Goal: Transaction & Acquisition: Purchase product/service

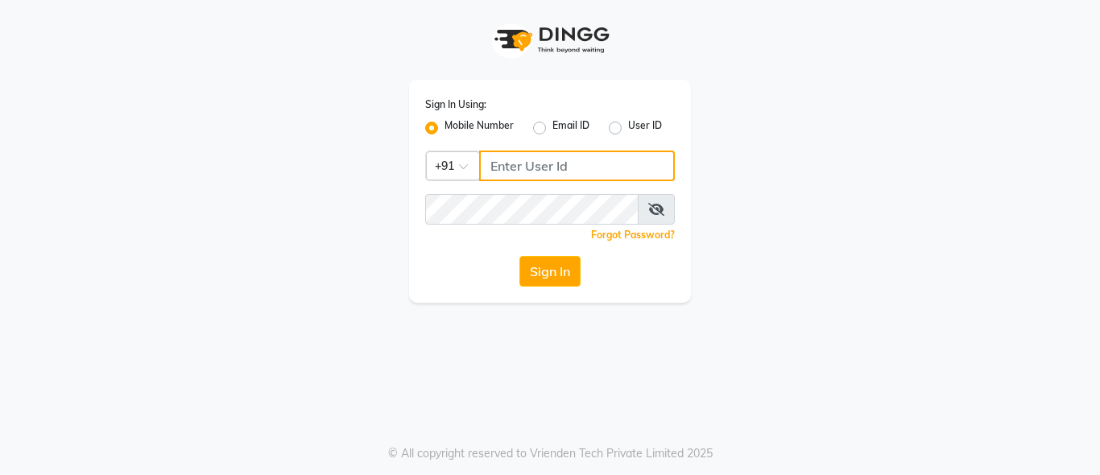
type input "7996678910"
click at [657, 217] on span at bounding box center [656, 209] width 37 height 31
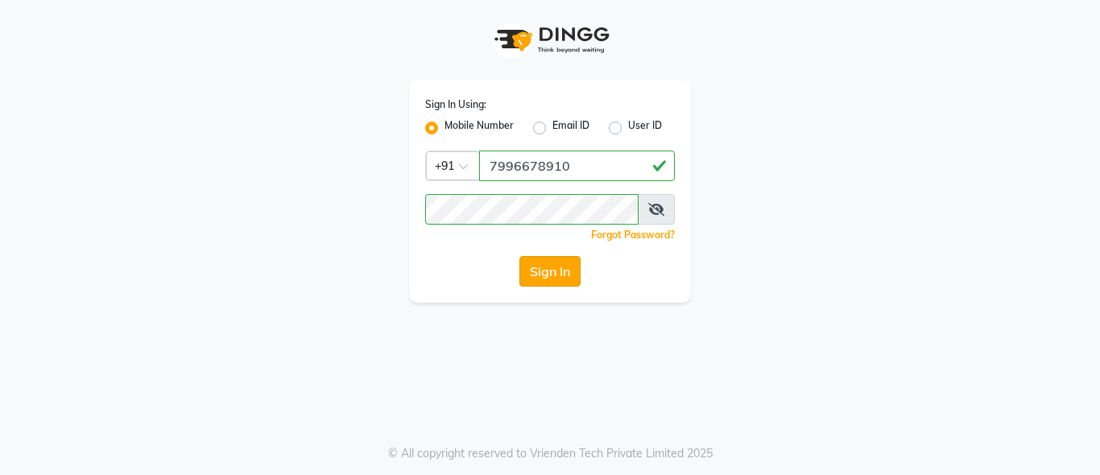
click at [532, 264] on button "Sign In" at bounding box center [549, 271] width 61 height 31
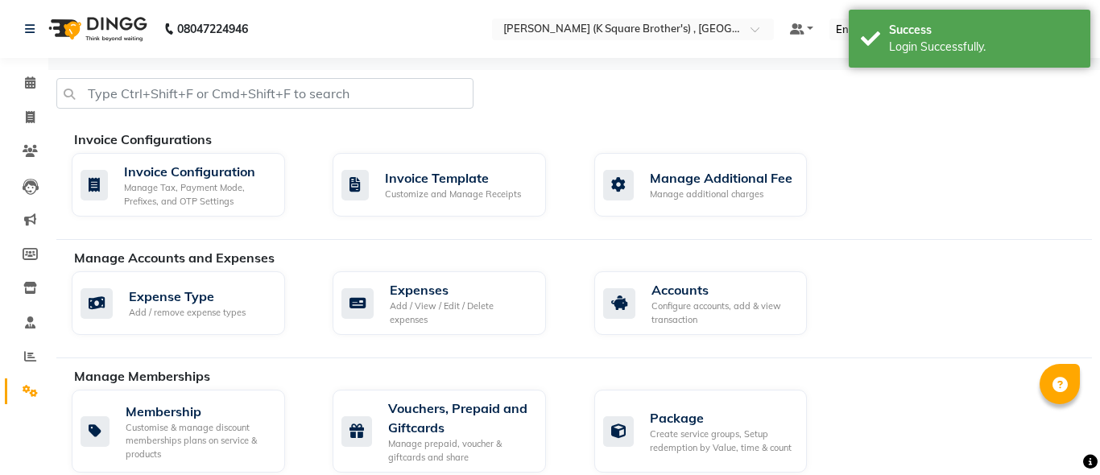
select select "en"
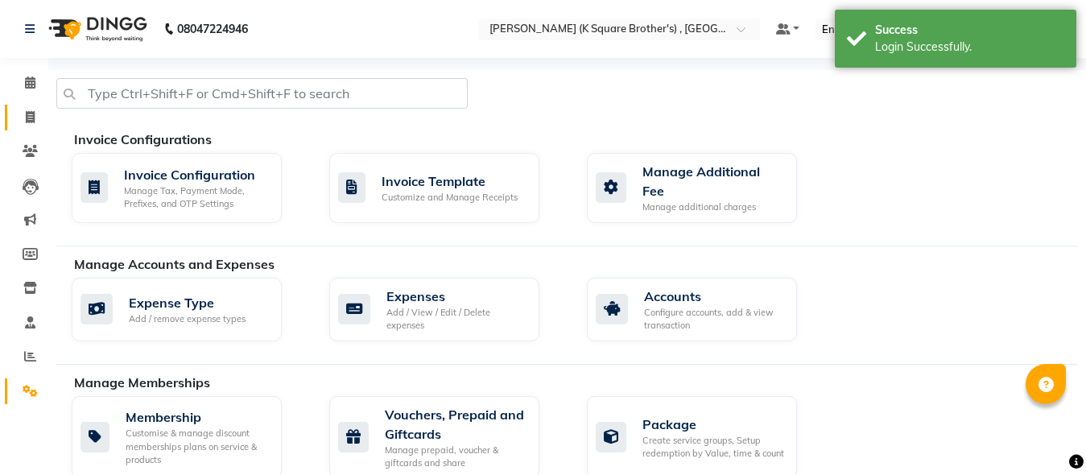
click at [34, 119] on icon at bounding box center [30, 117] width 9 height 12
select select "service"
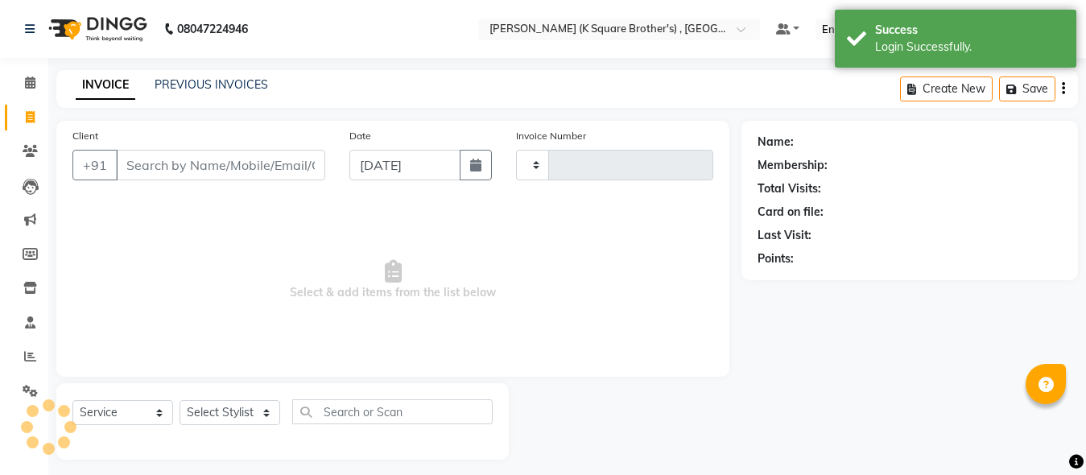
scroll to position [9, 0]
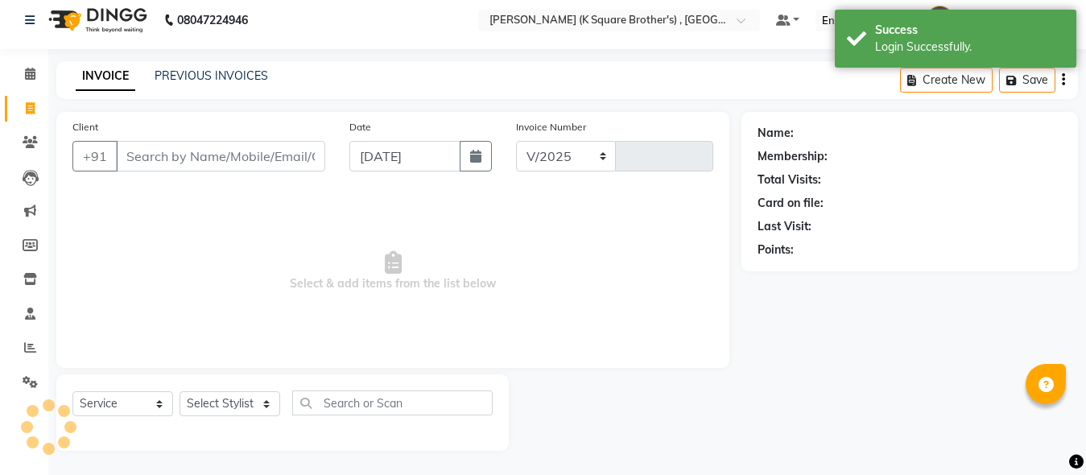
select select "8195"
type input "4035"
click at [221, 83] on div "PREVIOUS INVOICES" at bounding box center [212, 76] width 114 height 17
click at [215, 71] on link "PREVIOUS INVOICES" at bounding box center [212, 75] width 114 height 14
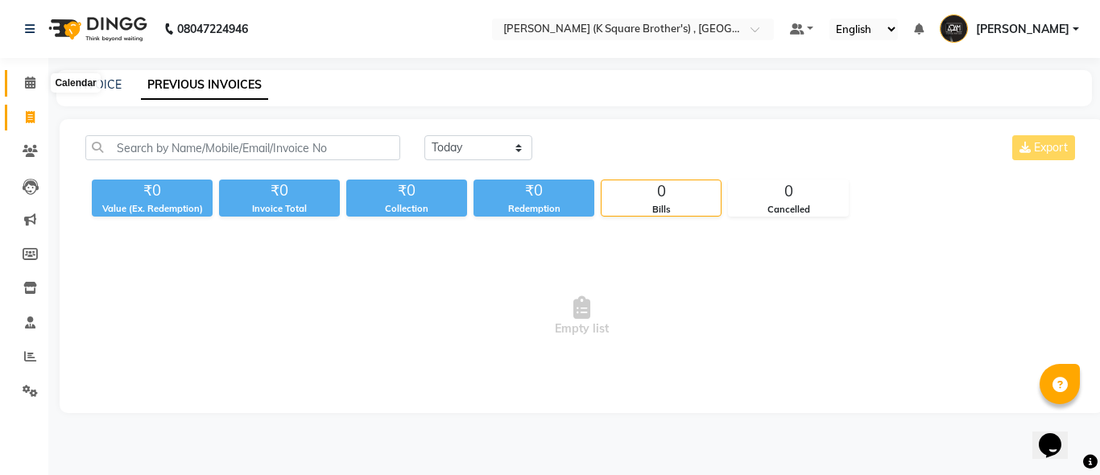
click at [27, 77] on icon at bounding box center [30, 83] width 10 height 12
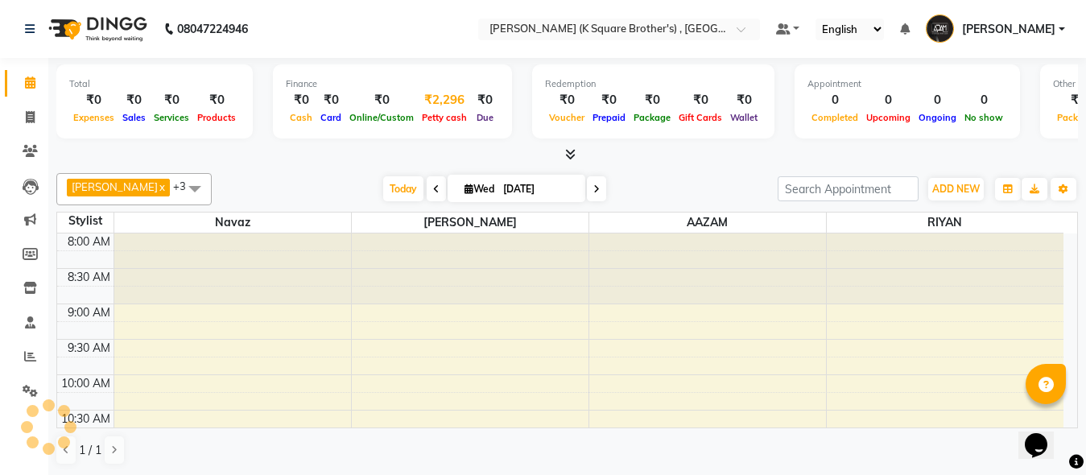
click at [463, 117] on span "Petty cash" at bounding box center [444, 117] width 53 height 11
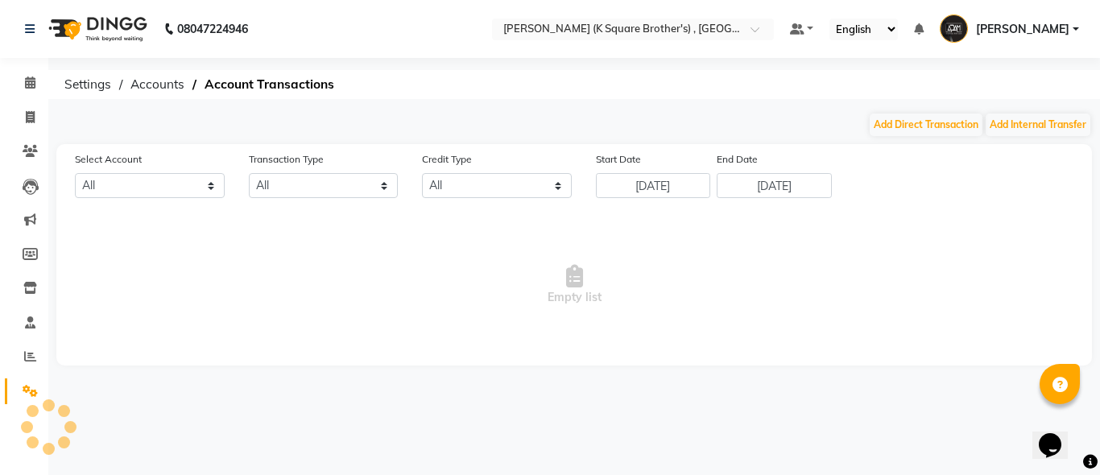
select select "7323"
click at [925, 126] on button "Add Direct Transaction" at bounding box center [926, 125] width 113 height 23
select select "direct"
select select "7323"
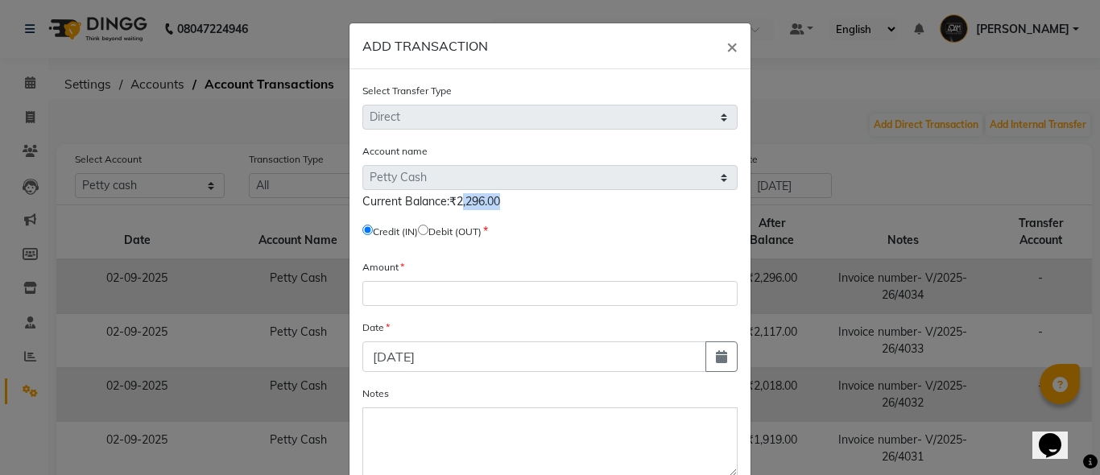
drag, startPoint x: 484, startPoint y: 198, endPoint x: 446, endPoint y: 201, distance: 38.0
click at [446, 201] on span "Current Balance:₹2,296.00" at bounding box center [431, 201] width 138 height 14
copy span "2,296.0"
click at [428, 231] on input "radio" at bounding box center [423, 230] width 10 height 10
radio input "true"
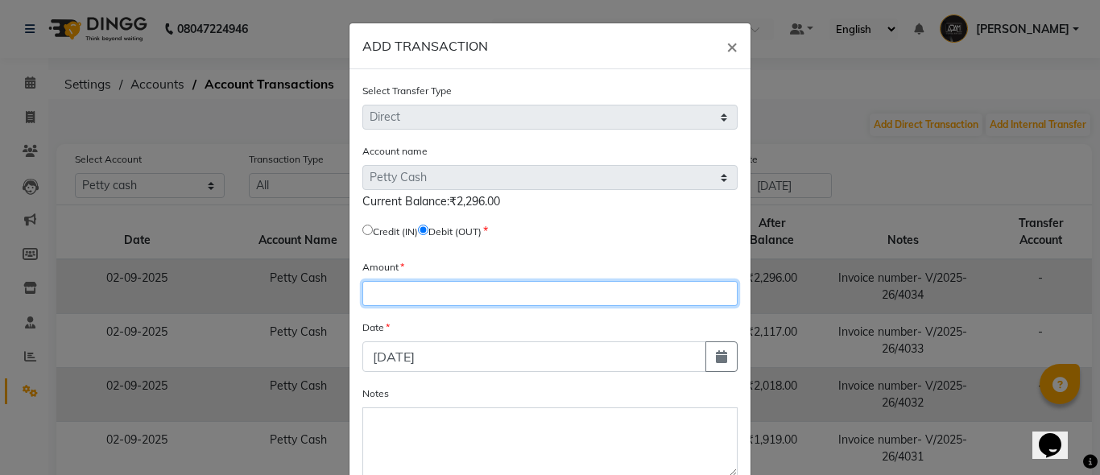
paste input "2296.0"
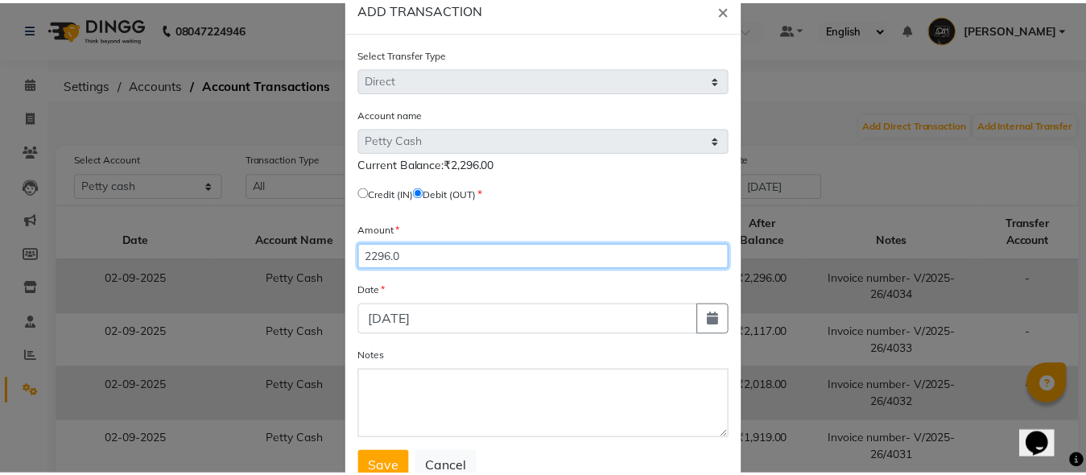
scroll to position [94, 0]
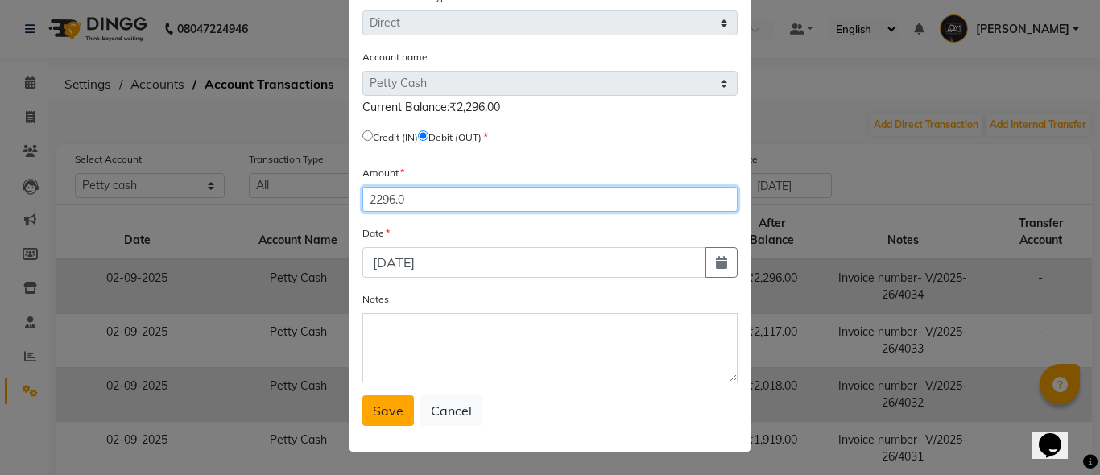
type input "2296.0"
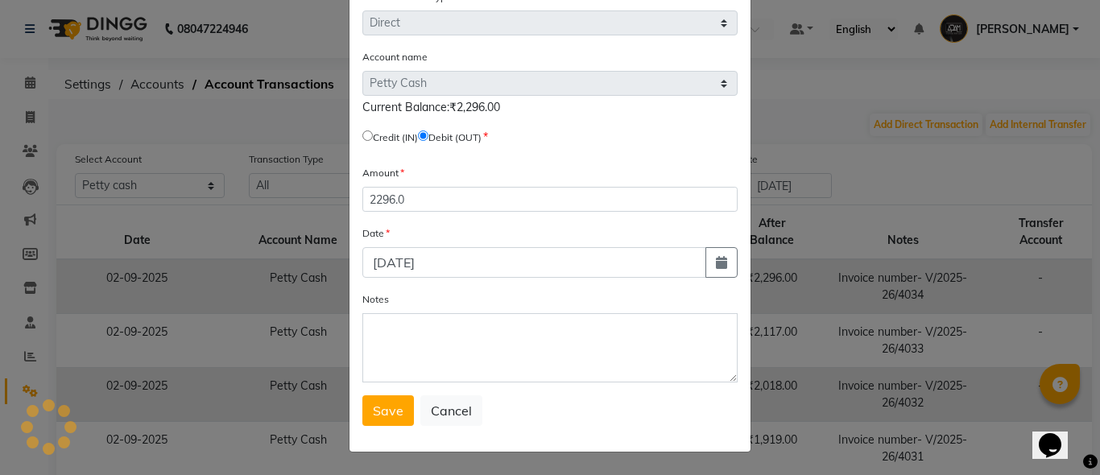
click at [374, 414] on span "Save" at bounding box center [388, 411] width 31 height 16
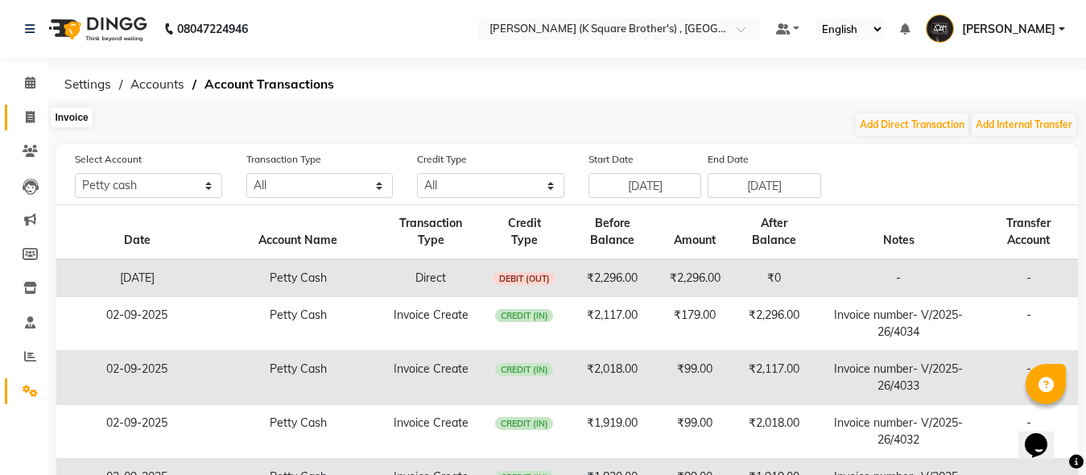
click at [31, 119] on icon at bounding box center [30, 117] width 9 height 12
select select "service"
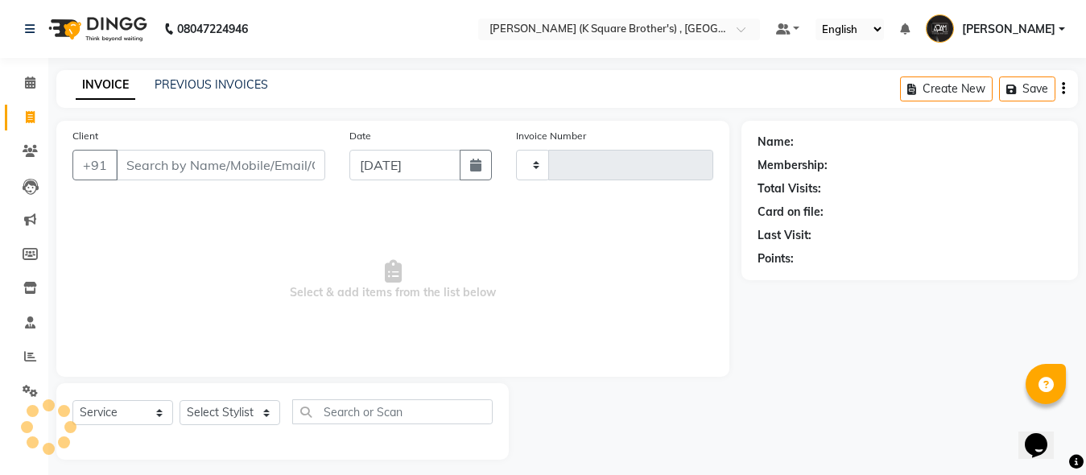
scroll to position [9, 0]
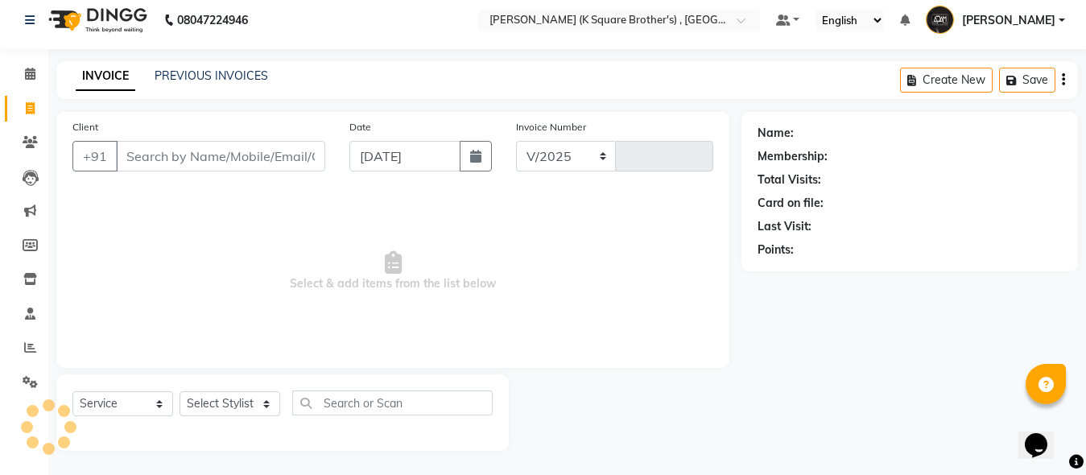
select select "8195"
type input "4035"
click at [185, 82] on link "PREVIOUS INVOICES" at bounding box center [212, 75] width 114 height 14
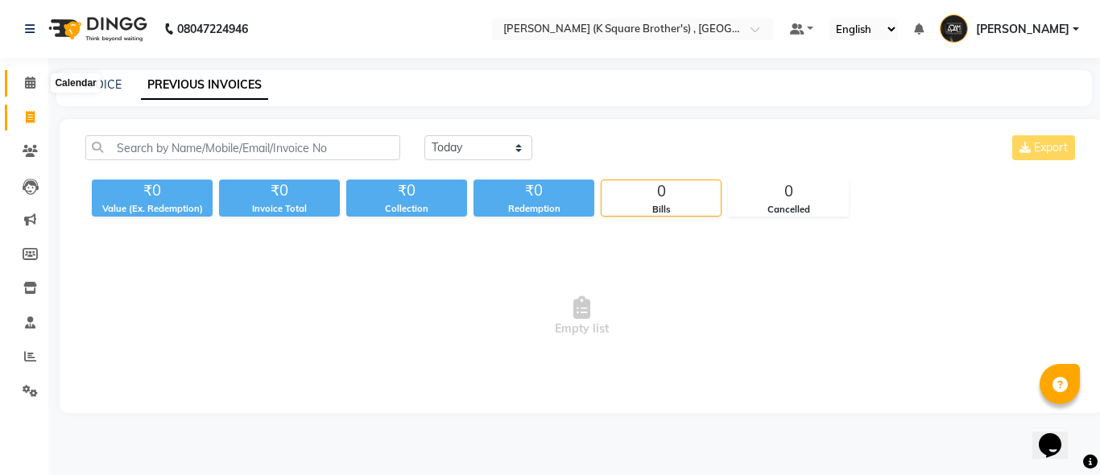
click at [20, 81] on span at bounding box center [30, 83] width 28 height 19
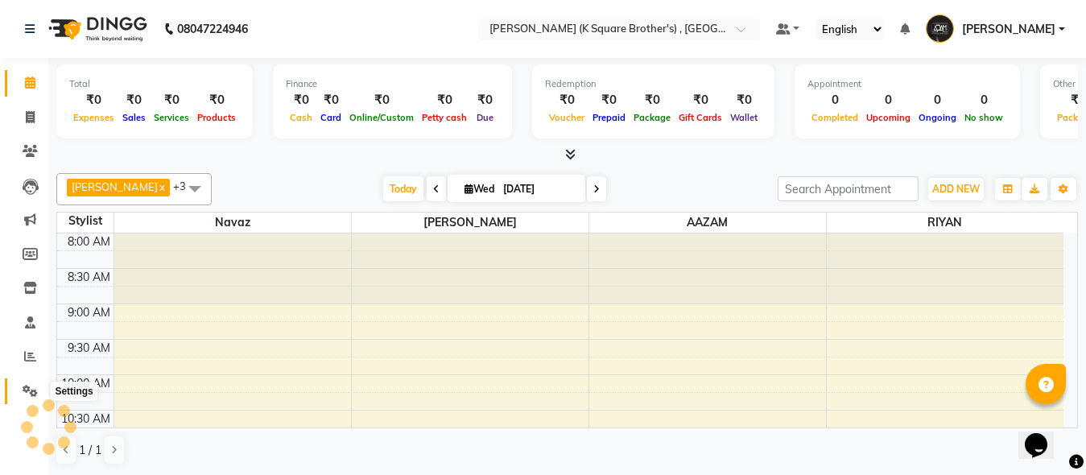
click at [32, 389] on icon at bounding box center [30, 391] width 15 height 12
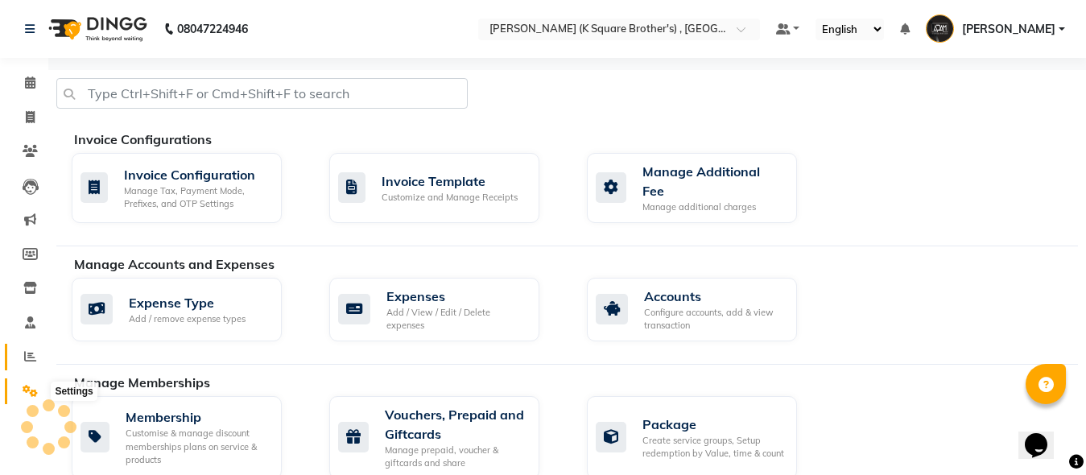
click at [33, 365] on span at bounding box center [30, 357] width 28 height 19
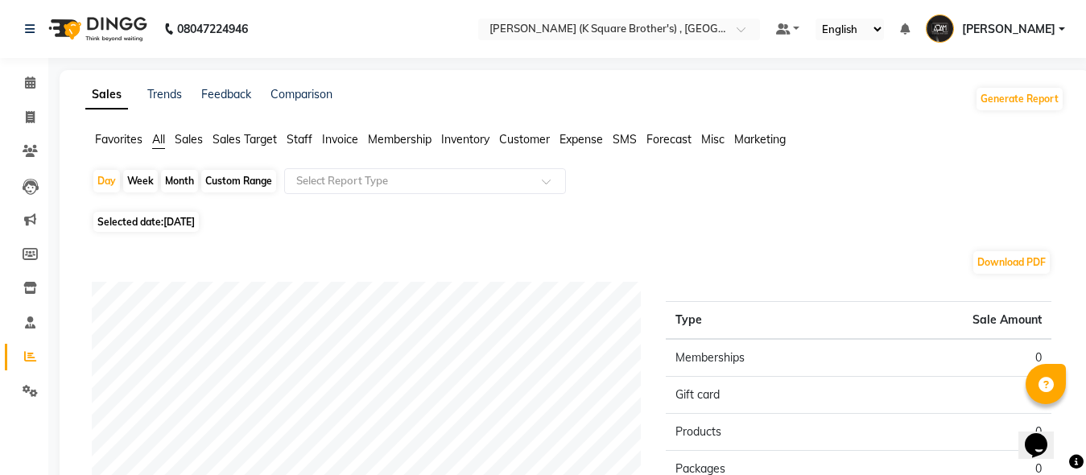
click at [288, 138] on span "Staff" at bounding box center [300, 139] width 26 height 14
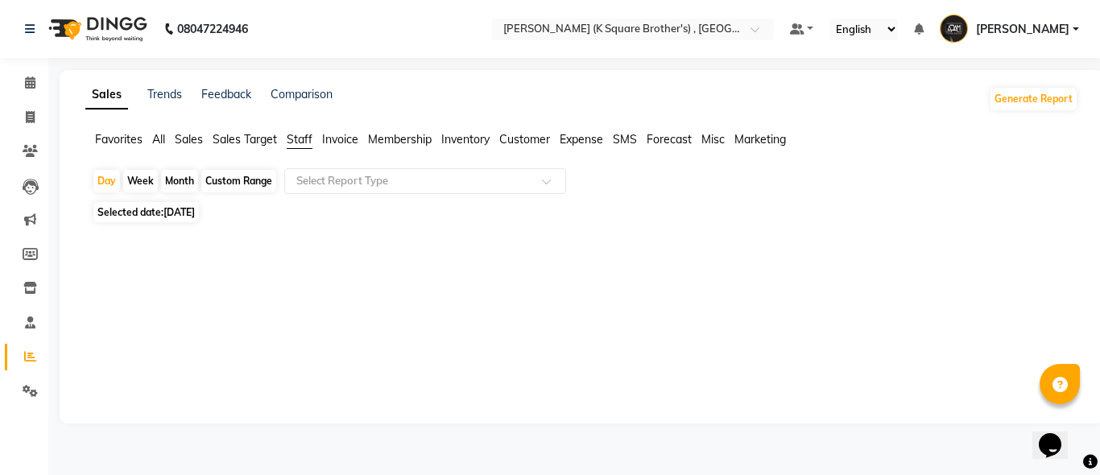
click at [178, 212] on span "[DATE]" at bounding box center [178, 212] width 31 height 12
select select "9"
select select "2025"
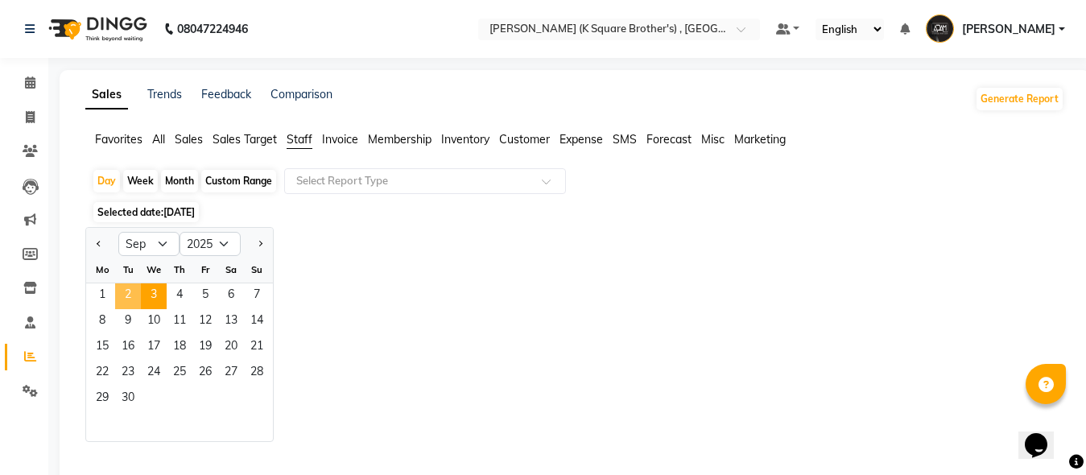
click at [129, 304] on span "2" at bounding box center [128, 296] width 26 height 26
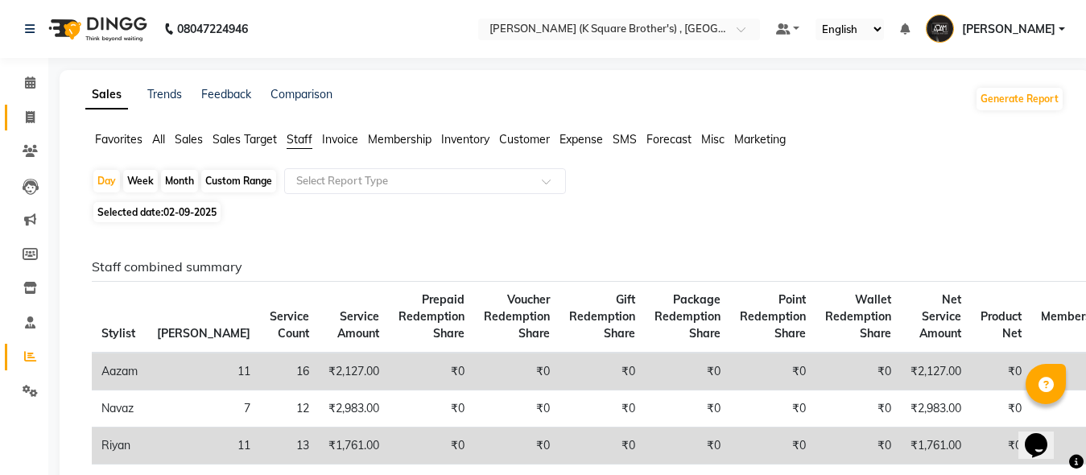
click at [31, 123] on span at bounding box center [30, 118] width 28 height 19
select select "service"
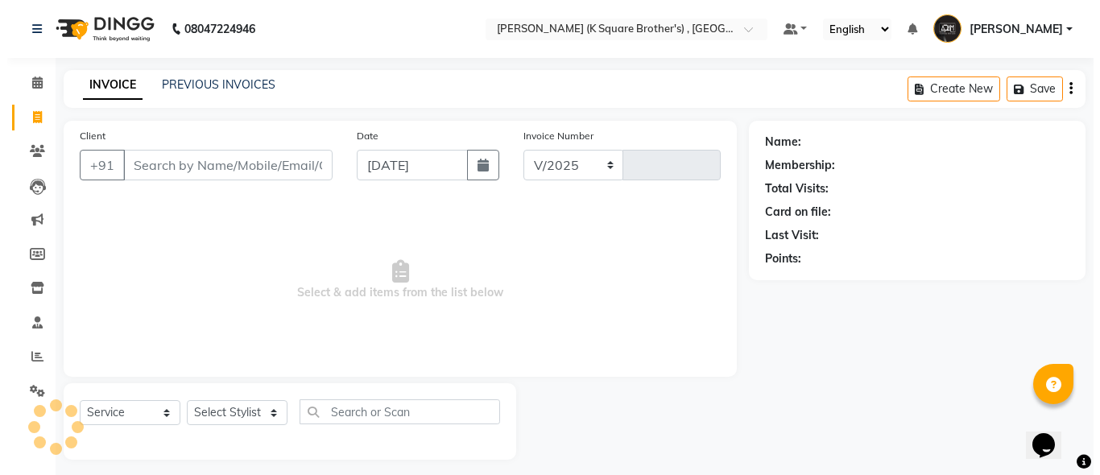
scroll to position [9, 0]
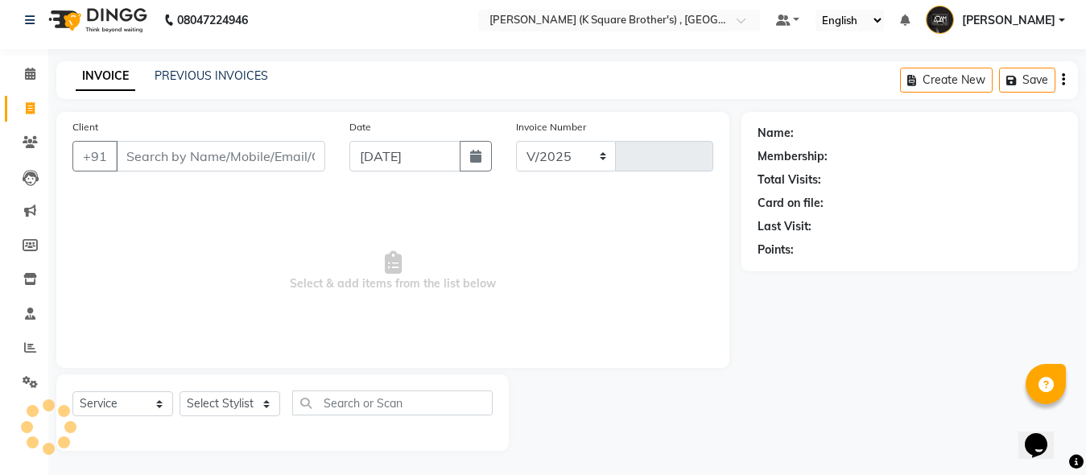
select select "8195"
type input "4035"
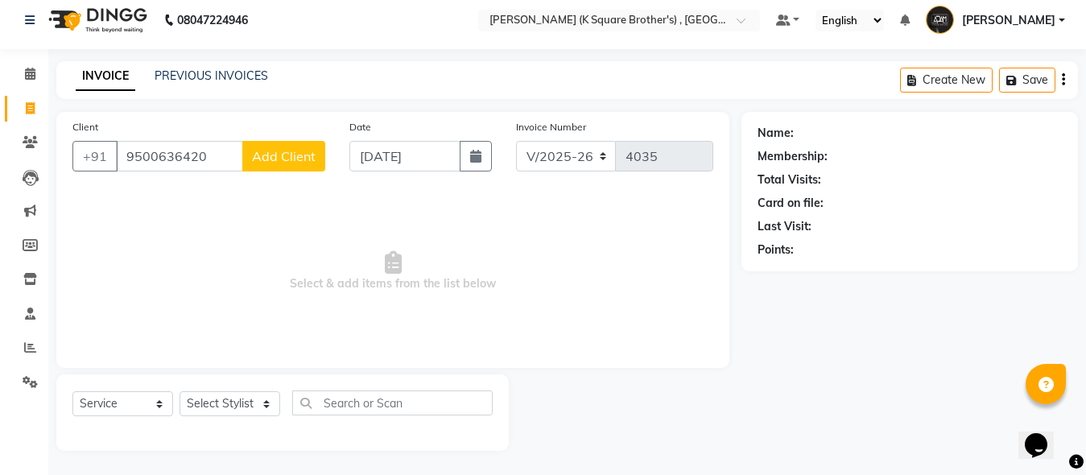
type input "9500636420"
click at [270, 159] on span "Add Client" at bounding box center [284, 156] width 64 height 16
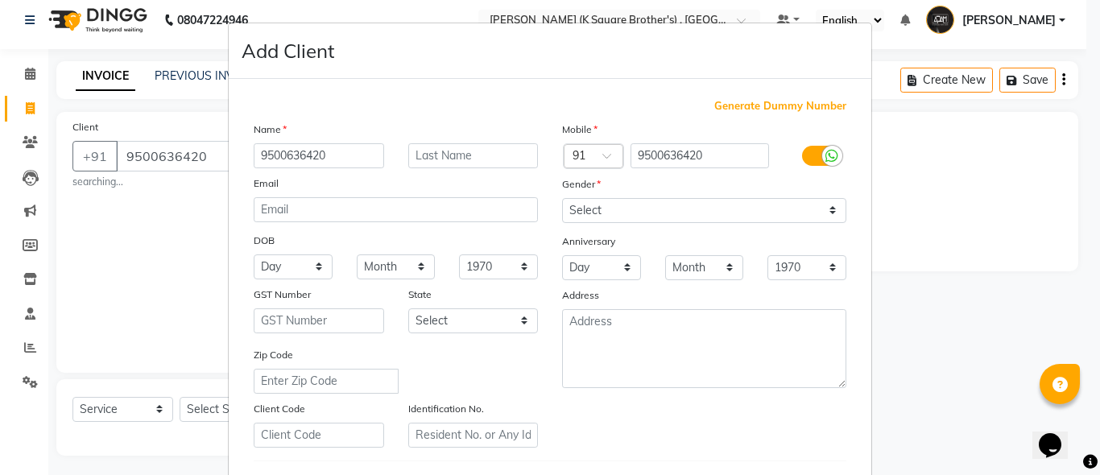
type input "9500636420"
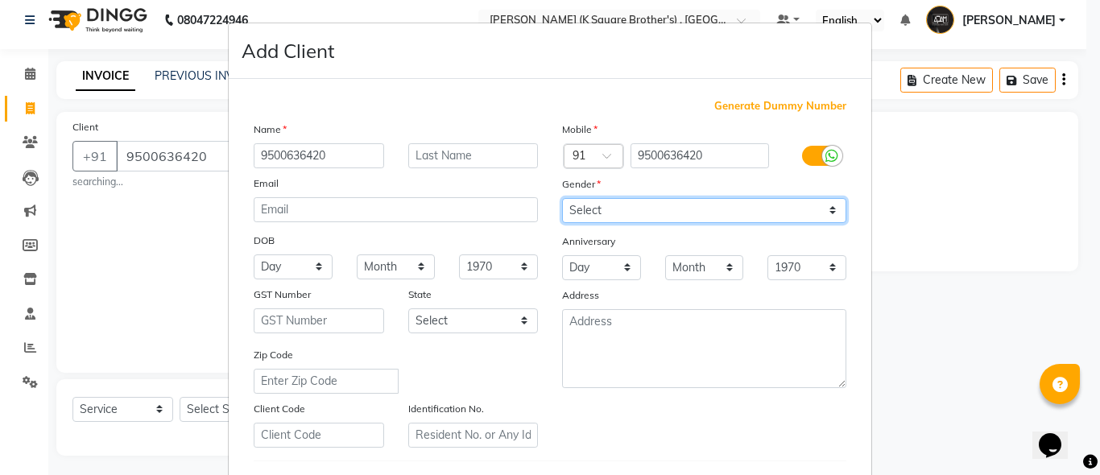
click at [677, 214] on select "Select [DEMOGRAPHIC_DATA] [DEMOGRAPHIC_DATA] Other Prefer Not To Say" at bounding box center [704, 210] width 284 height 25
select select "[DEMOGRAPHIC_DATA]"
click at [562, 198] on select "Select [DEMOGRAPHIC_DATA] [DEMOGRAPHIC_DATA] Other Prefer Not To Say" at bounding box center [704, 210] width 284 height 25
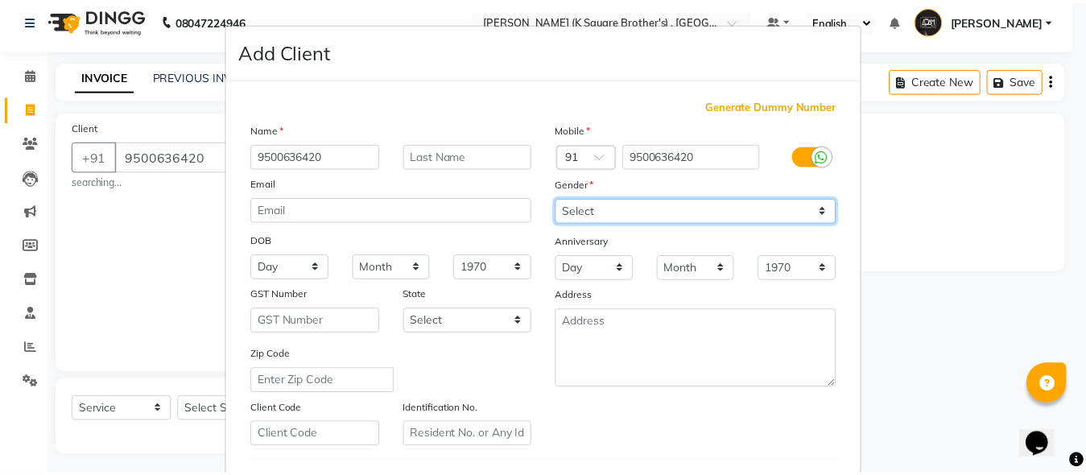
scroll to position [268, 0]
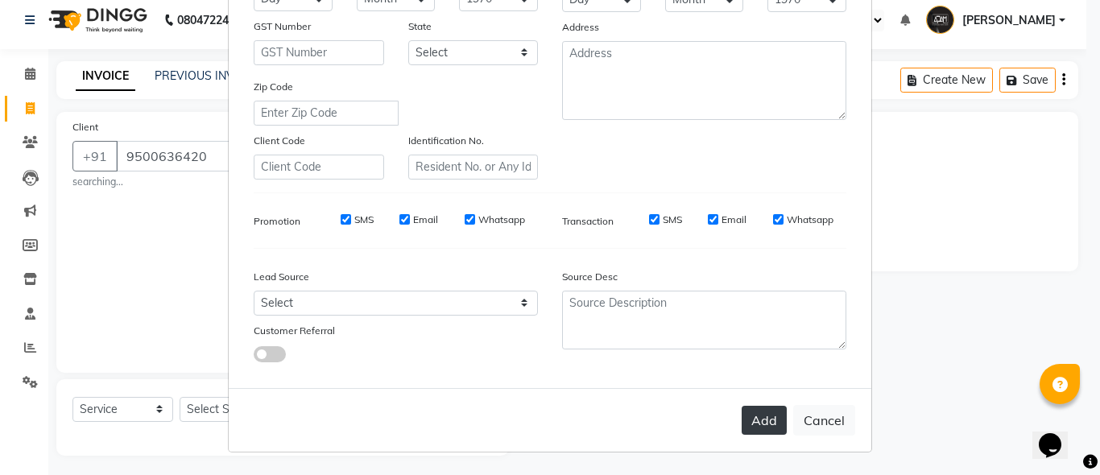
click at [759, 420] on button "Add" at bounding box center [764, 420] width 45 height 29
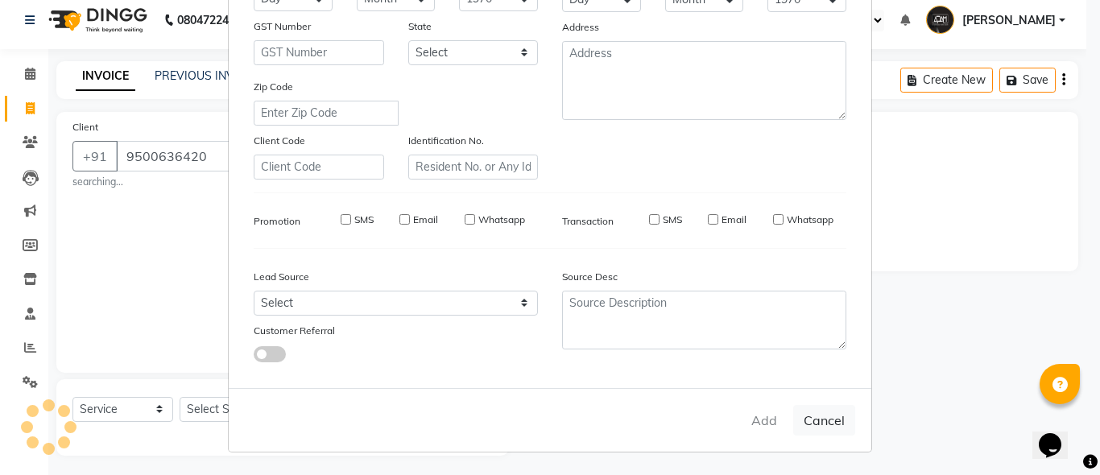
select select
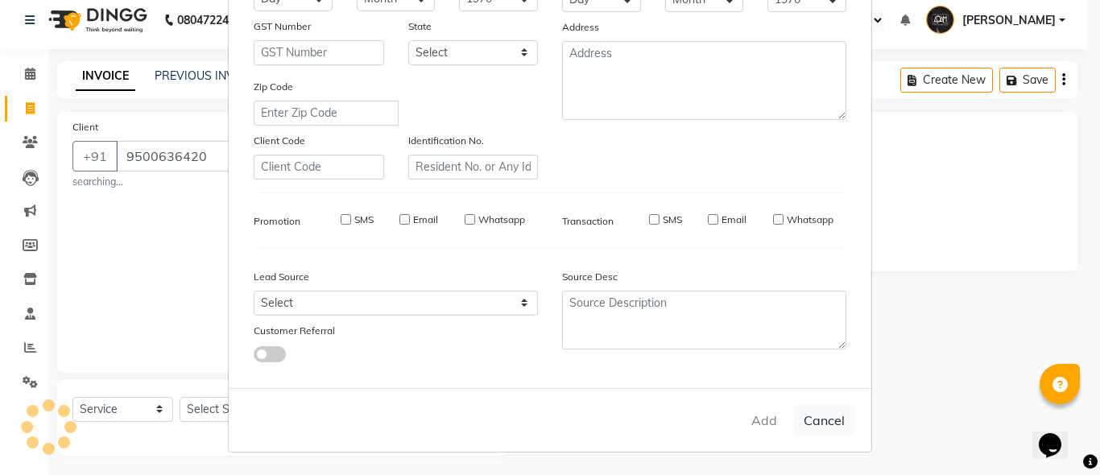
select select
checkbox input "false"
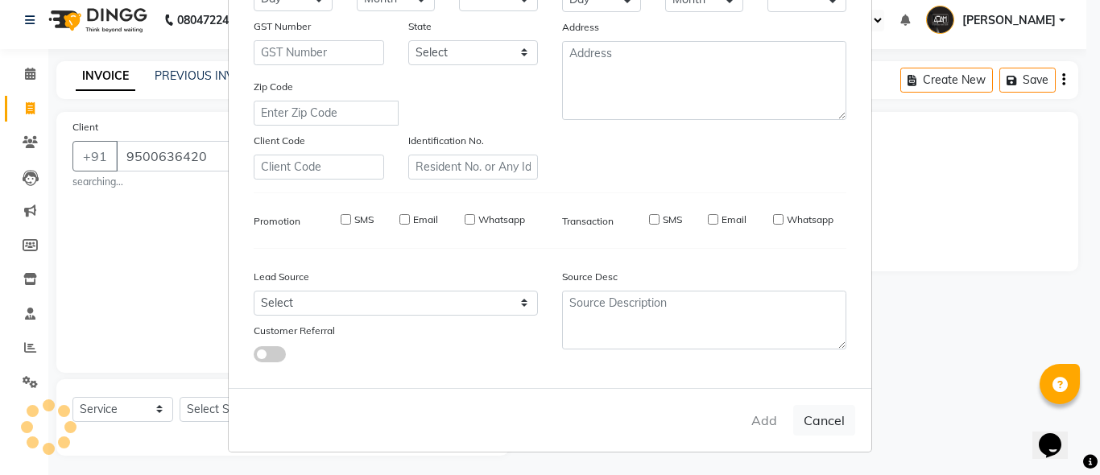
checkbox input "false"
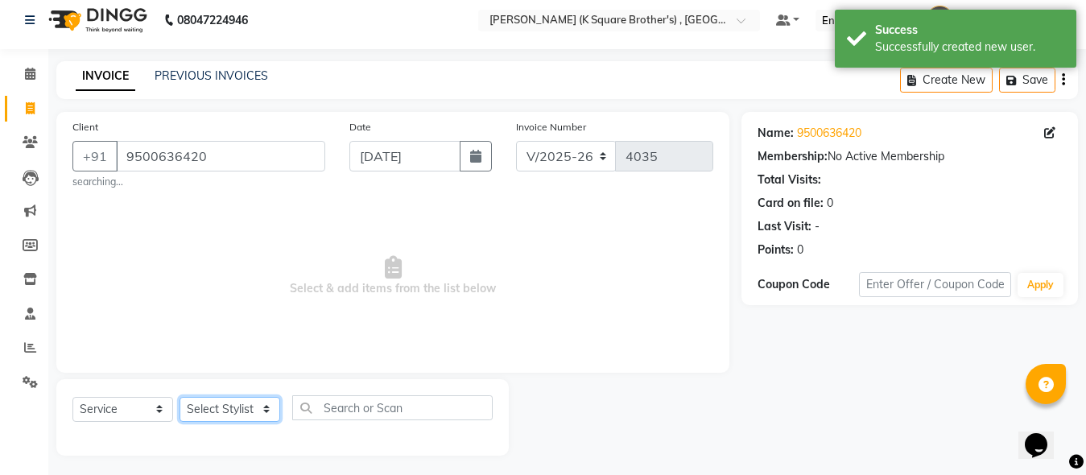
click at [264, 399] on select "Select Stylist [PERSON_NAME] [PERSON_NAME] [PERSON_NAME]" at bounding box center [230, 409] width 101 height 25
select select "89454"
click at [180, 397] on select "Select Stylist [PERSON_NAME] [PERSON_NAME] [PERSON_NAME]" at bounding box center [230, 409] width 101 height 25
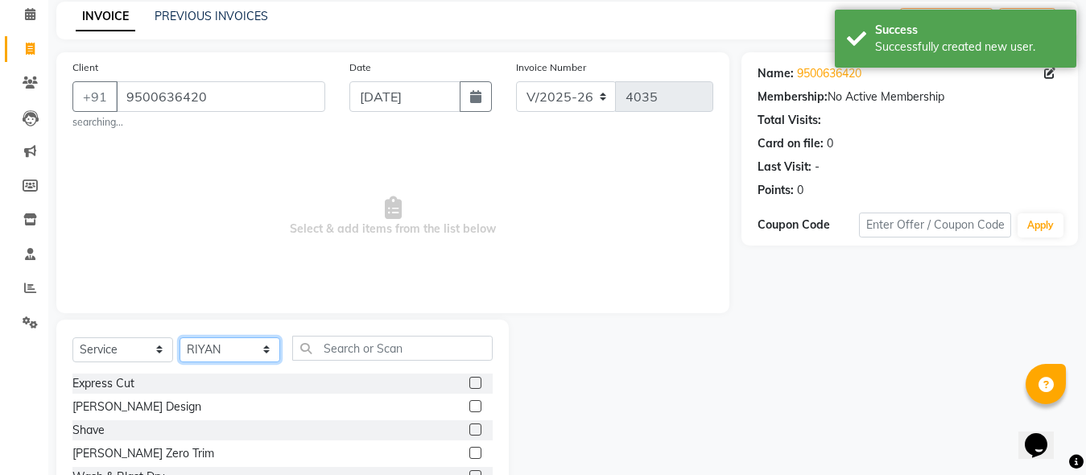
scroll to position [175, 0]
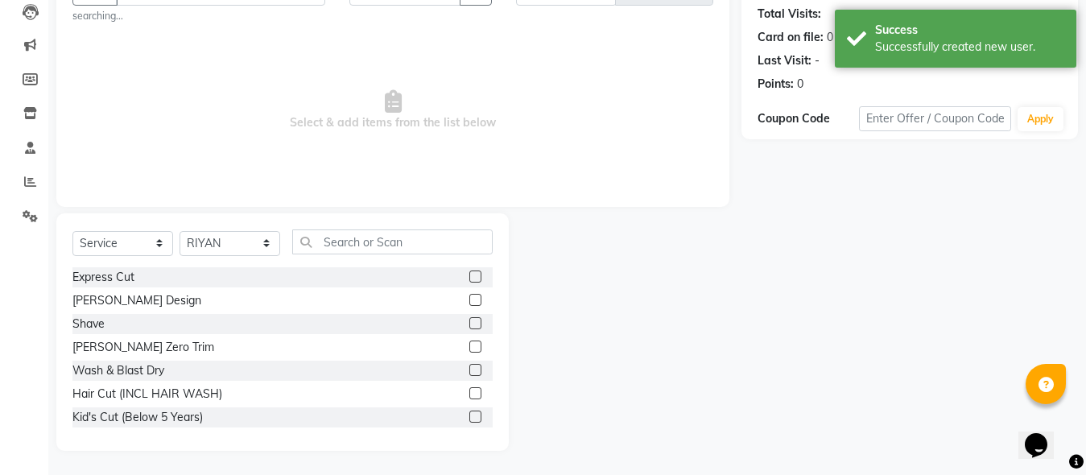
click at [470, 278] on label at bounding box center [476, 277] width 12 height 12
click at [470, 278] on input "checkbox" at bounding box center [475, 277] width 10 height 10
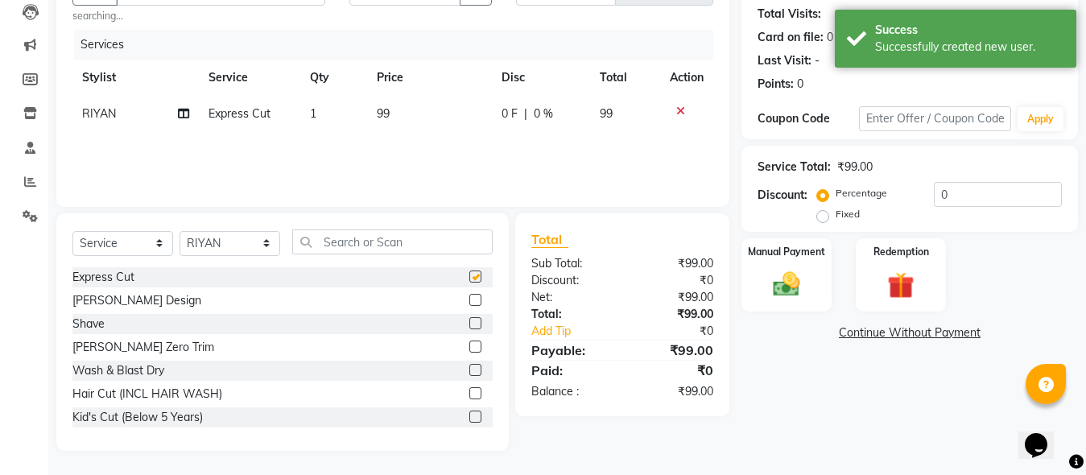
checkbox input "false"
click at [470, 300] on label at bounding box center [476, 300] width 12 height 12
click at [470, 300] on input "checkbox" at bounding box center [475, 301] width 10 height 10
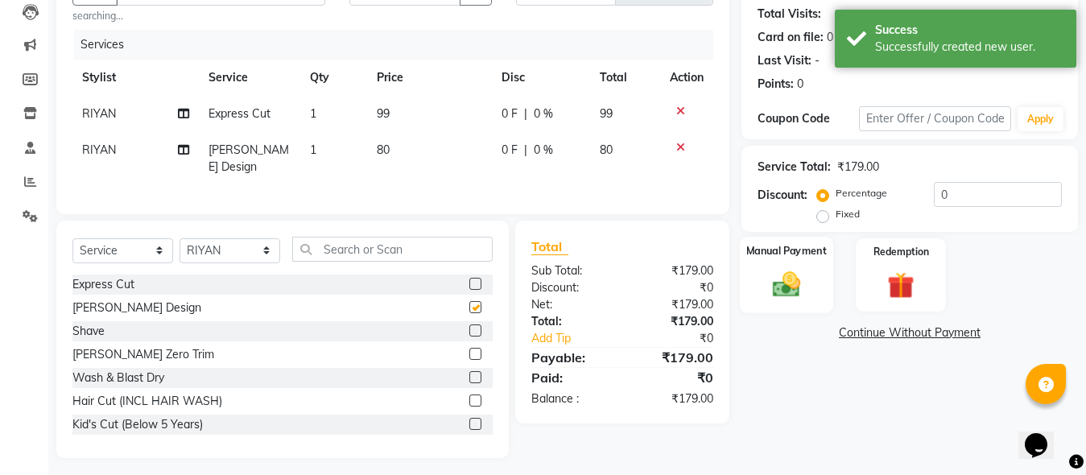
checkbox input "false"
click at [822, 293] on div "Manual Payment" at bounding box center [786, 275] width 93 height 77
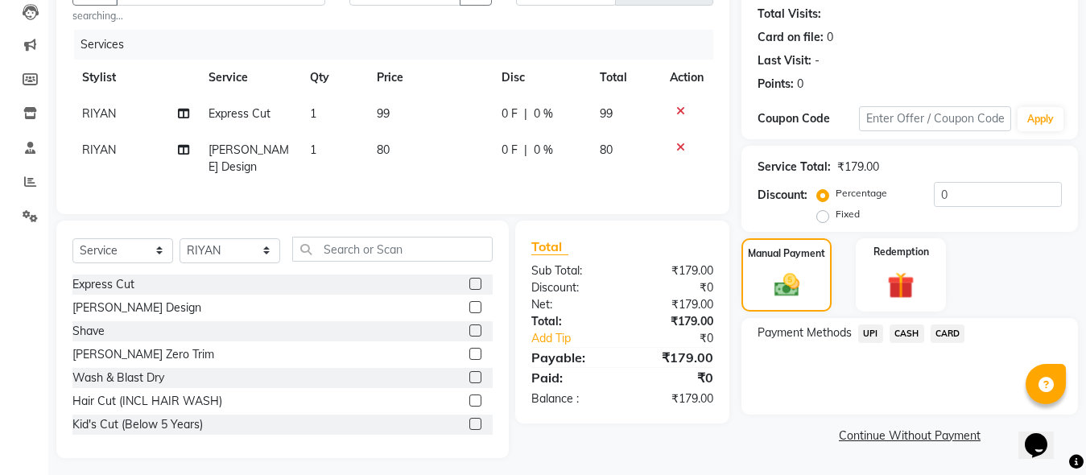
click at [873, 339] on span "UPI" at bounding box center [871, 334] width 25 height 19
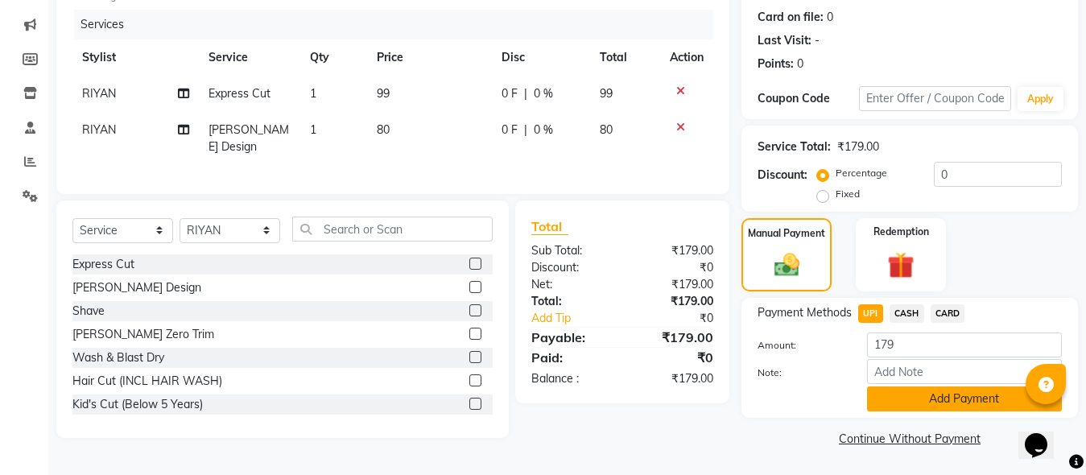
click at [869, 391] on button "Add Payment" at bounding box center [964, 399] width 195 height 25
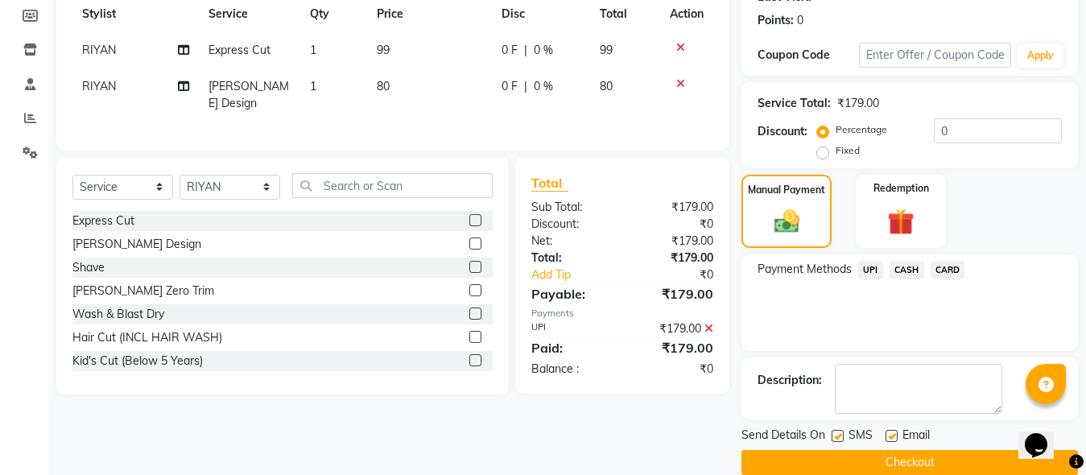
scroll to position [263, 0]
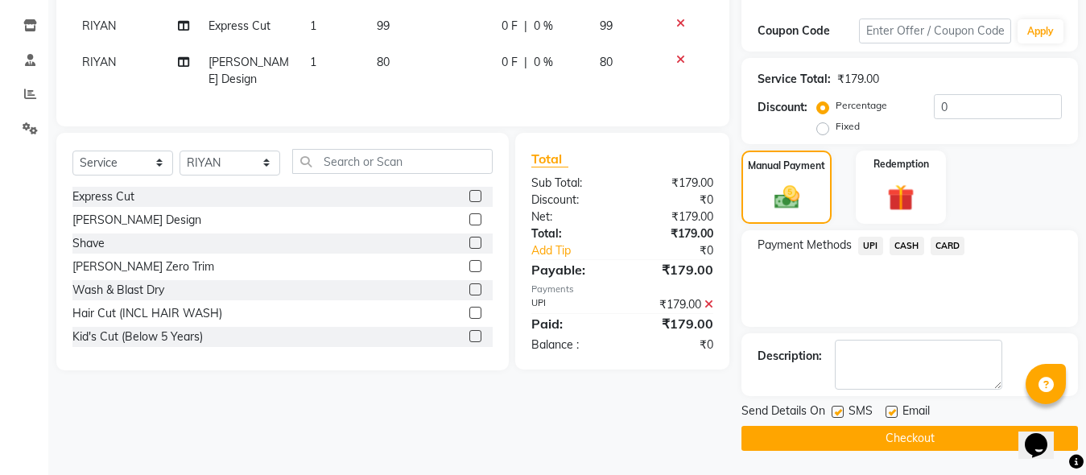
click at [896, 426] on button "Checkout" at bounding box center [910, 438] width 337 height 25
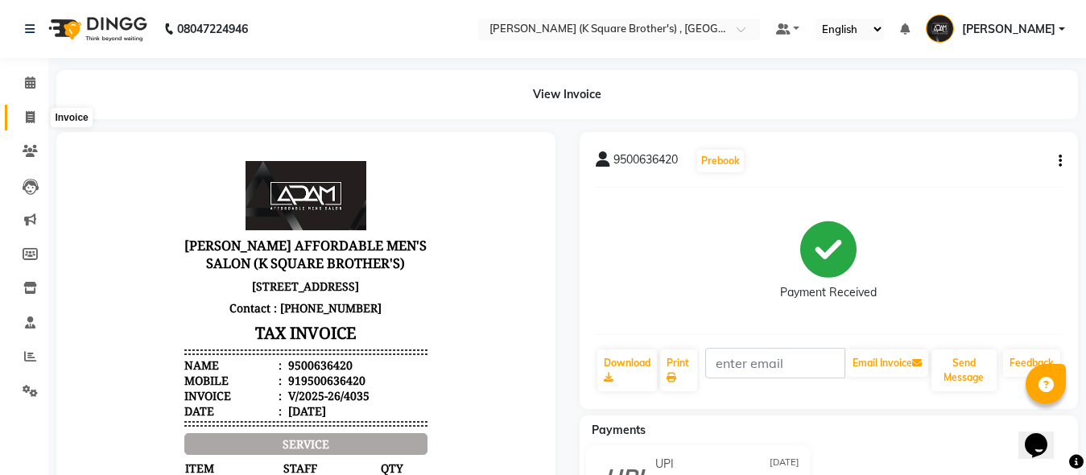
click at [43, 121] on span at bounding box center [30, 118] width 28 height 19
select select "service"
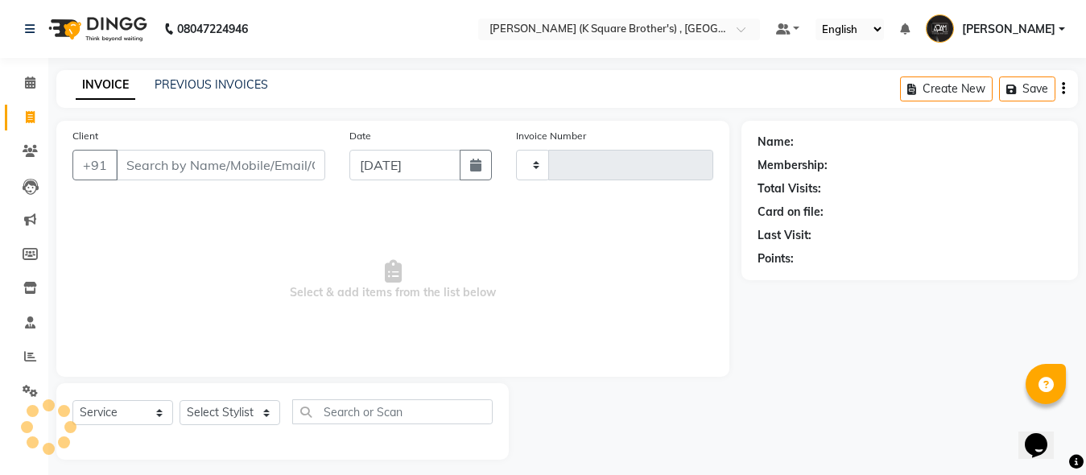
scroll to position [9, 0]
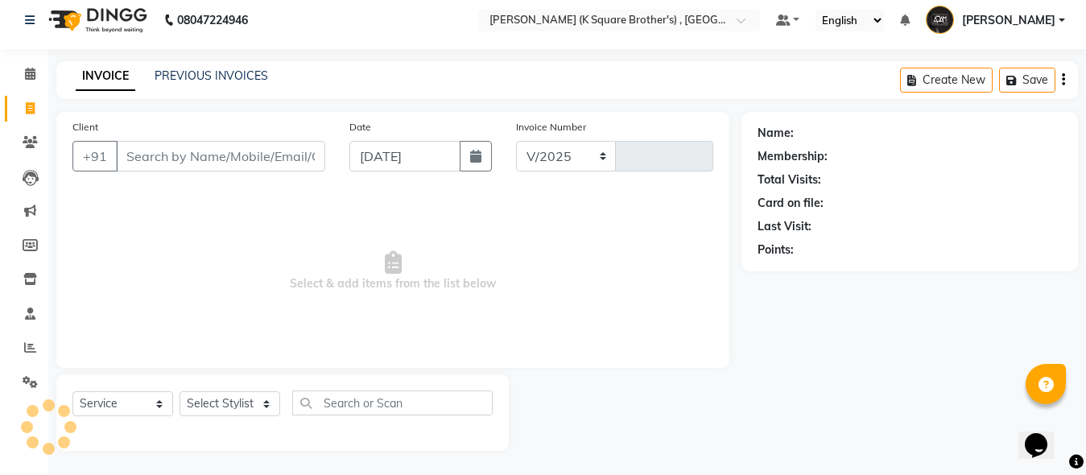
select select "8195"
type input "4036"
type input "9500636420"
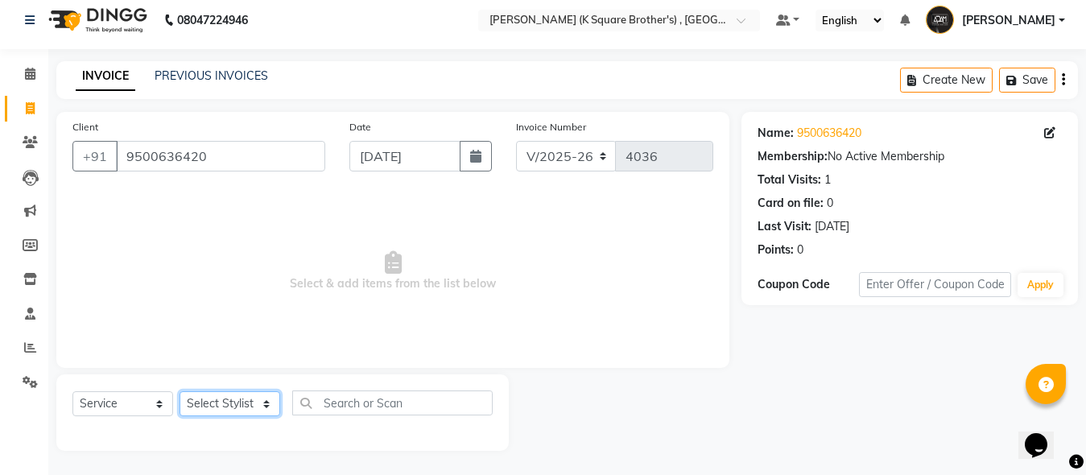
click at [224, 398] on select "Select Stylist [PERSON_NAME] [PERSON_NAME] [PERSON_NAME]" at bounding box center [230, 403] width 101 height 25
select select "78096"
click at [180, 391] on select "Select Stylist [PERSON_NAME] [PERSON_NAME] [PERSON_NAME]" at bounding box center [230, 403] width 101 height 25
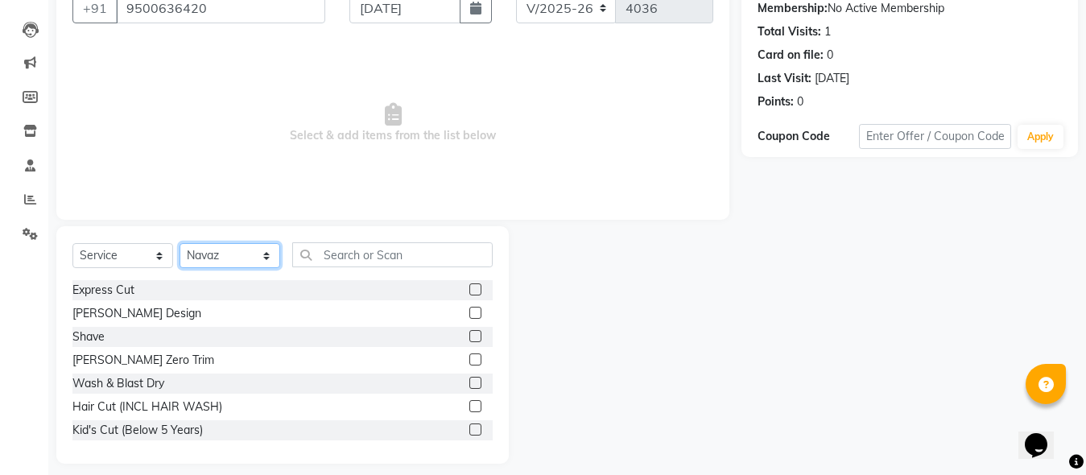
scroll to position [170, 0]
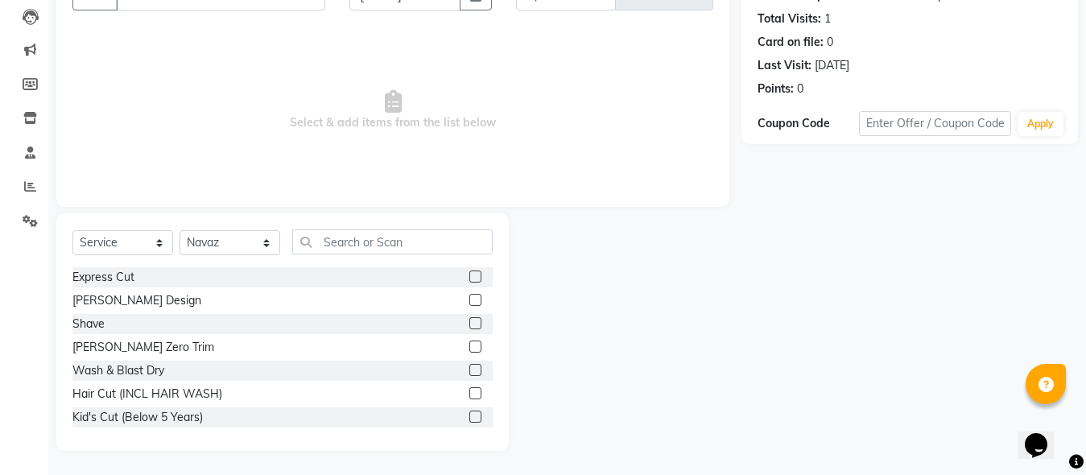
click at [470, 275] on label at bounding box center [476, 277] width 12 height 12
click at [470, 275] on input "checkbox" at bounding box center [475, 277] width 10 height 10
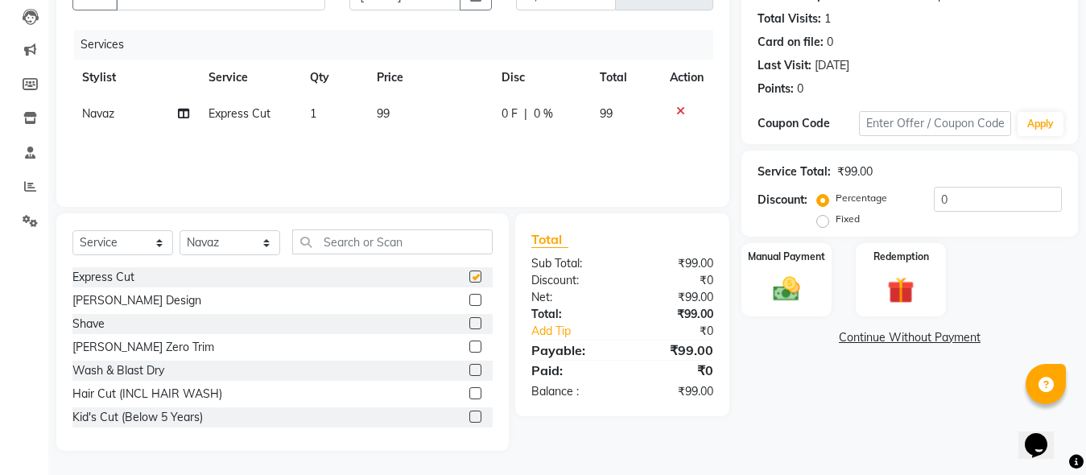
checkbox input "false"
click at [470, 298] on label at bounding box center [476, 300] width 12 height 12
click at [470, 298] on input "checkbox" at bounding box center [475, 301] width 10 height 10
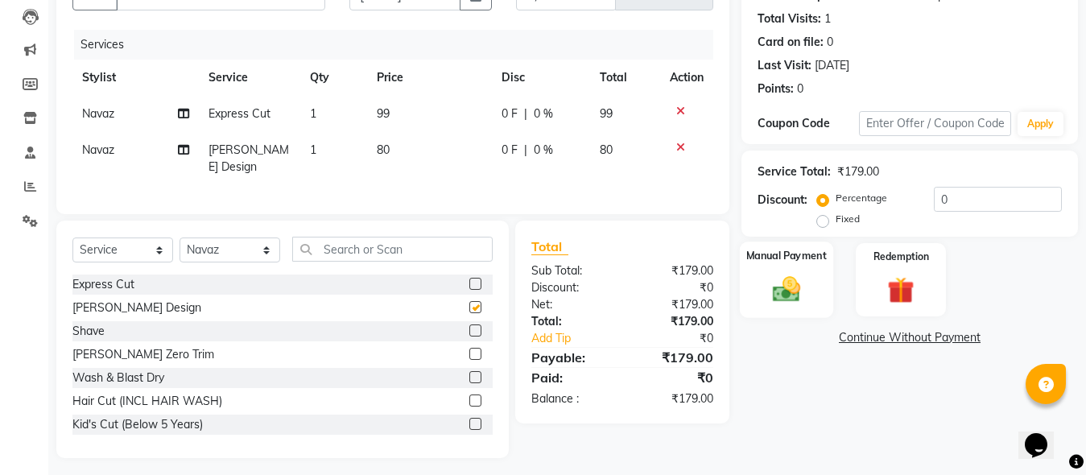
checkbox input "false"
click at [806, 290] on img at bounding box center [786, 289] width 45 height 32
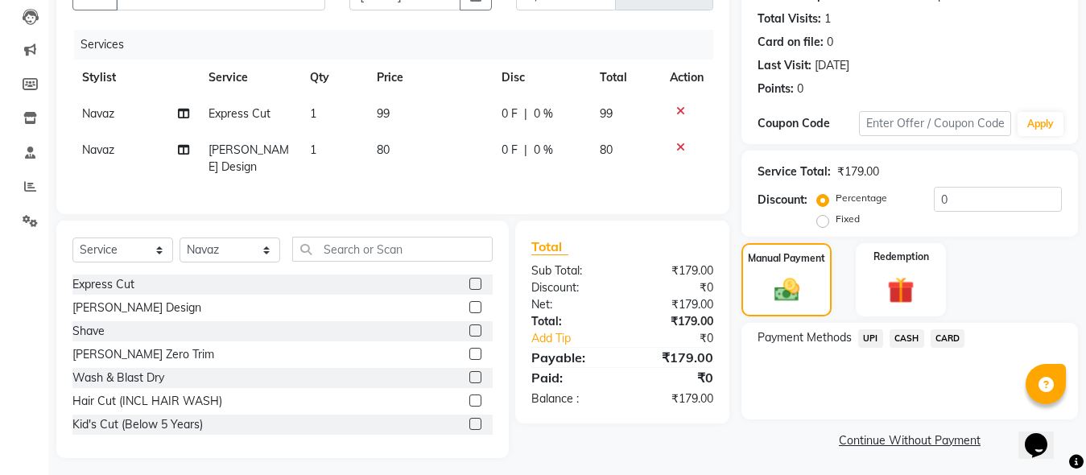
click at [870, 345] on span "UPI" at bounding box center [871, 338] width 25 height 19
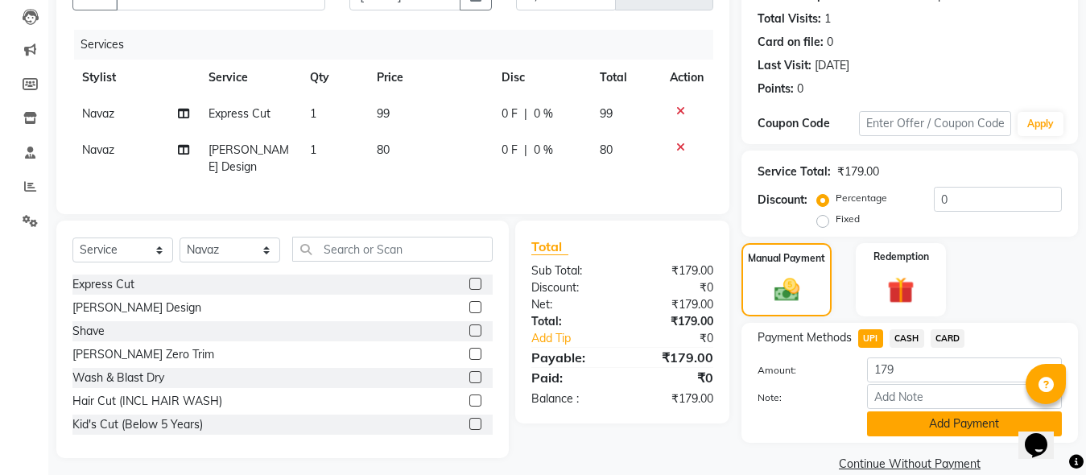
click at [883, 415] on button "Add Payment" at bounding box center [964, 424] width 195 height 25
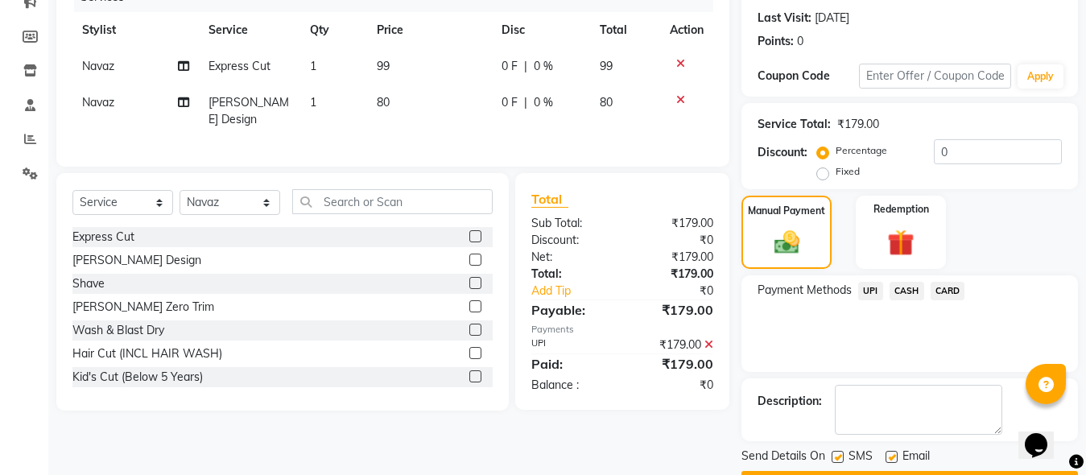
scroll to position [263, 0]
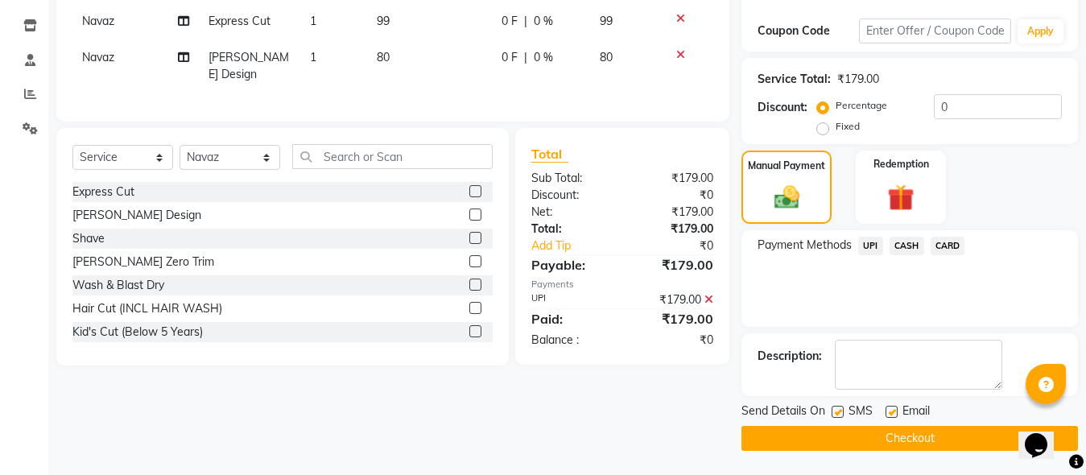
click at [900, 443] on button "Checkout" at bounding box center [910, 438] width 337 height 25
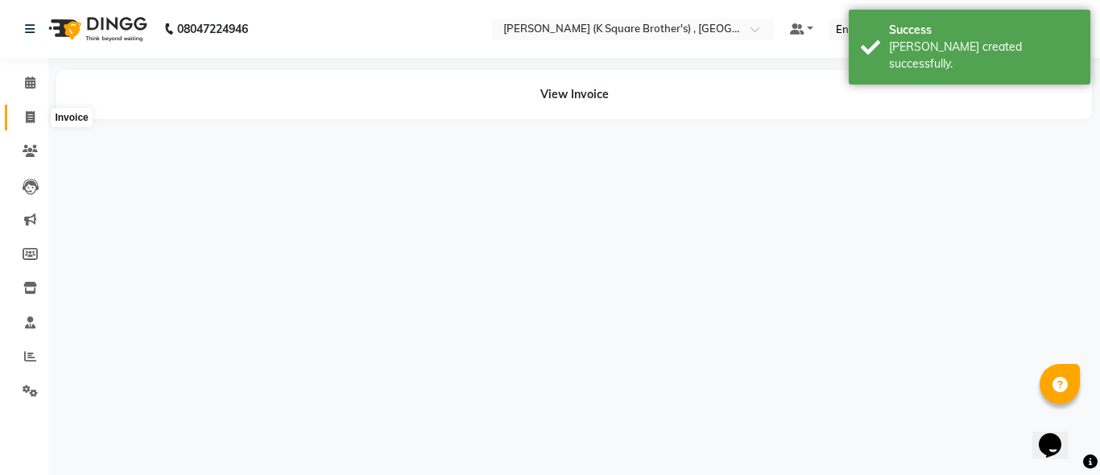
click at [23, 111] on span at bounding box center [30, 118] width 28 height 19
select select "service"
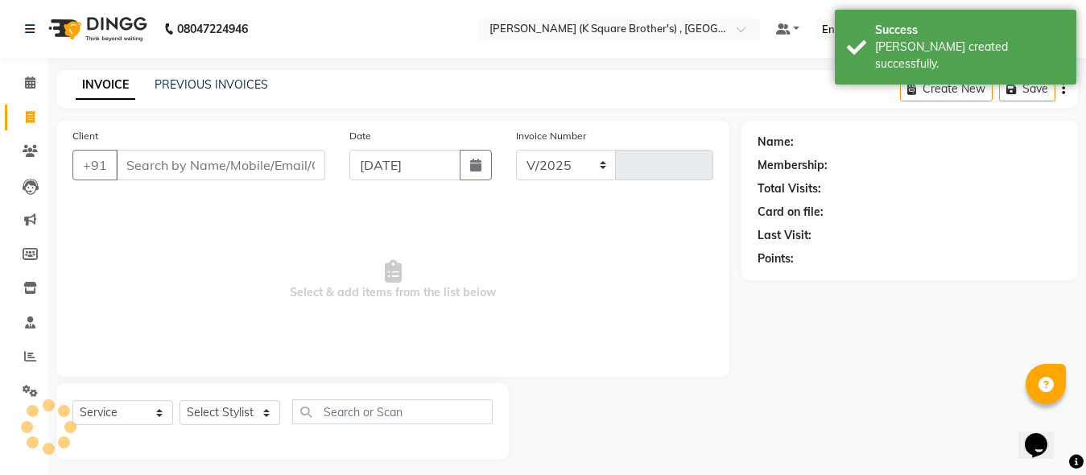
select select "8195"
type input "4037"
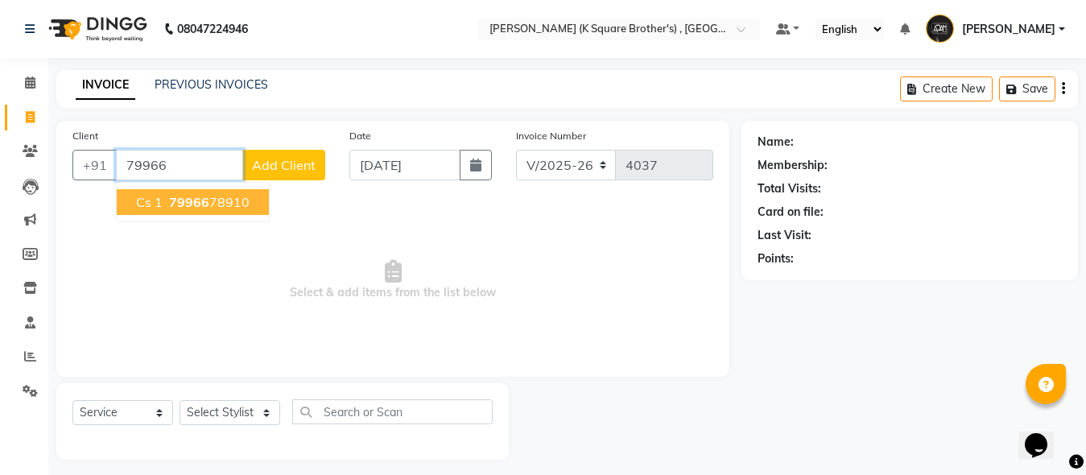
click at [188, 205] on span "79966" at bounding box center [189, 202] width 40 height 16
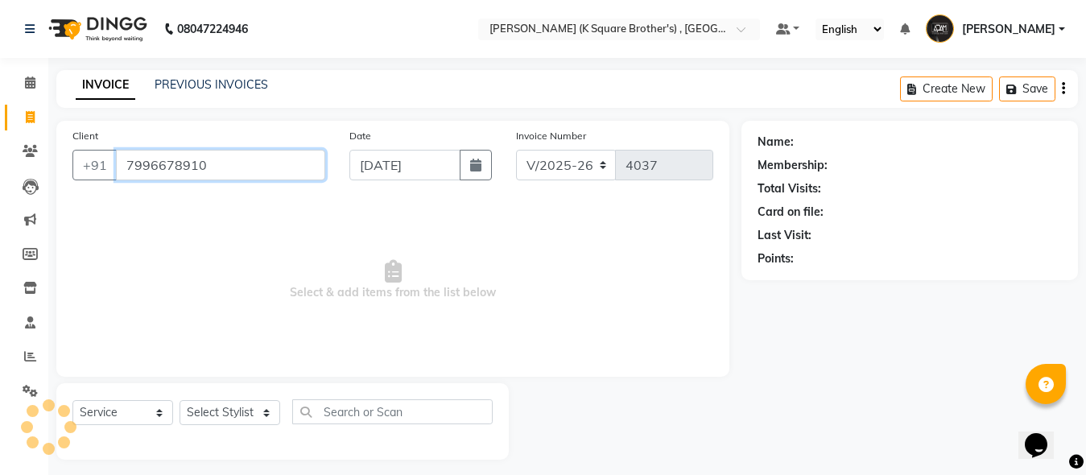
type input "7996678910"
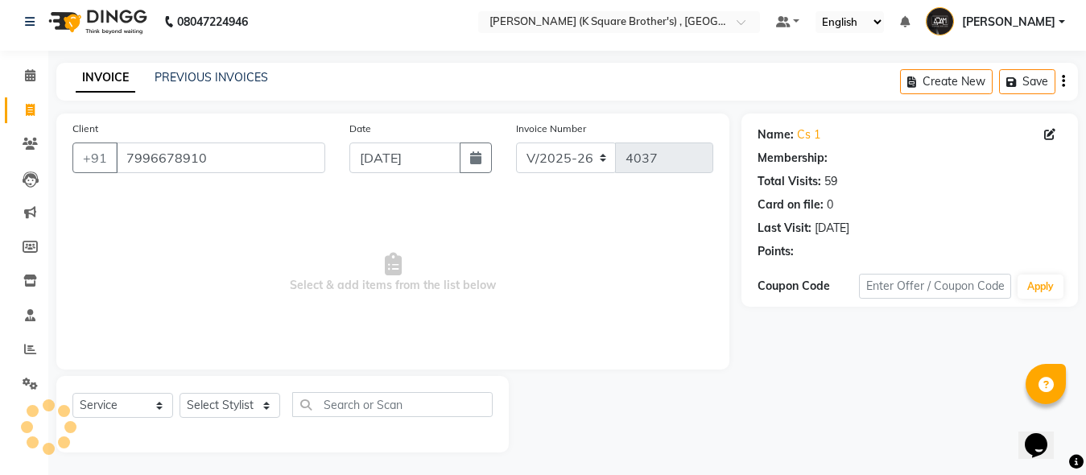
scroll to position [9, 0]
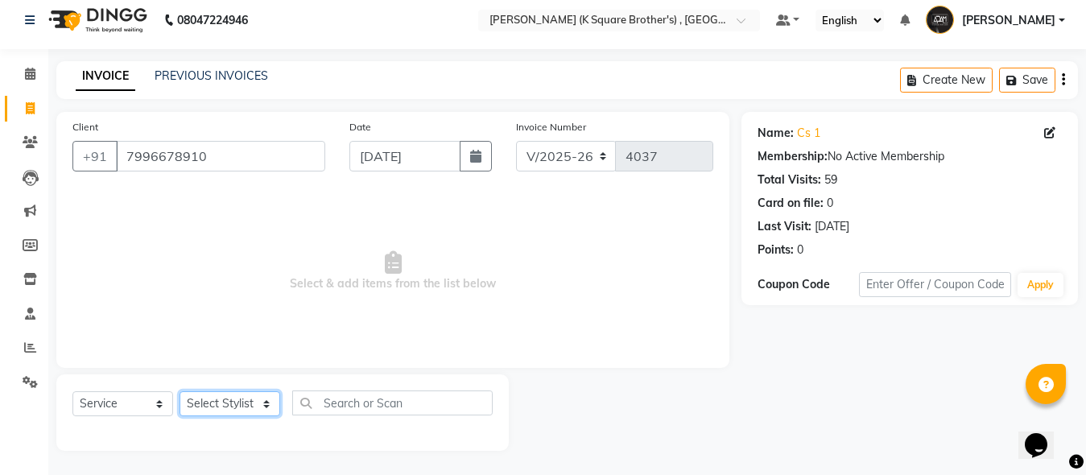
click at [245, 411] on select "Select Stylist [PERSON_NAME] [PERSON_NAME] [PERSON_NAME]" at bounding box center [230, 403] width 101 height 25
select select "78096"
click at [180, 391] on select "Select Stylist [PERSON_NAME] [PERSON_NAME] [PERSON_NAME]" at bounding box center [230, 403] width 101 height 25
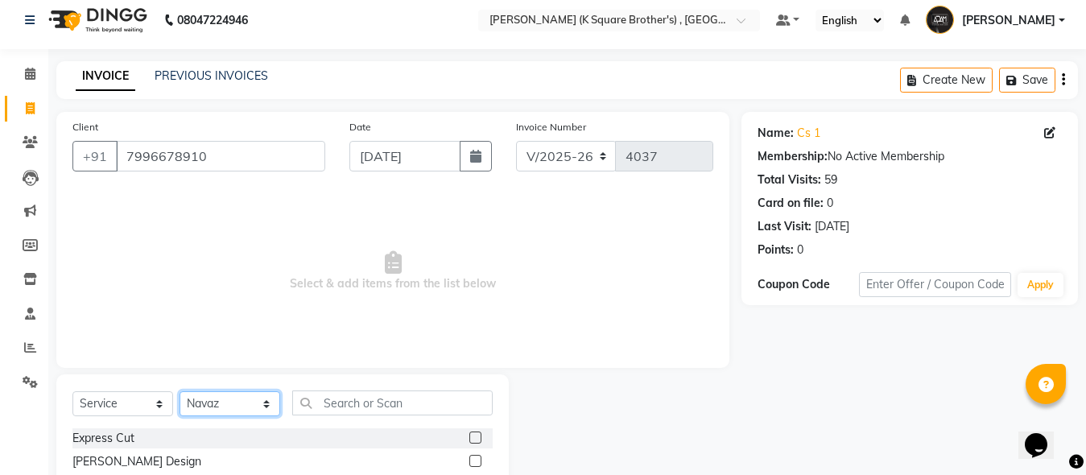
scroll to position [170, 0]
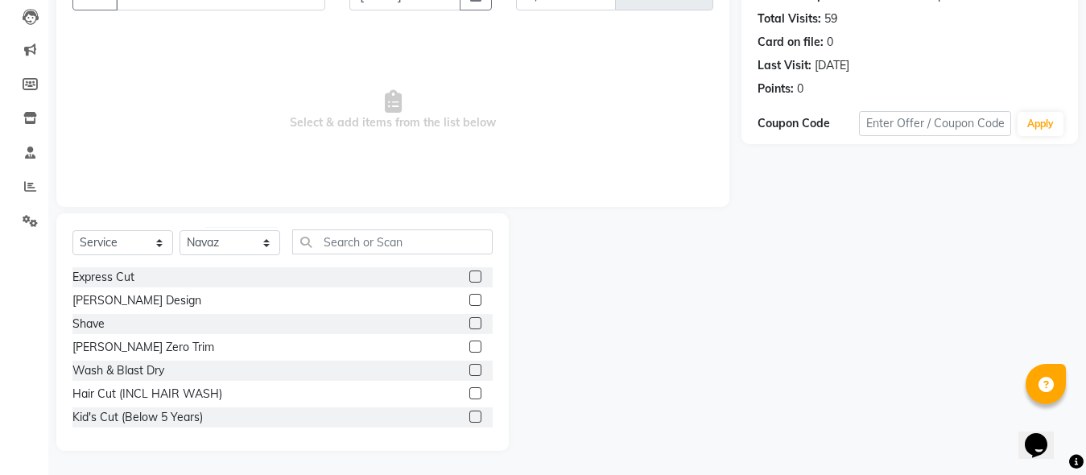
click at [470, 279] on label at bounding box center [476, 277] width 12 height 12
click at [470, 279] on input "checkbox" at bounding box center [475, 277] width 10 height 10
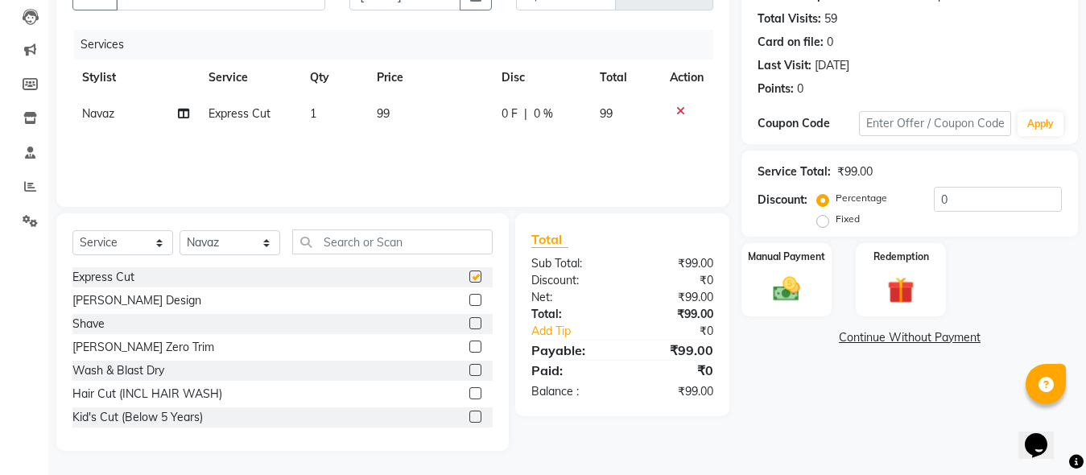
checkbox input "false"
click at [470, 328] on label at bounding box center [476, 323] width 12 height 12
click at [470, 328] on input "checkbox" at bounding box center [475, 324] width 10 height 10
checkbox input "false"
click at [766, 296] on img at bounding box center [786, 289] width 45 height 32
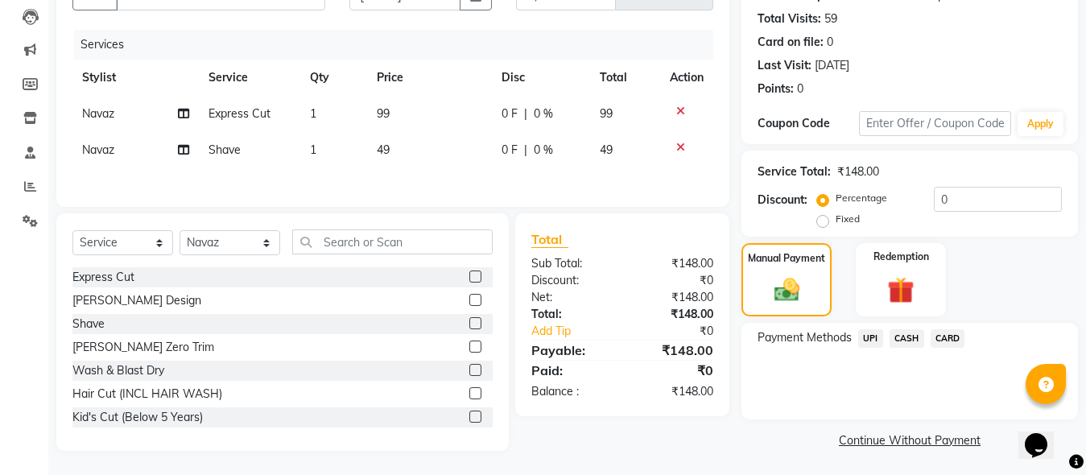
drag, startPoint x: 908, startPoint y: 329, endPoint x: 907, endPoint y: 354, distance: 25.0
click at [908, 329] on span "CASH" at bounding box center [907, 338] width 35 height 19
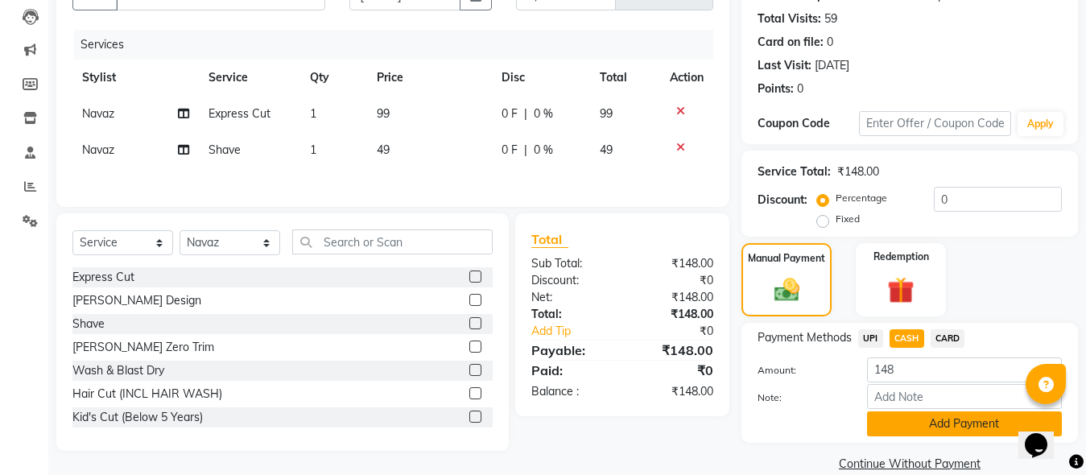
click at [900, 435] on button "Add Payment" at bounding box center [964, 424] width 195 height 25
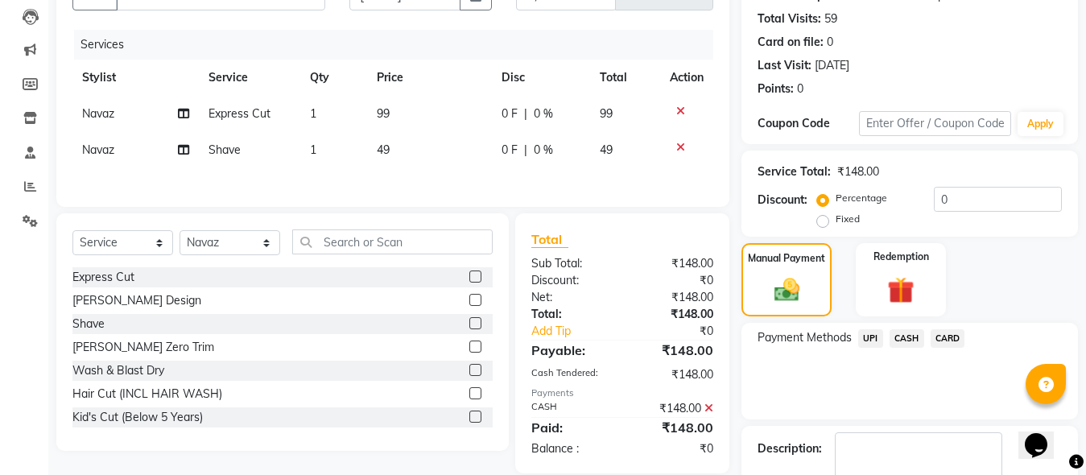
scroll to position [263, 0]
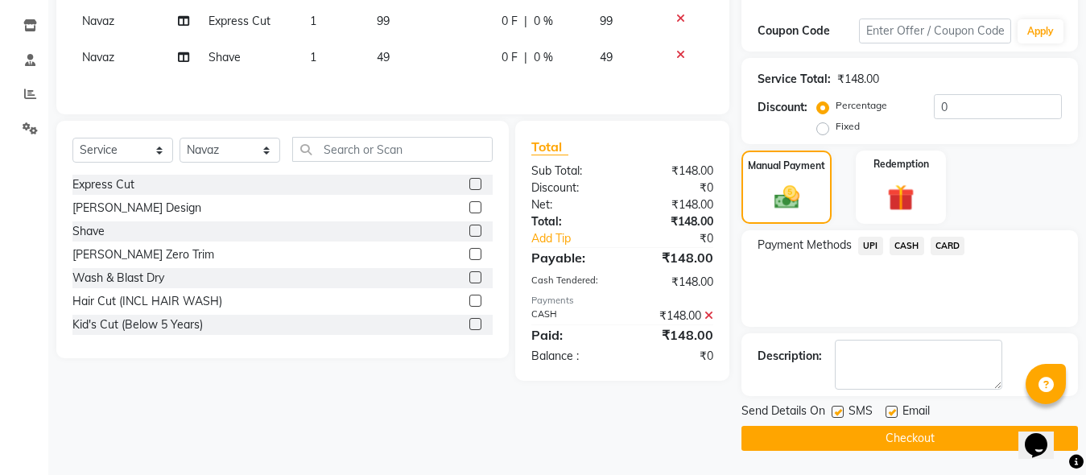
click at [893, 459] on main "INVOICE PREVIOUS INVOICES Create New Save Client [PHONE_NUMBER] Date [DATE] Inv…" at bounding box center [567, 142] width 1038 height 668
click at [892, 454] on main "INVOICE PREVIOUS INVOICES Create New Save Client [PHONE_NUMBER] Date [DATE] Inv…" at bounding box center [567, 142] width 1038 height 668
click at [874, 434] on button "Checkout" at bounding box center [910, 438] width 337 height 25
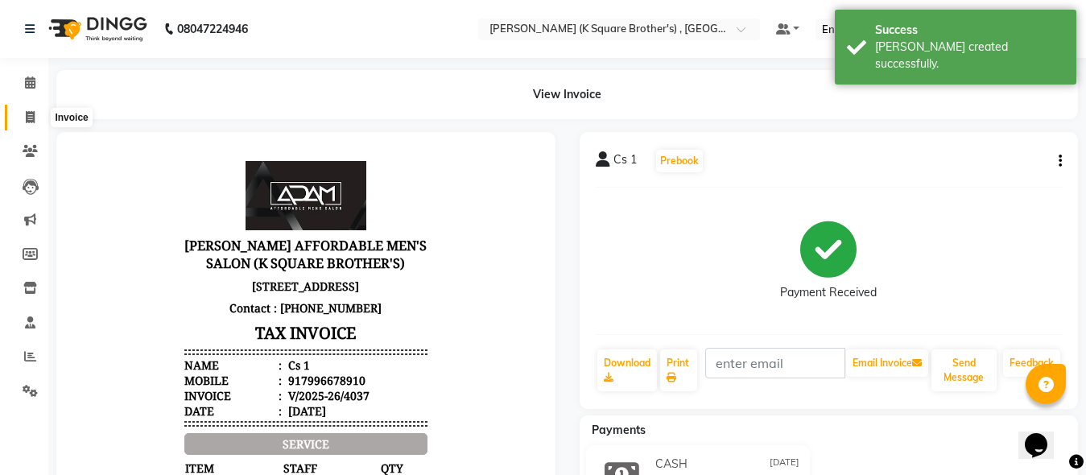
click at [29, 109] on span at bounding box center [30, 118] width 28 height 19
select select "service"
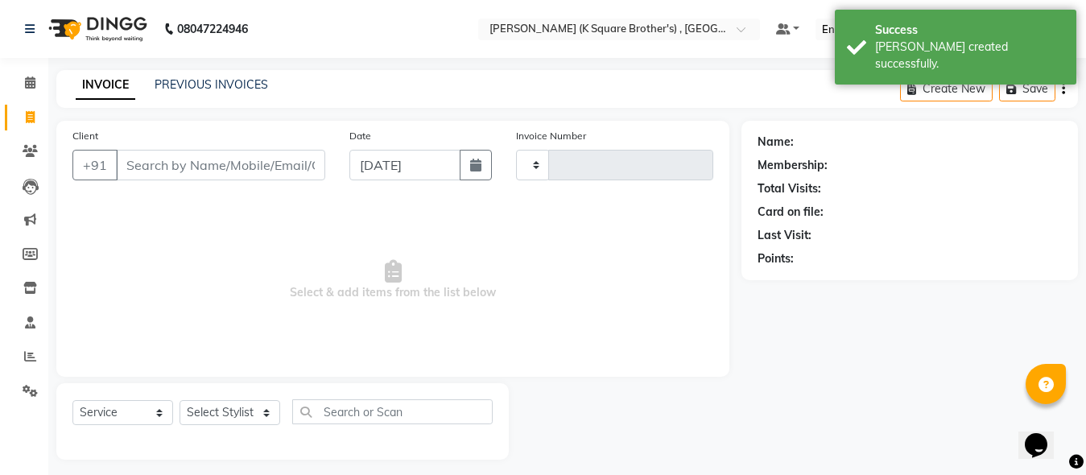
type input "4038"
select select "8195"
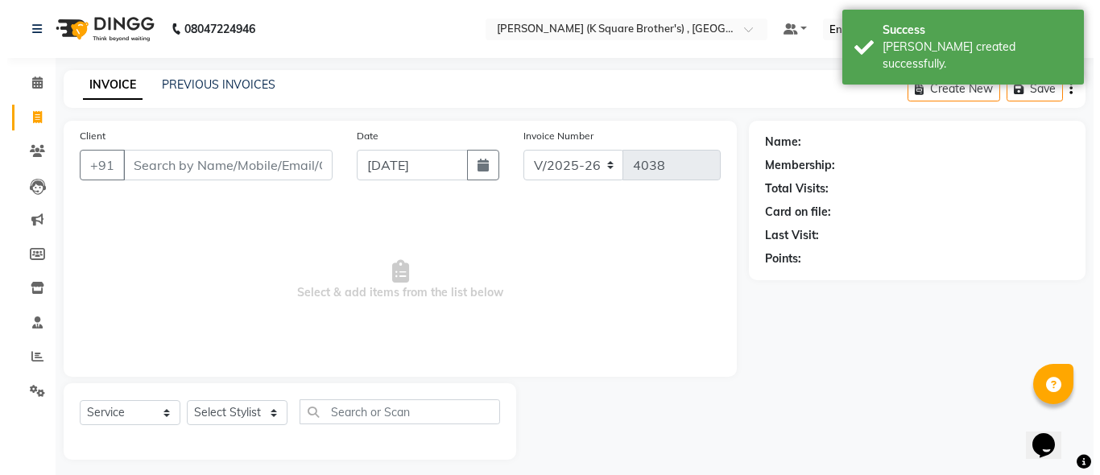
scroll to position [9, 0]
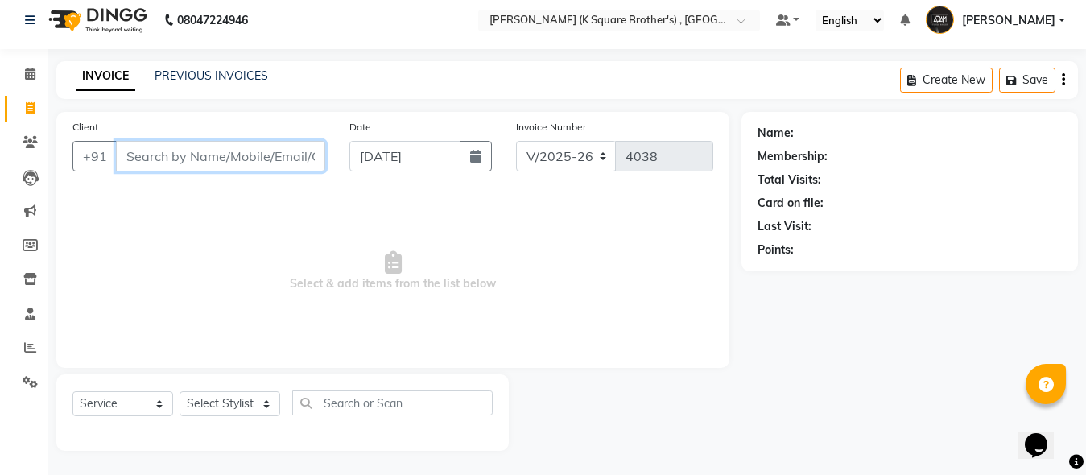
paste input "RIHAN"
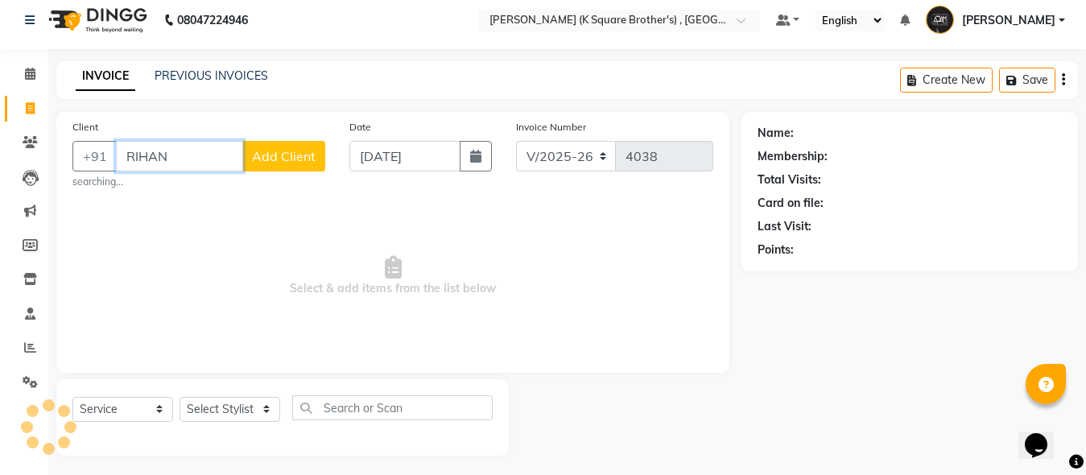
type input "RIHAN"
click at [292, 155] on span "Add Client" at bounding box center [284, 156] width 64 height 16
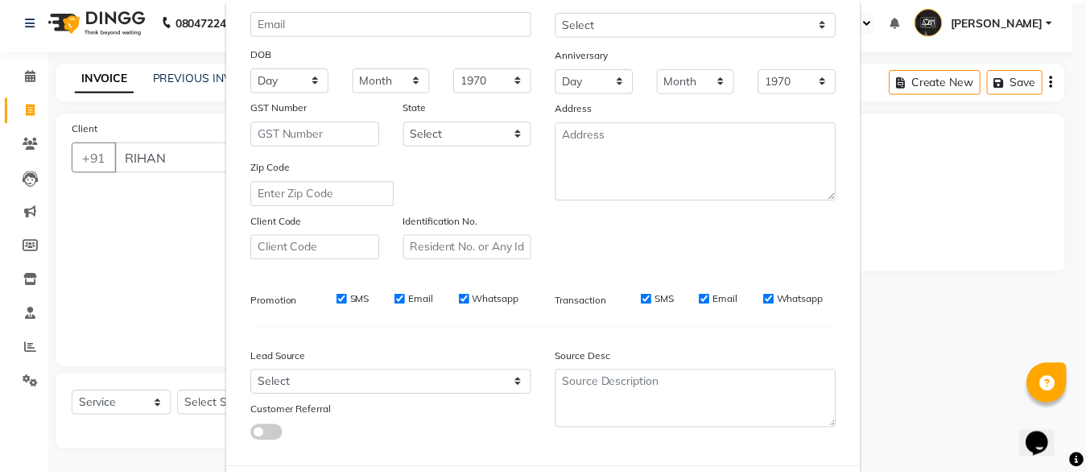
scroll to position [268, 0]
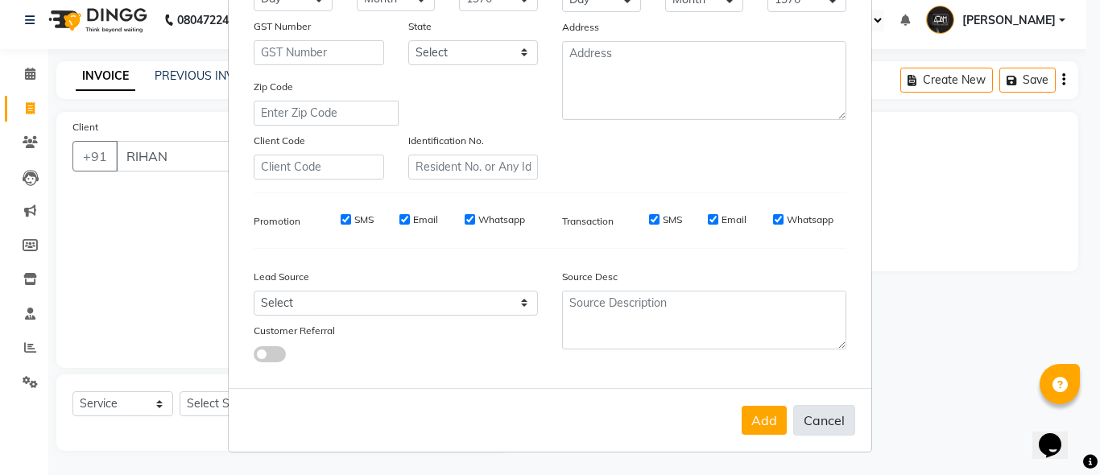
click at [827, 415] on button "Cancel" at bounding box center [824, 420] width 62 height 31
select select
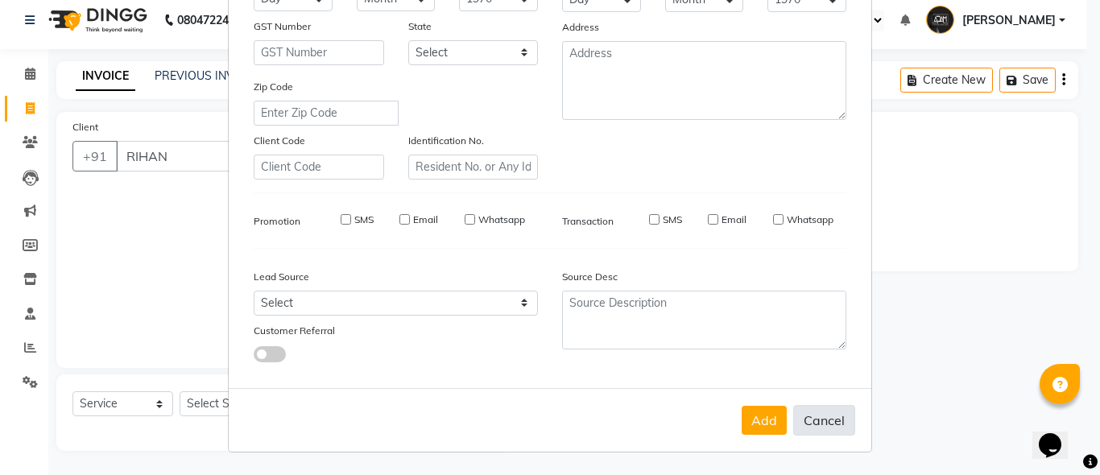
select select
checkbox input "false"
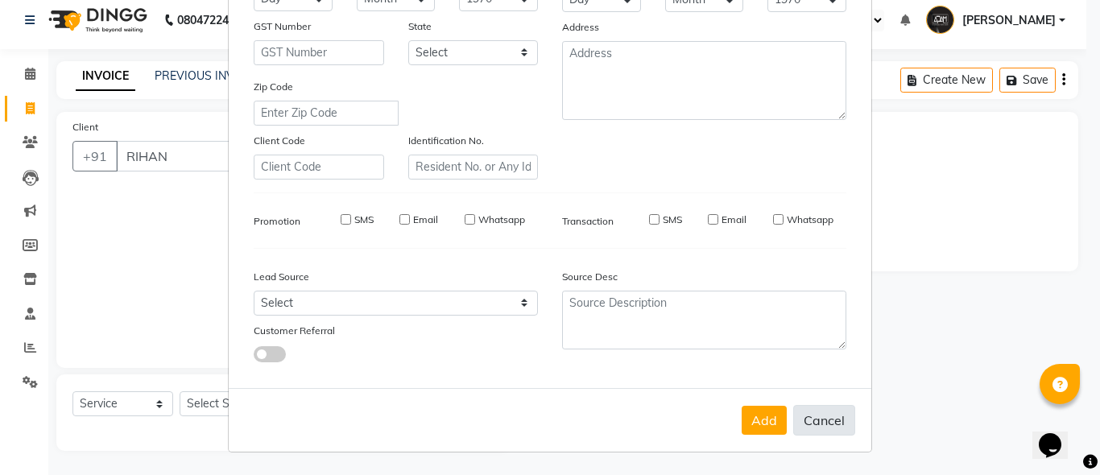
checkbox input "false"
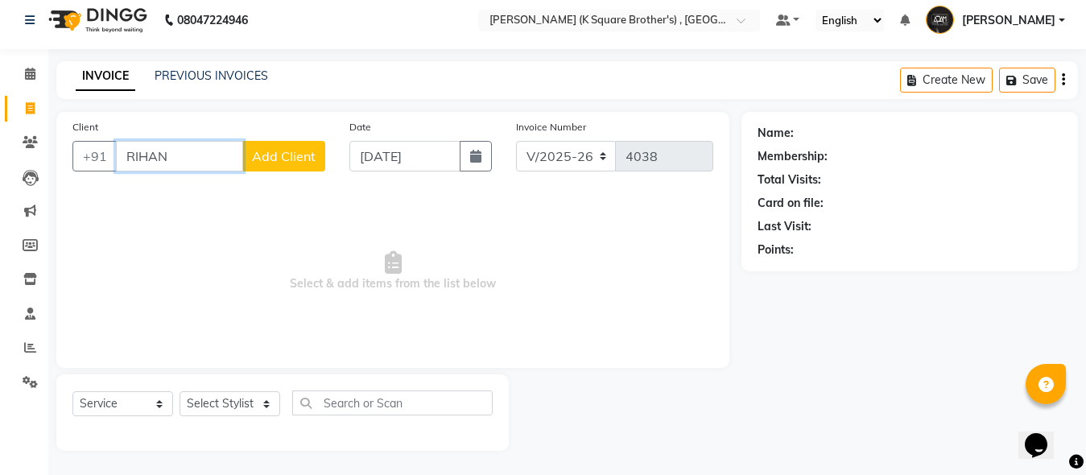
click at [213, 157] on input "RIHAN" at bounding box center [179, 156] width 127 height 31
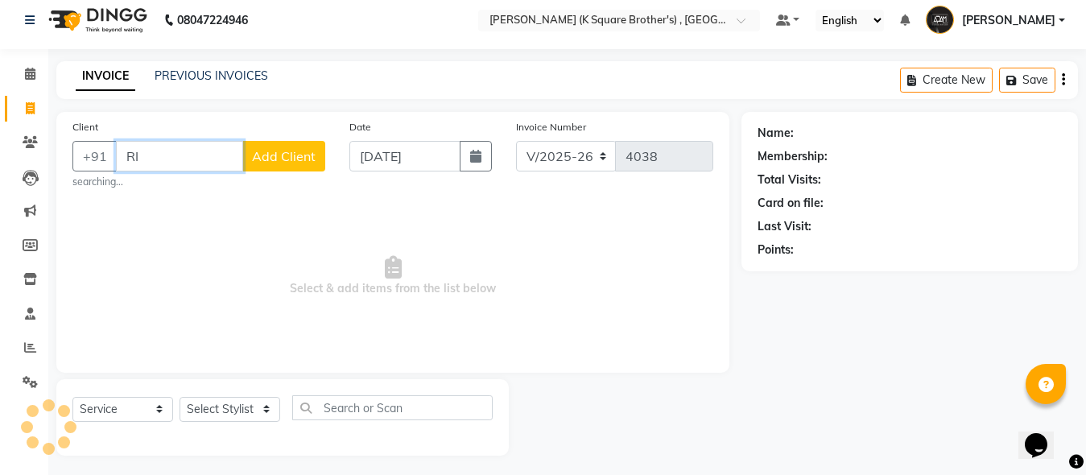
type input "R"
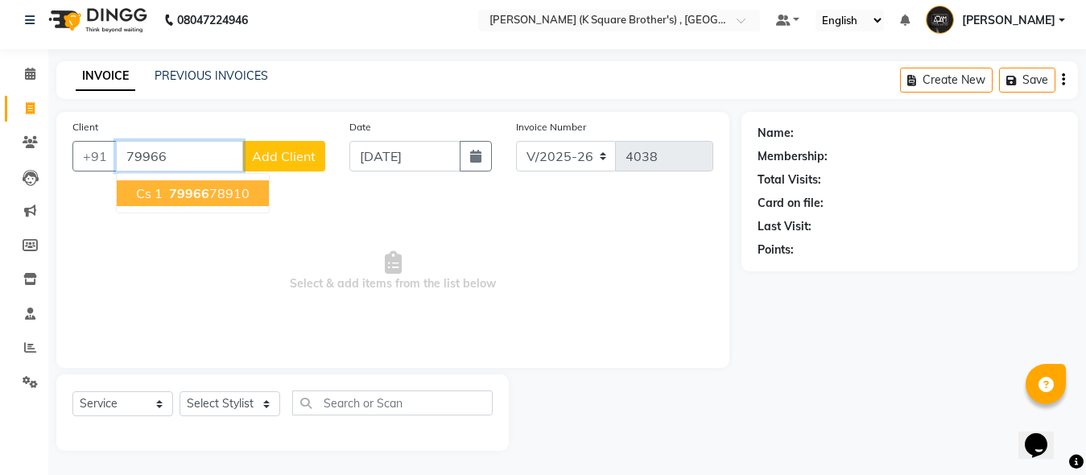
click at [209, 189] on ngb-highlight "79966 78910" at bounding box center [208, 193] width 84 height 16
type input "7996678910"
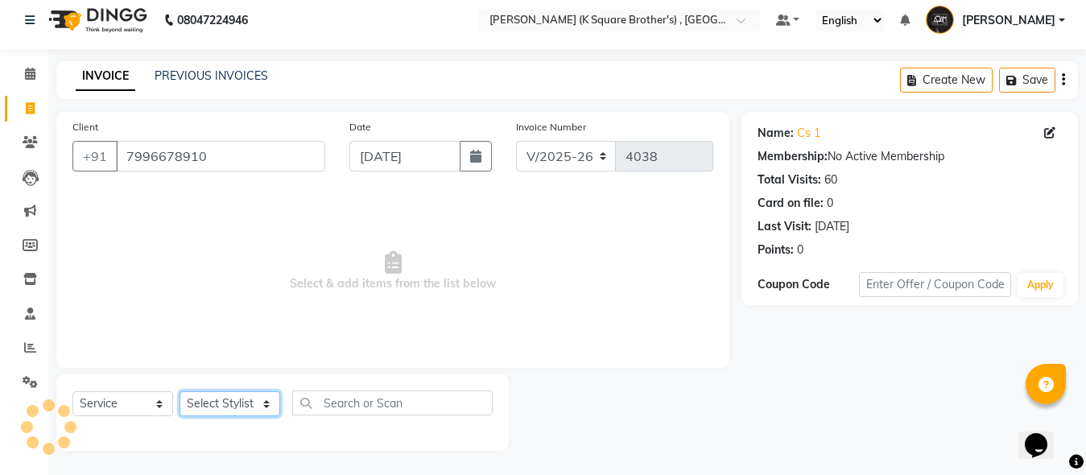
click at [222, 413] on select "Select Stylist [PERSON_NAME] [PERSON_NAME] [PERSON_NAME]" at bounding box center [230, 403] width 101 height 25
select select "89454"
click at [180, 391] on select "Select Stylist [PERSON_NAME] [PERSON_NAME] [PERSON_NAME]" at bounding box center [230, 403] width 101 height 25
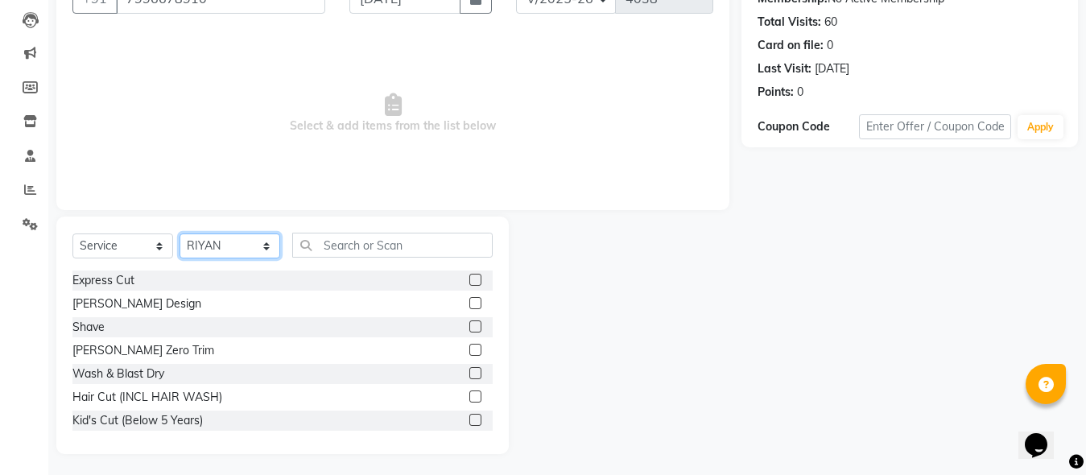
scroll to position [170, 0]
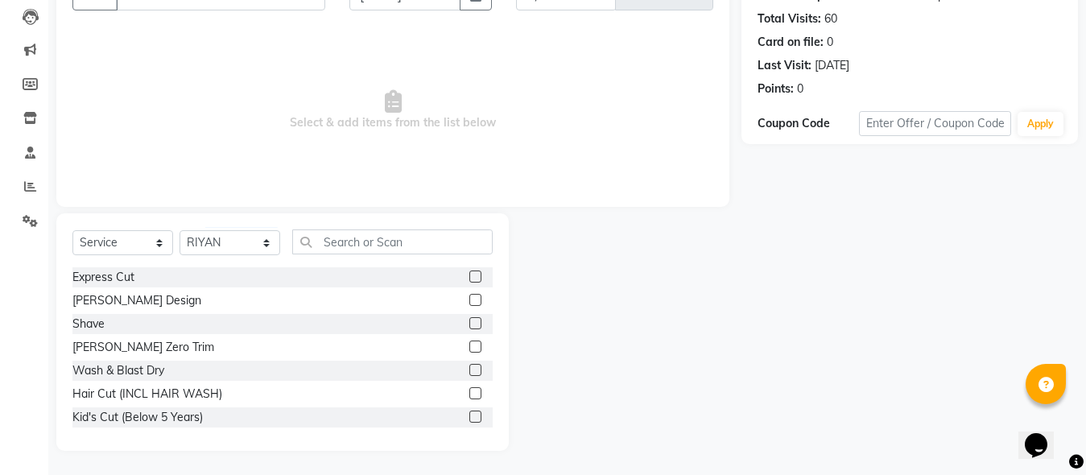
click at [470, 319] on label at bounding box center [476, 323] width 12 height 12
click at [470, 319] on input "checkbox" at bounding box center [475, 324] width 10 height 10
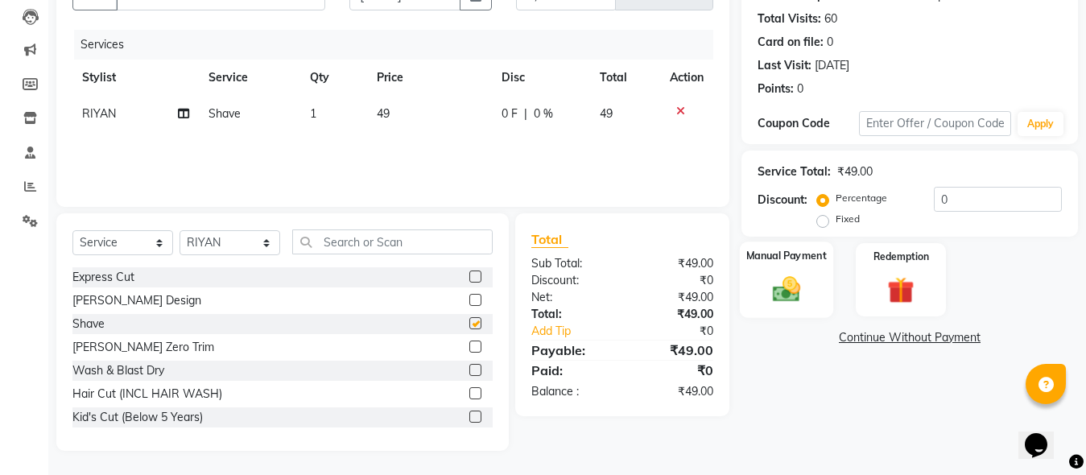
checkbox input "false"
click at [748, 280] on div "Manual Payment" at bounding box center [786, 280] width 93 height 77
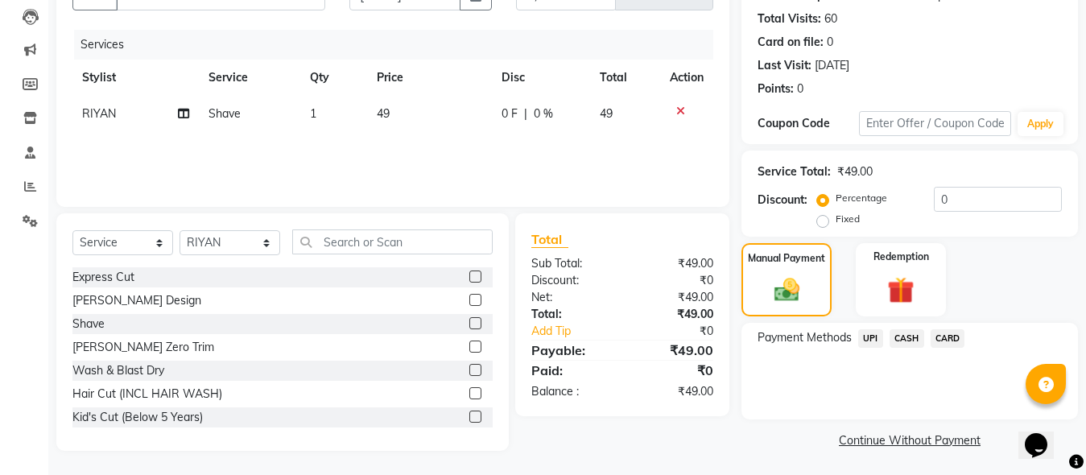
click at [911, 335] on span "CASH" at bounding box center [907, 338] width 35 height 19
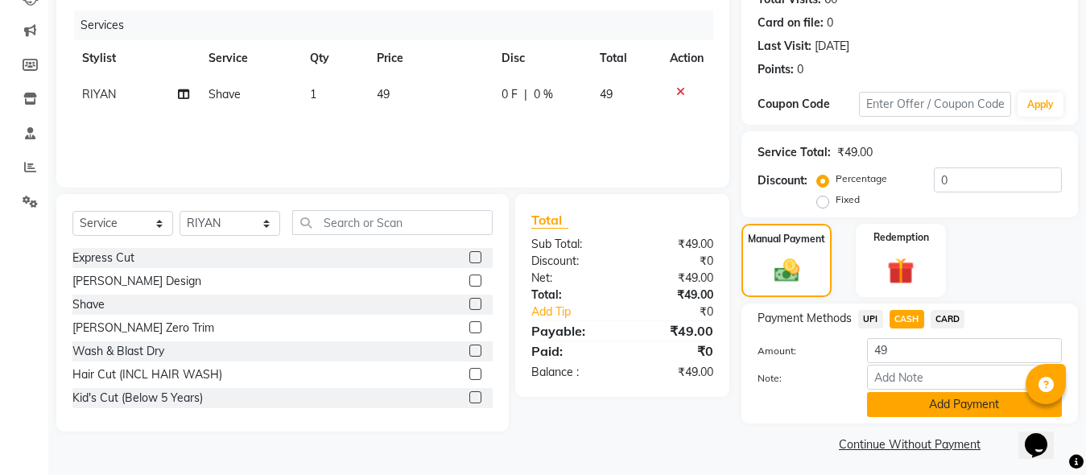
scroll to position [195, 0]
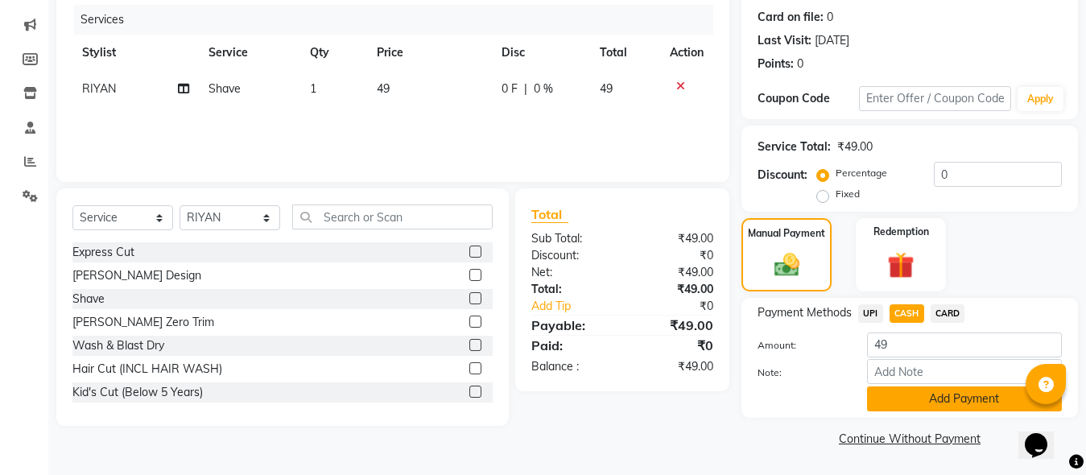
click at [917, 403] on button "Add Payment" at bounding box center [964, 399] width 195 height 25
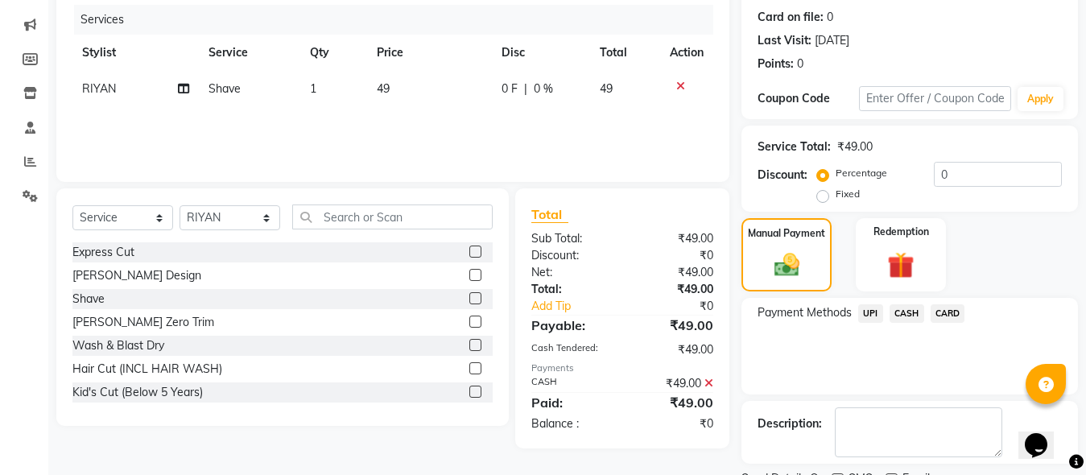
drag, startPoint x: 902, startPoint y: 312, endPoint x: 909, endPoint y: 325, distance: 15.5
click at [906, 320] on span "CASH" at bounding box center [907, 313] width 35 height 19
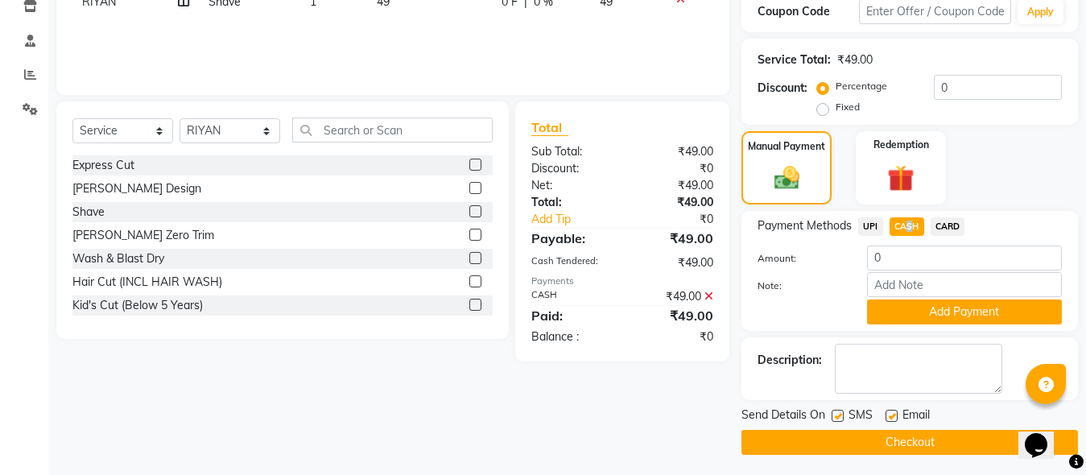
scroll to position [286, 0]
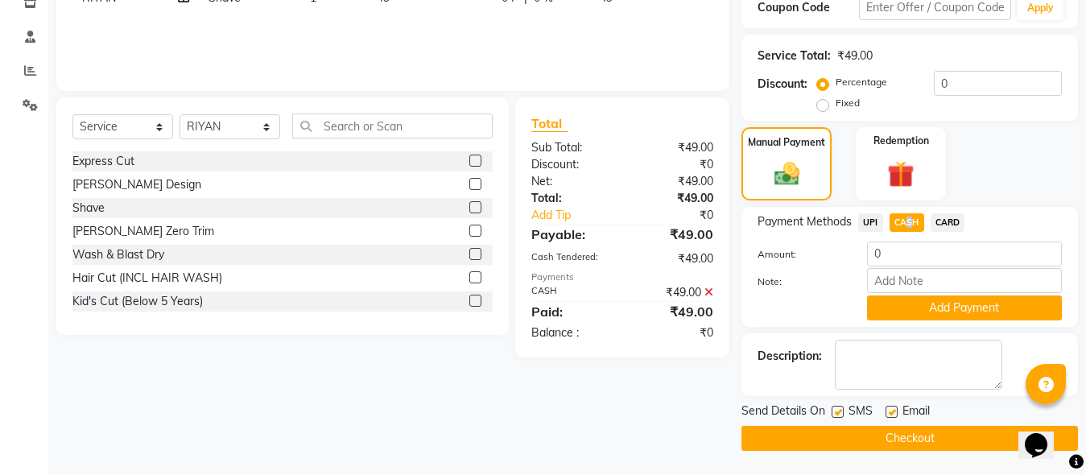
click at [833, 444] on button "Checkout" at bounding box center [910, 438] width 337 height 25
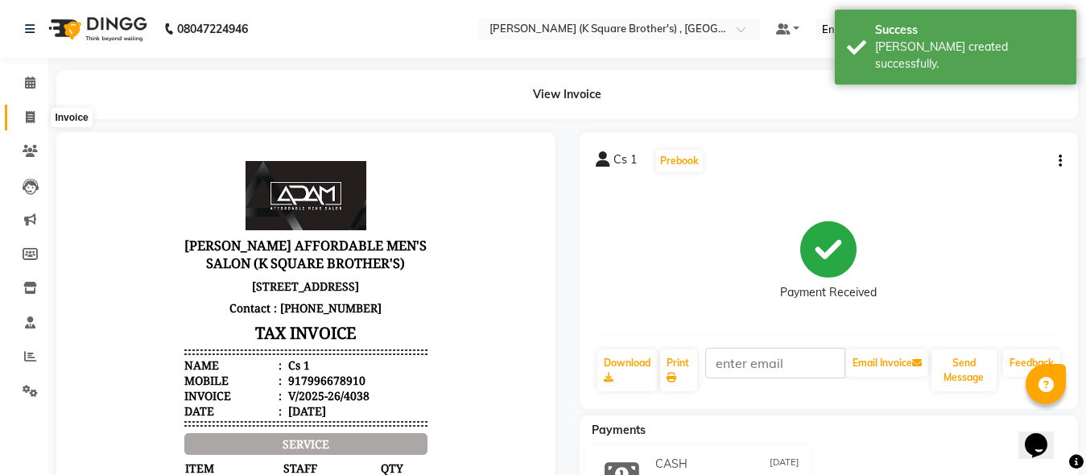
click at [35, 114] on icon at bounding box center [30, 117] width 9 height 12
select select "service"
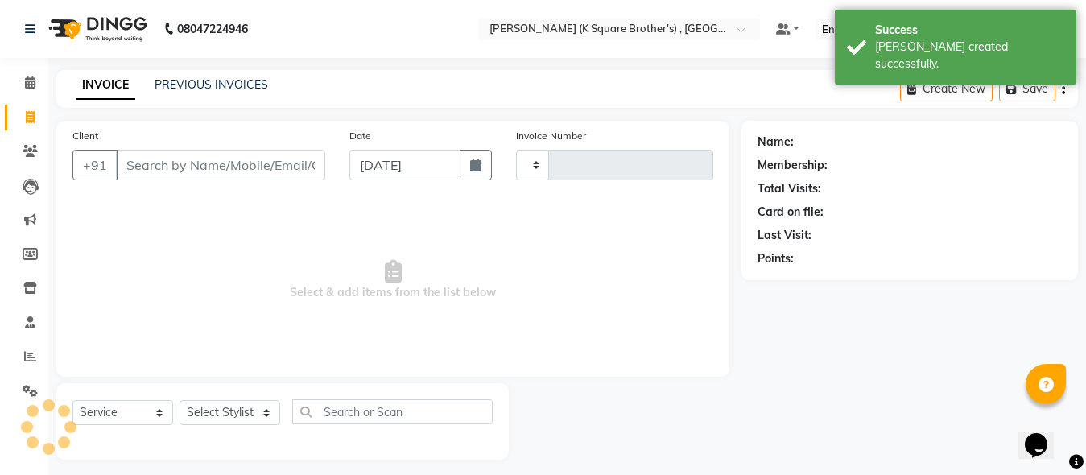
scroll to position [9, 0]
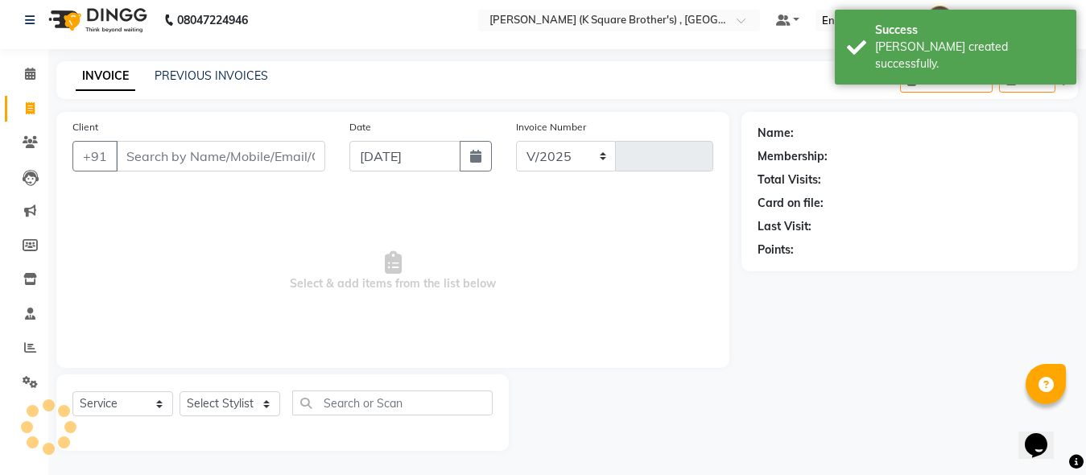
select select "8195"
type input "4039"
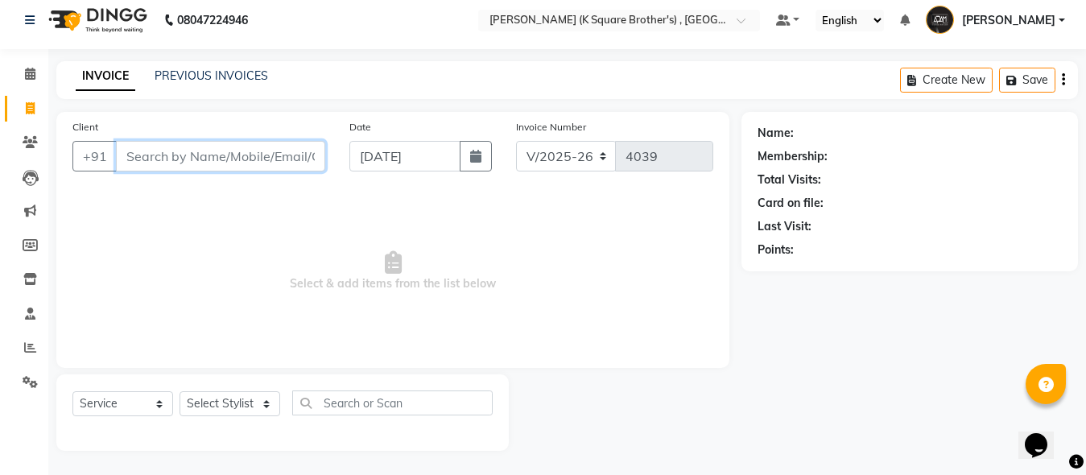
paste input "7373787897"
type input "7373787897"
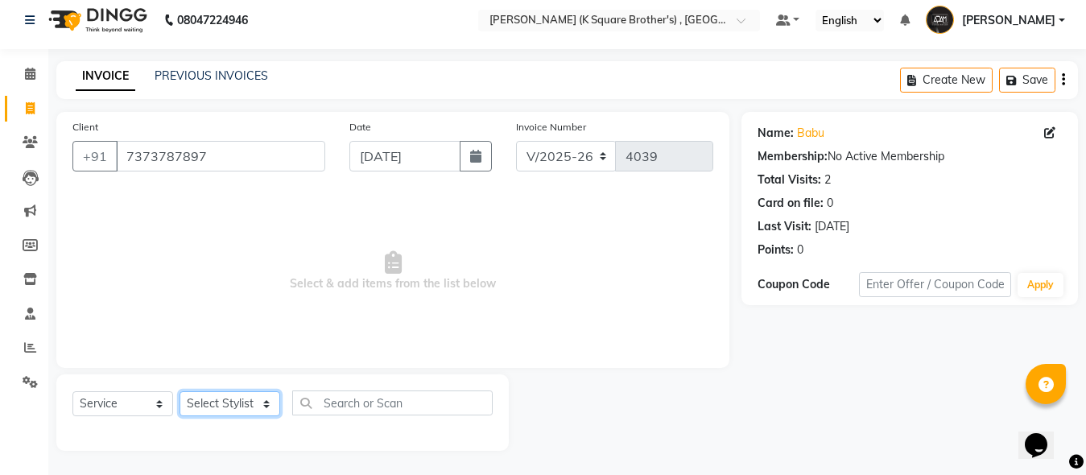
click at [251, 394] on select "Select Stylist [PERSON_NAME] [PERSON_NAME] [PERSON_NAME]" at bounding box center [230, 403] width 101 height 25
select select "78096"
click at [180, 391] on select "Select Stylist [PERSON_NAME] [PERSON_NAME] [PERSON_NAME]" at bounding box center [230, 403] width 101 height 25
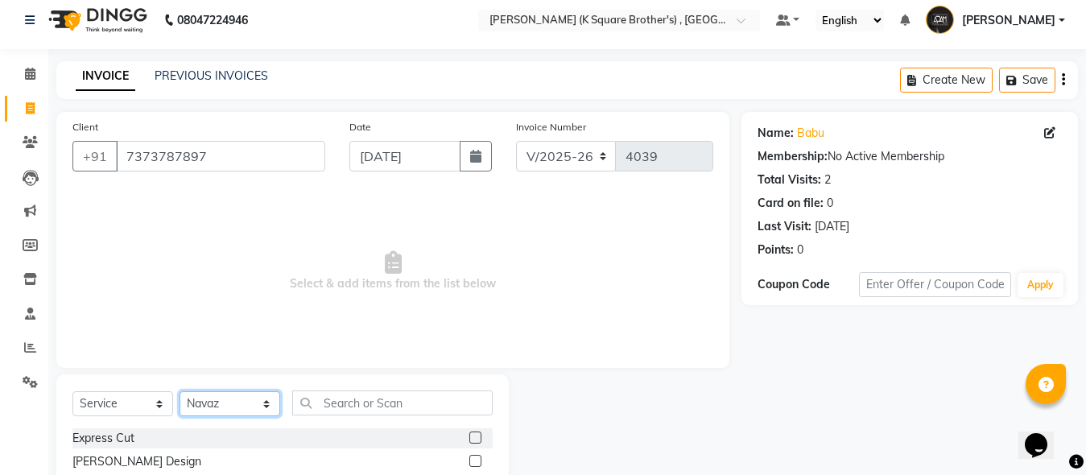
scroll to position [170, 0]
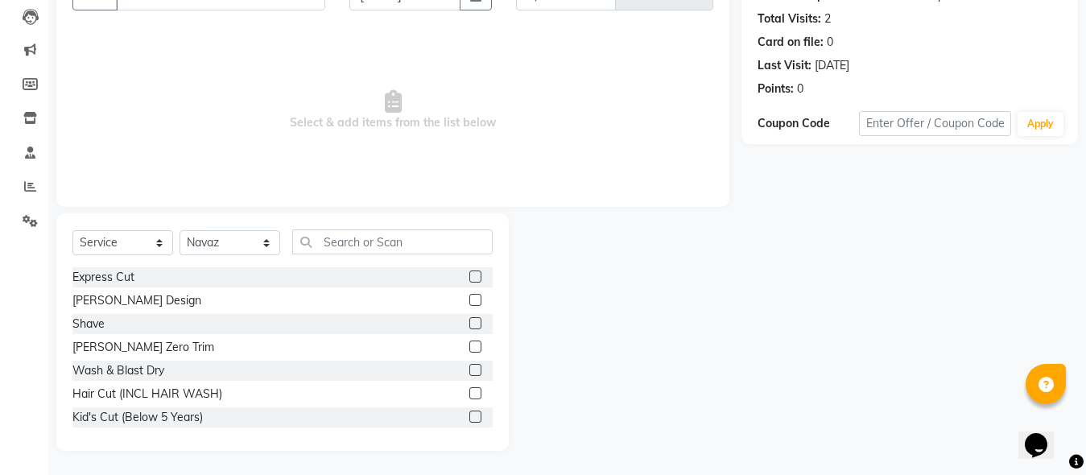
click at [470, 273] on label at bounding box center [476, 277] width 12 height 12
click at [470, 273] on input "checkbox" at bounding box center [475, 277] width 10 height 10
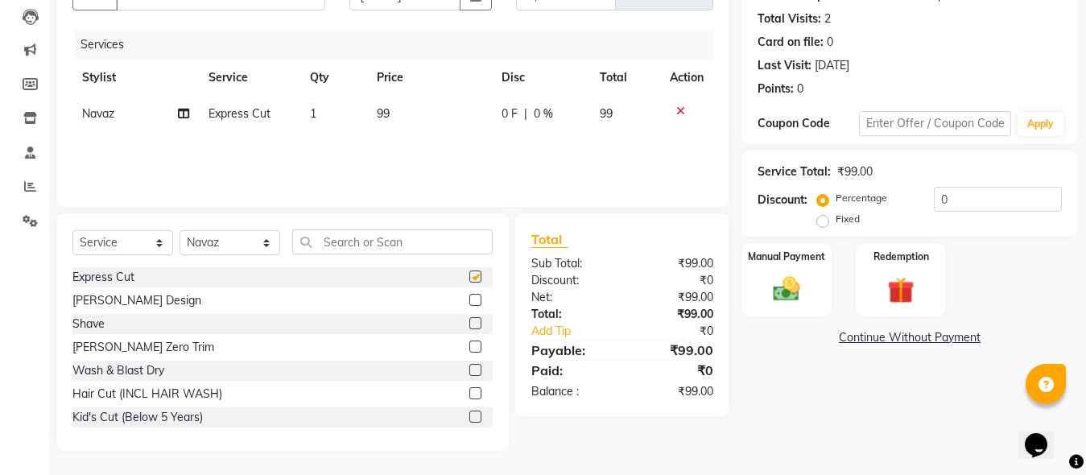
checkbox input "false"
click at [807, 317] on div "Name: Babu Membership: No Active Membership Total Visits: 2 Card on file: 0 Las…" at bounding box center [916, 201] width 349 height 500
click at [805, 303] on img at bounding box center [786, 289] width 45 height 32
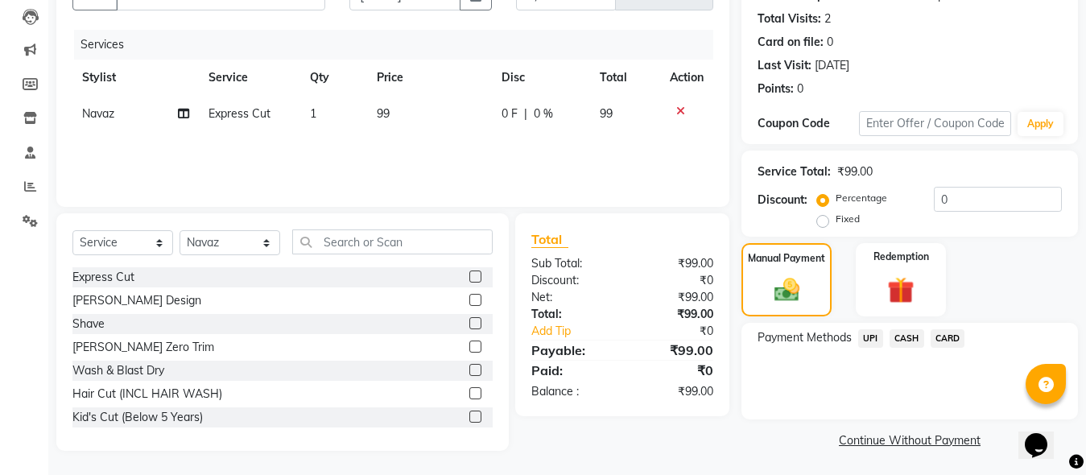
click at [898, 334] on span "CASH" at bounding box center [907, 338] width 35 height 19
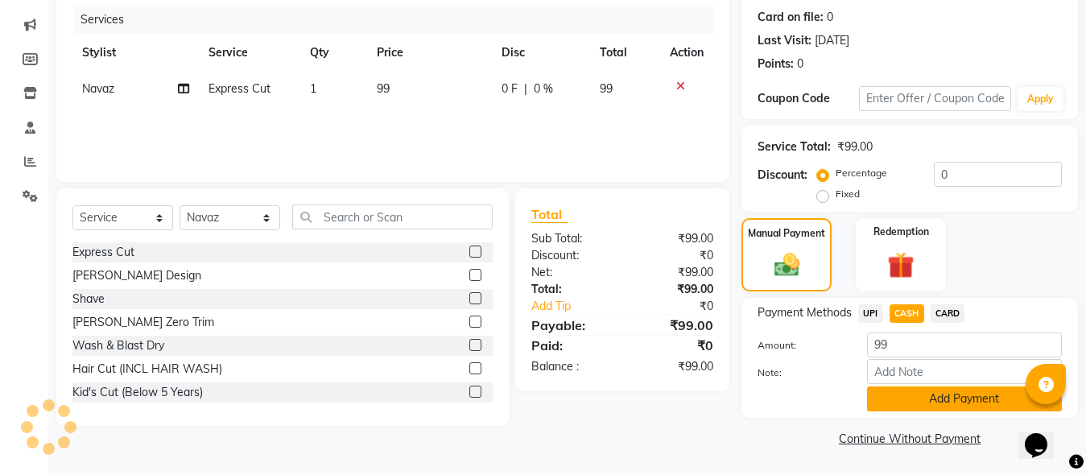
click at [916, 401] on button "Add Payment" at bounding box center [964, 399] width 195 height 25
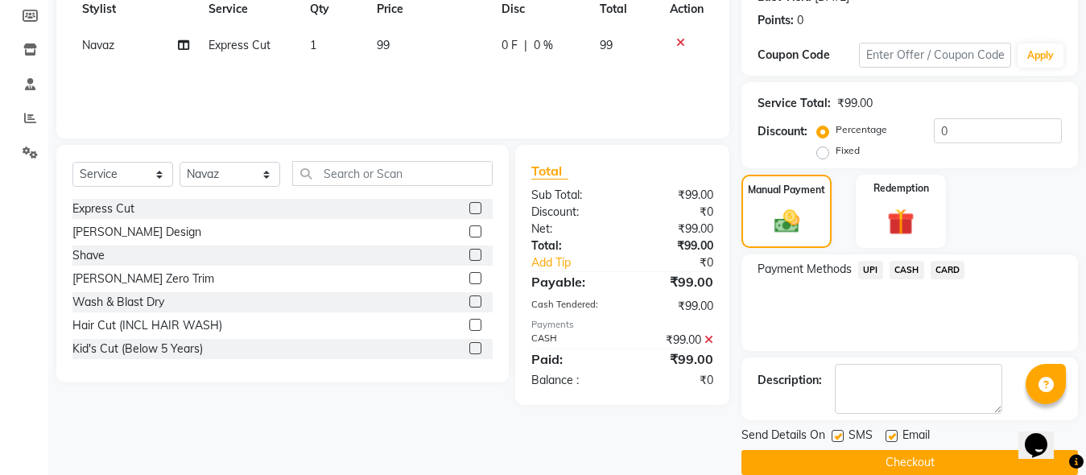
scroll to position [263, 0]
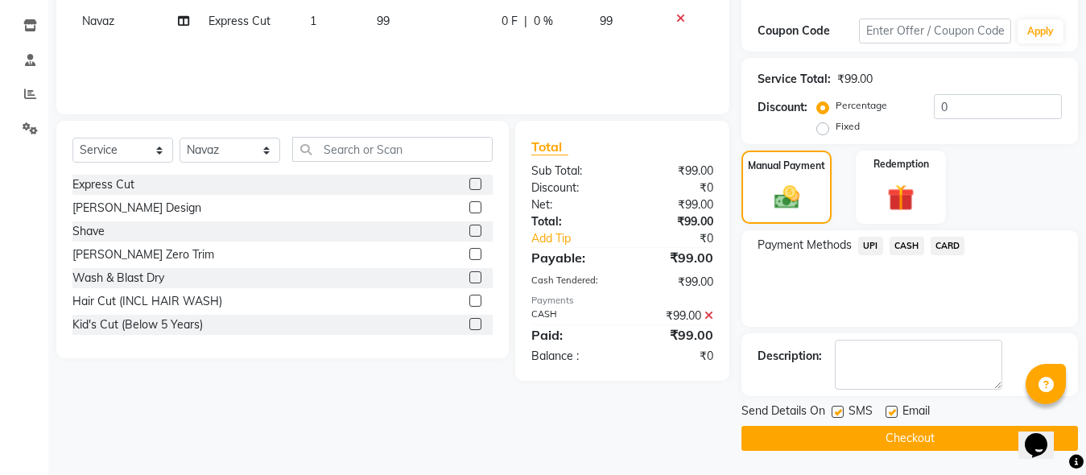
click at [916, 430] on button "Checkout" at bounding box center [910, 438] width 337 height 25
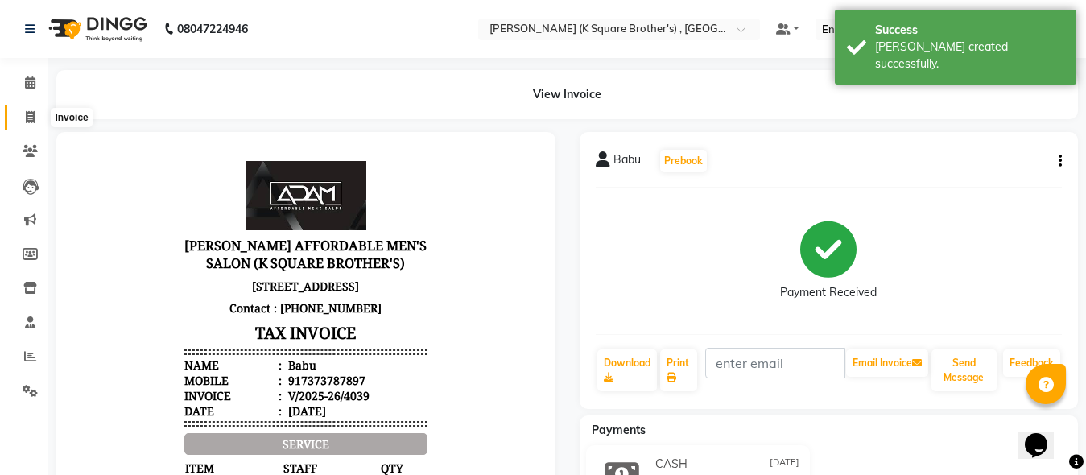
click at [31, 122] on icon at bounding box center [30, 117] width 9 height 12
select select "service"
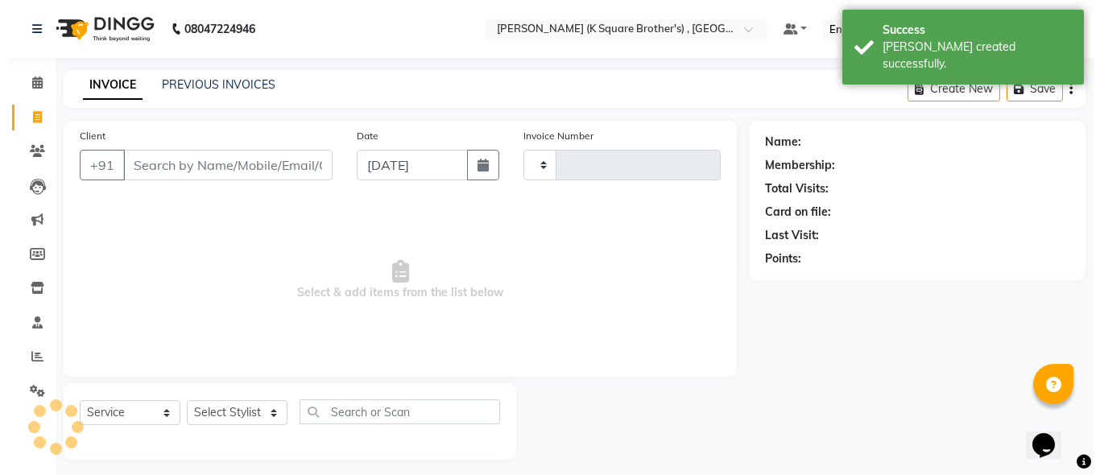
scroll to position [9, 0]
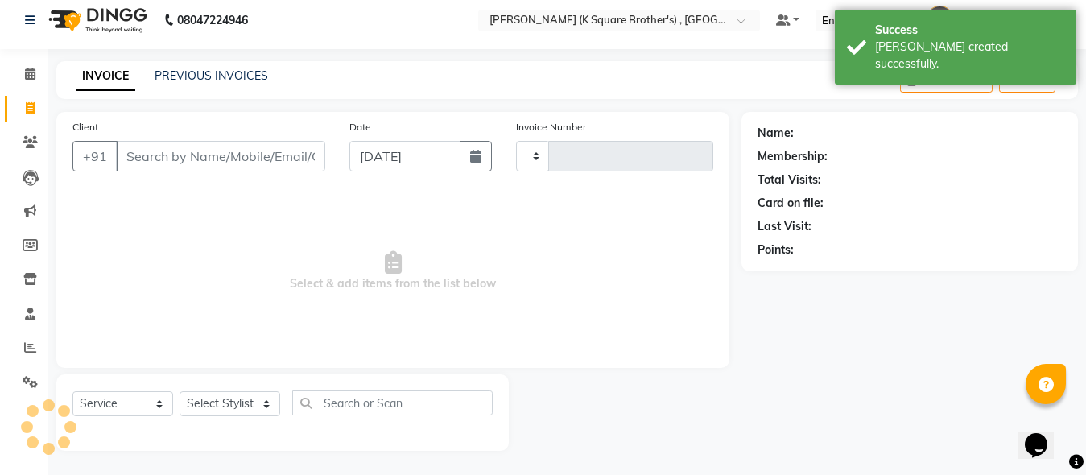
type input "4040"
select select "8195"
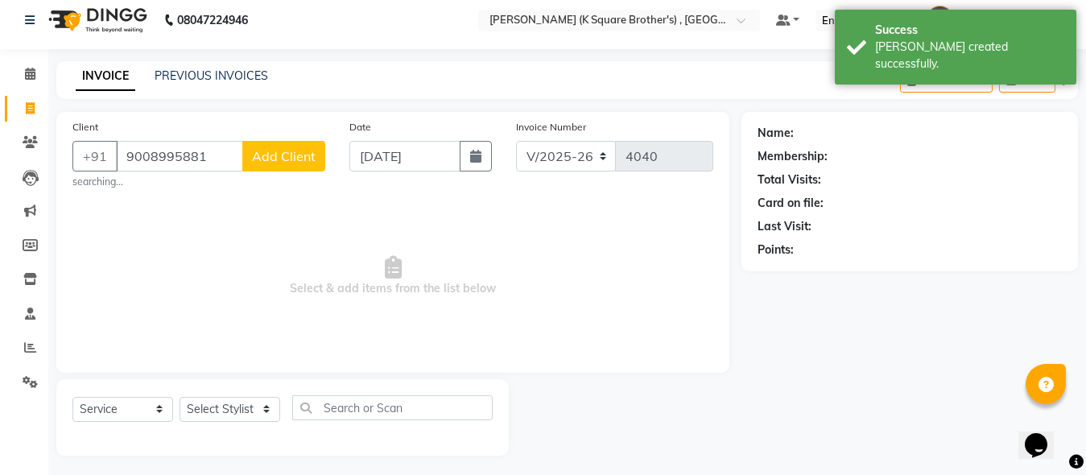
type input "9008995881"
click at [270, 163] on span "Add Client" at bounding box center [284, 156] width 64 height 16
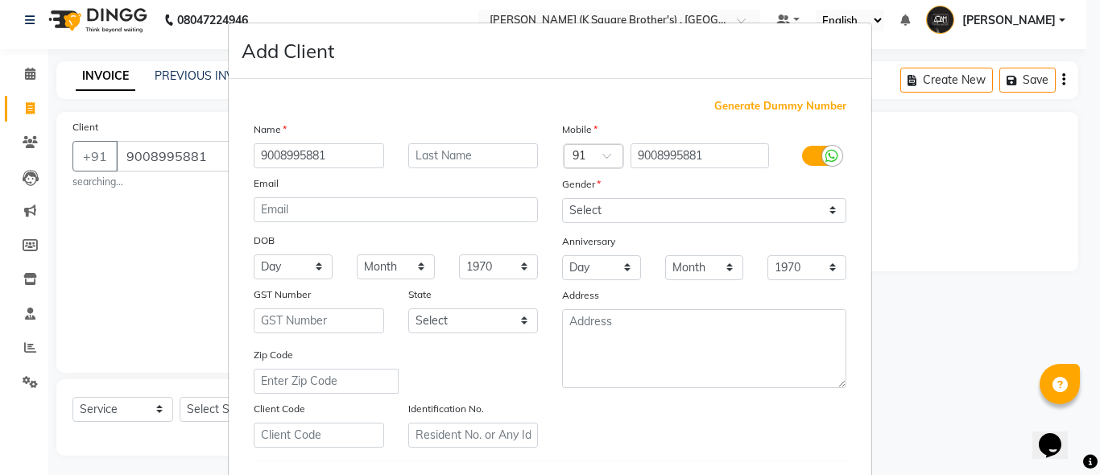
type input "9008995881"
click at [686, 195] on div "Gender" at bounding box center [704, 187] width 308 height 23
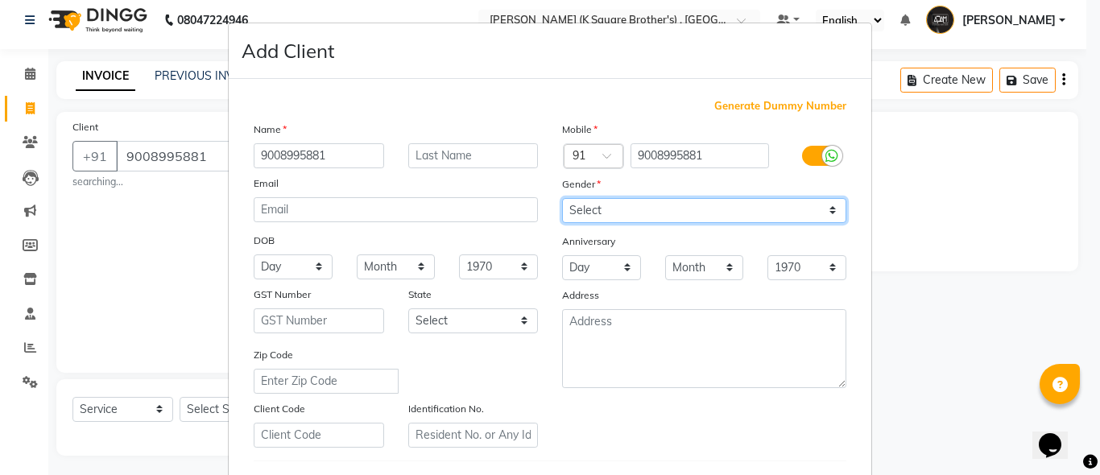
click at [686, 204] on select "Select [DEMOGRAPHIC_DATA] [DEMOGRAPHIC_DATA] Other Prefer Not To Say" at bounding box center [704, 210] width 284 height 25
select select "[DEMOGRAPHIC_DATA]"
click at [562, 198] on select "Select [DEMOGRAPHIC_DATA] [DEMOGRAPHIC_DATA] Other Prefer Not To Say" at bounding box center [704, 210] width 284 height 25
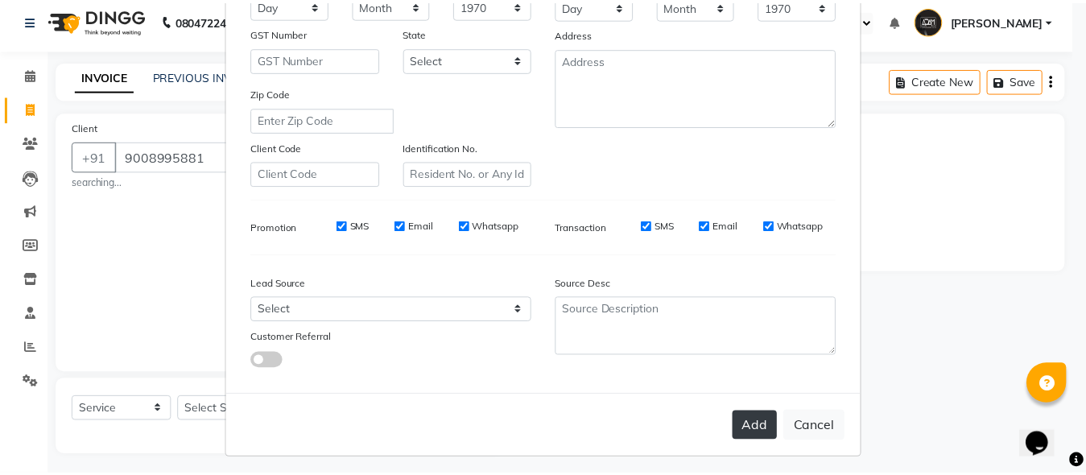
scroll to position [268, 0]
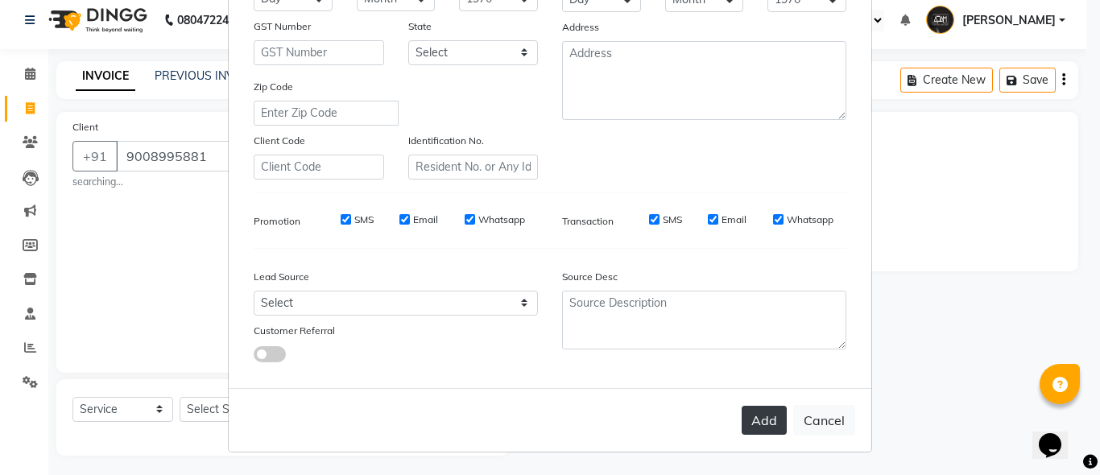
click at [756, 427] on button "Add" at bounding box center [764, 420] width 45 height 29
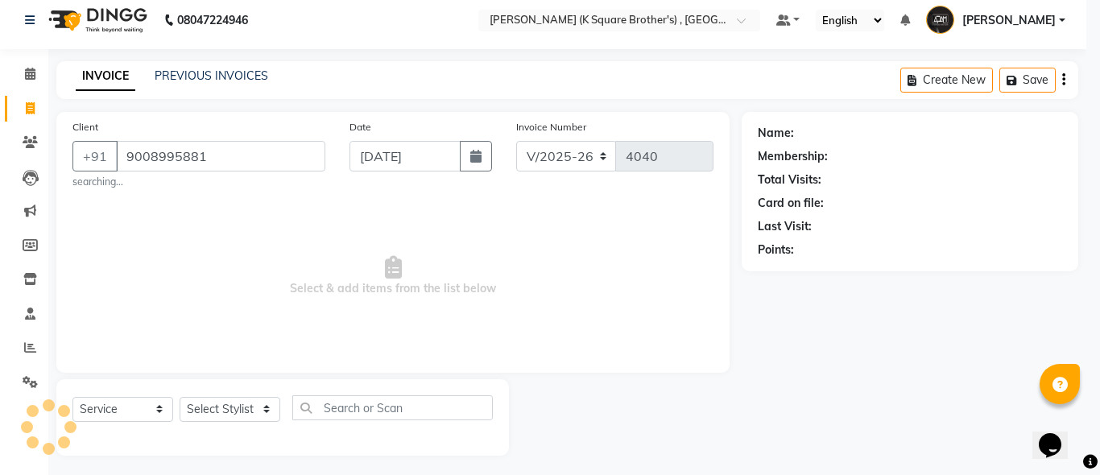
select select
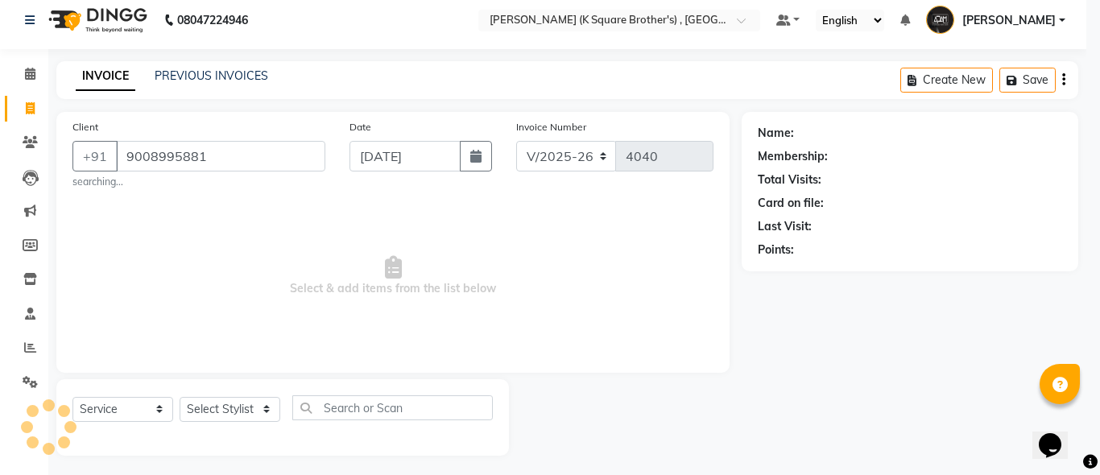
select select
checkbox input "false"
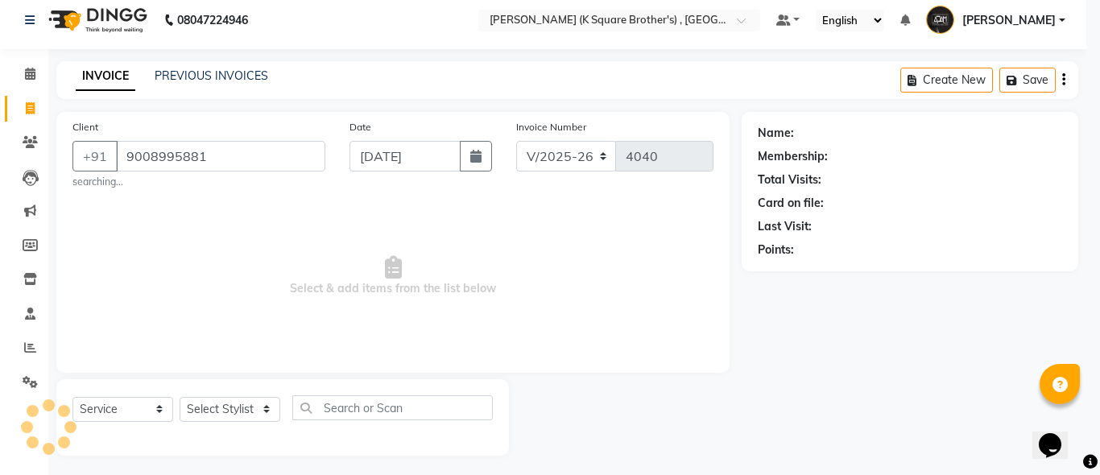
checkbox input "false"
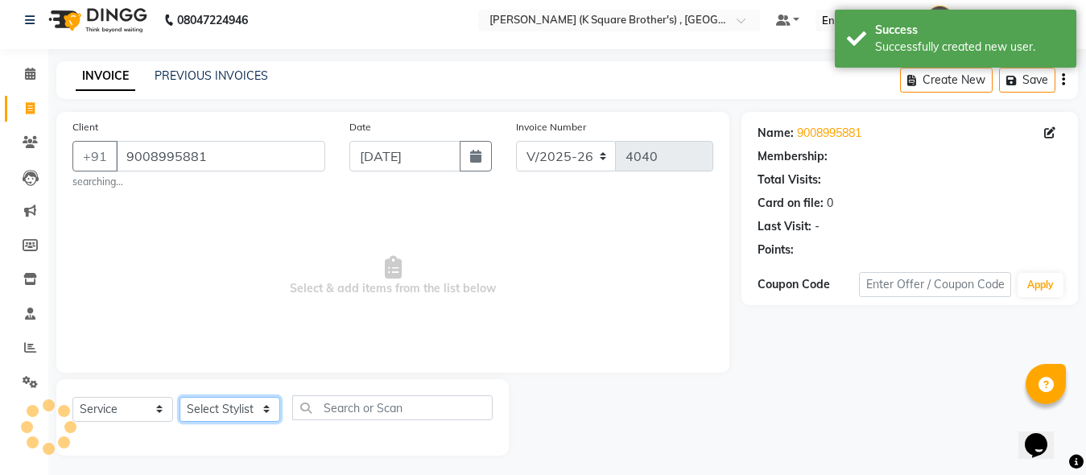
click at [205, 410] on select "Select Stylist [PERSON_NAME] [PERSON_NAME] [PERSON_NAME]" at bounding box center [230, 409] width 101 height 25
select select "89454"
click at [180, 397] on select "Select Stylist [PERSON_NAME] [PERSON_NAME] [PERSON_NAME]" at bounding box center [230, 409] width 101 height 25
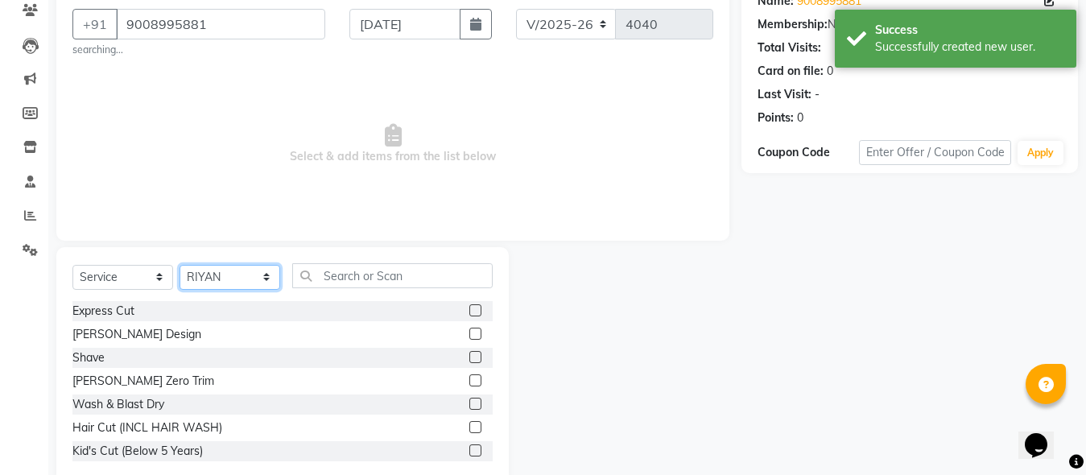
scroll to position [175, 0]
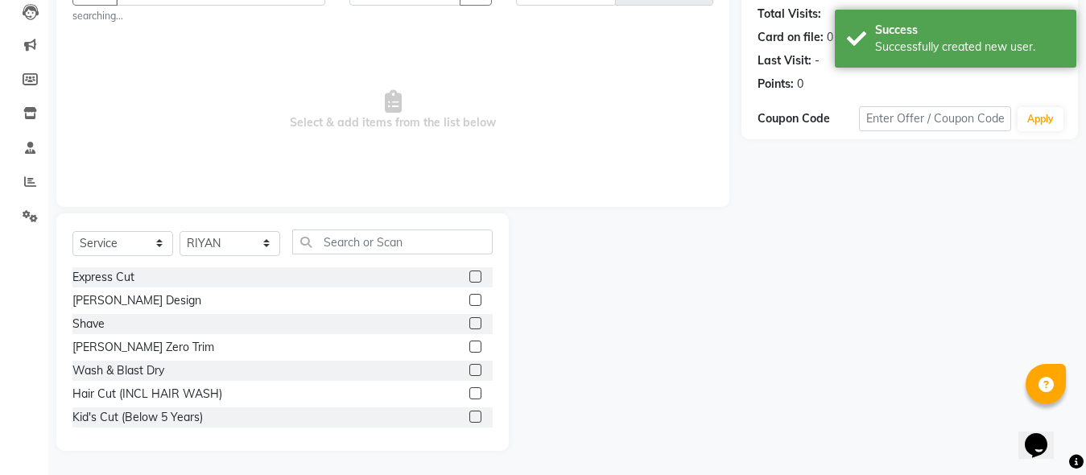
click at [470, 277] on label at bounding box center [476, 277] width 12 height 12
click at [470, 277] on input "checkbox" at bounding box center [475, 277] width 10 height 10
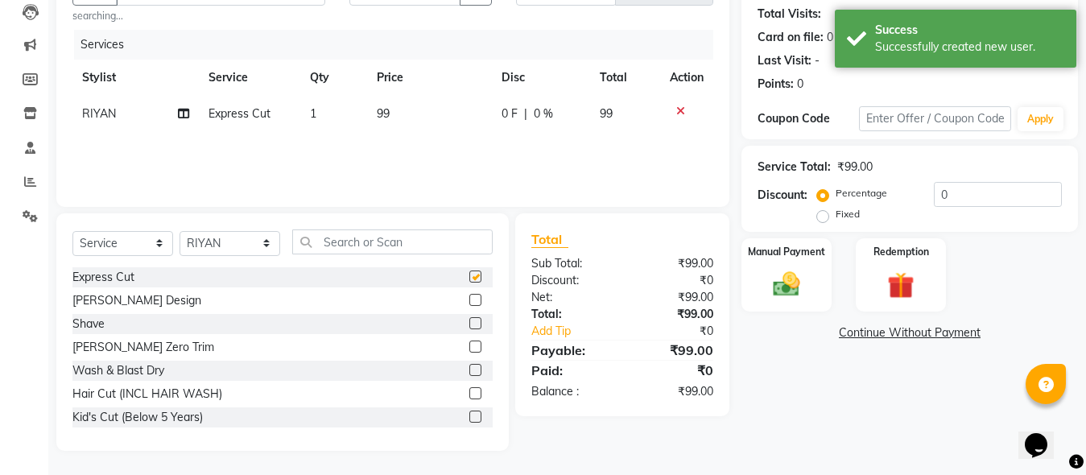
checkbox input "false"
click at [470, 318] on label at bounding box center [476, 323] width 12 height 12
click at [470, 319] on input "checkbox" at bounding box center [475, 324] width 10 height 10
click at [771, 294] on img at bounding box center [786, 284] width 45 height 32
checkbox input "false"
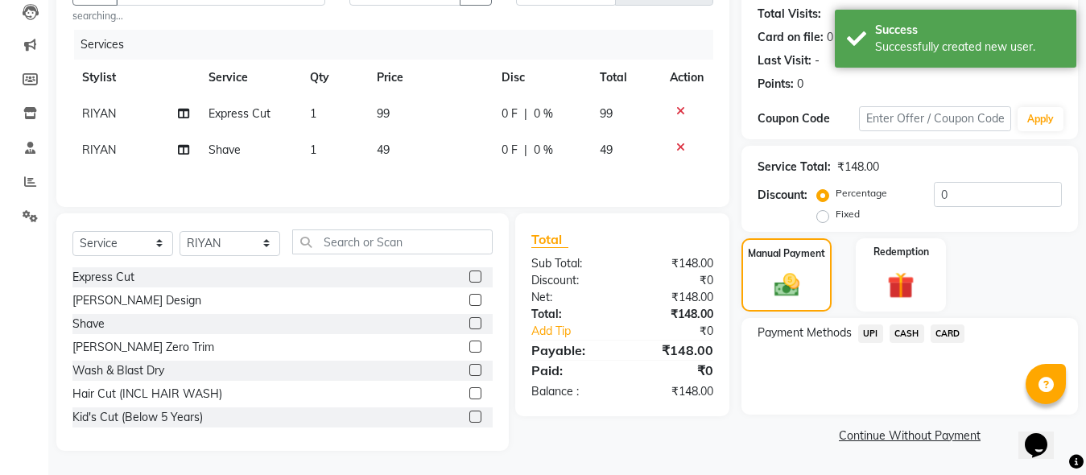
click at [873, 335] on span "UPI" at bounding box center [871, 334] width 25 height 19
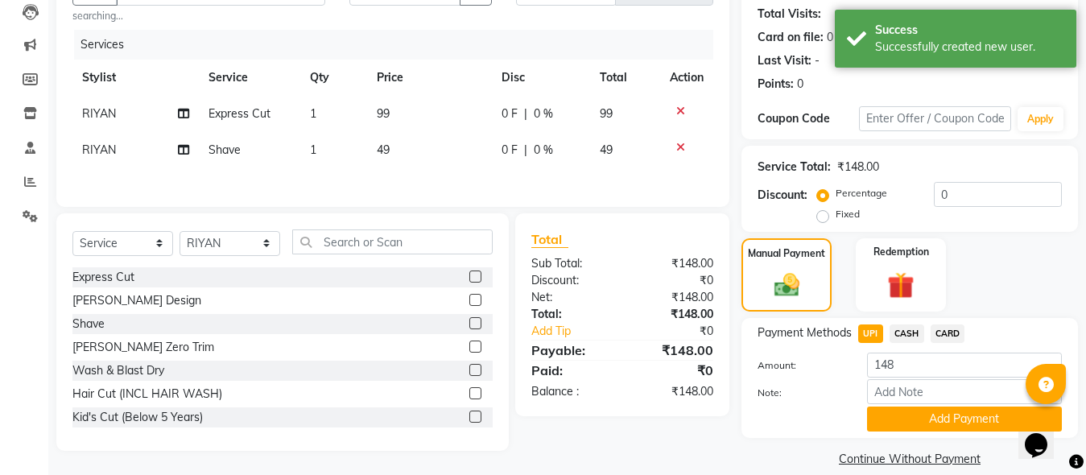
scroll to position [195, 0]
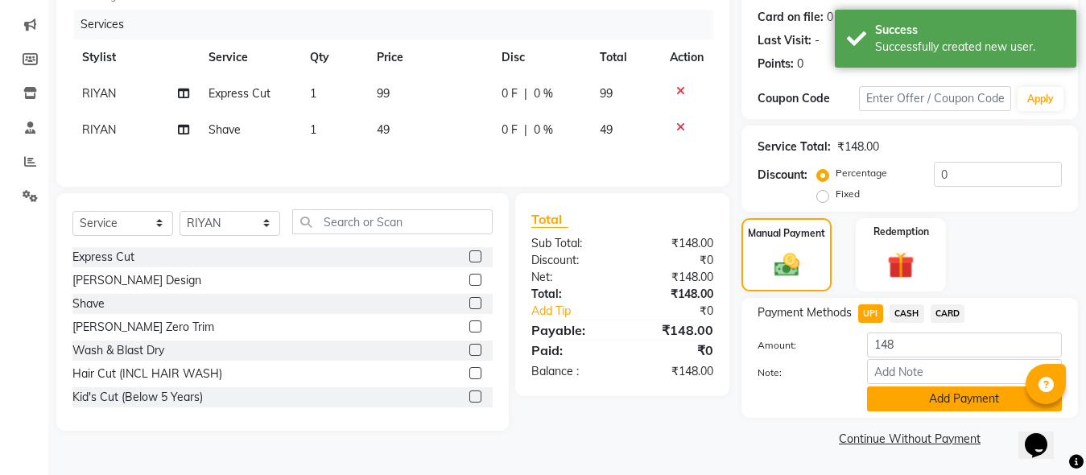
click at [880, 391] on button "Add Payment" at bounding box center [964, 399] width 195 height 25
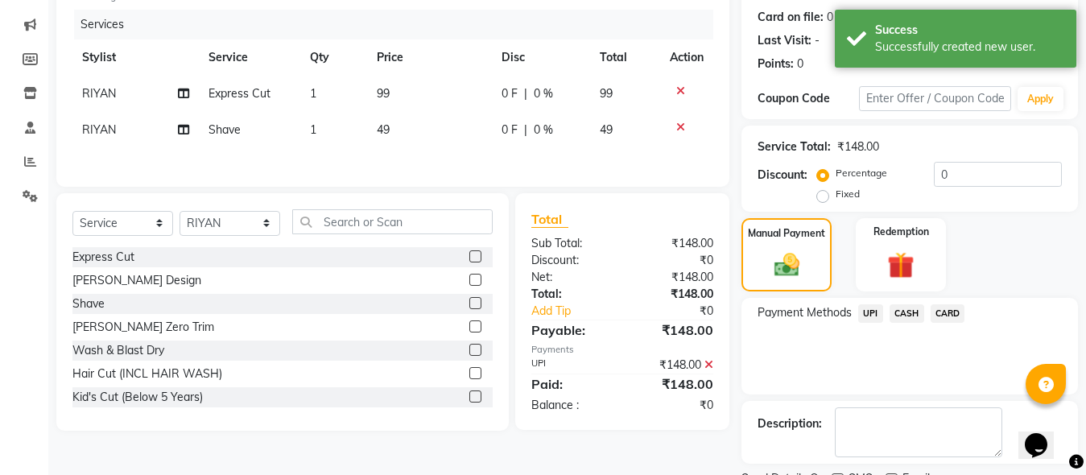
scroll to position [263, 0]
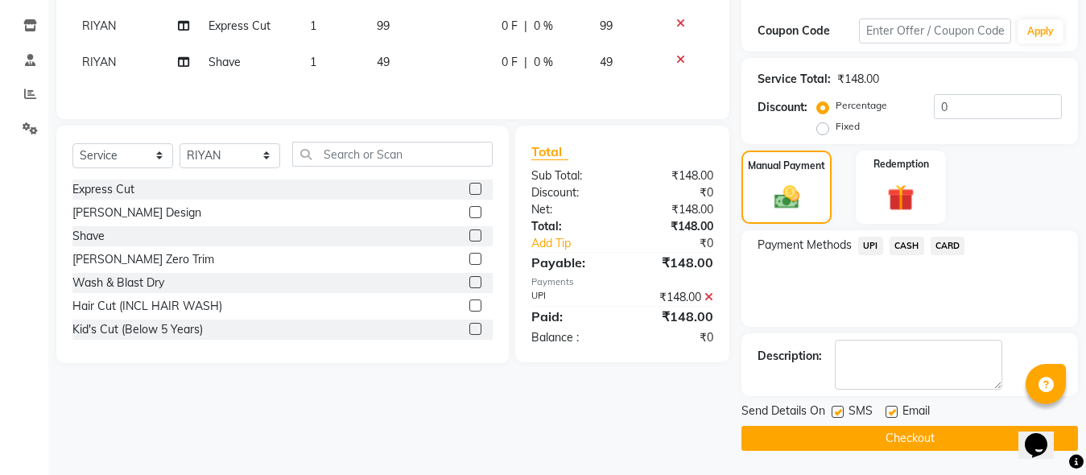
click at [888, 433] on button "Checkout" at bounding box center [910, 438] width 337 height 25
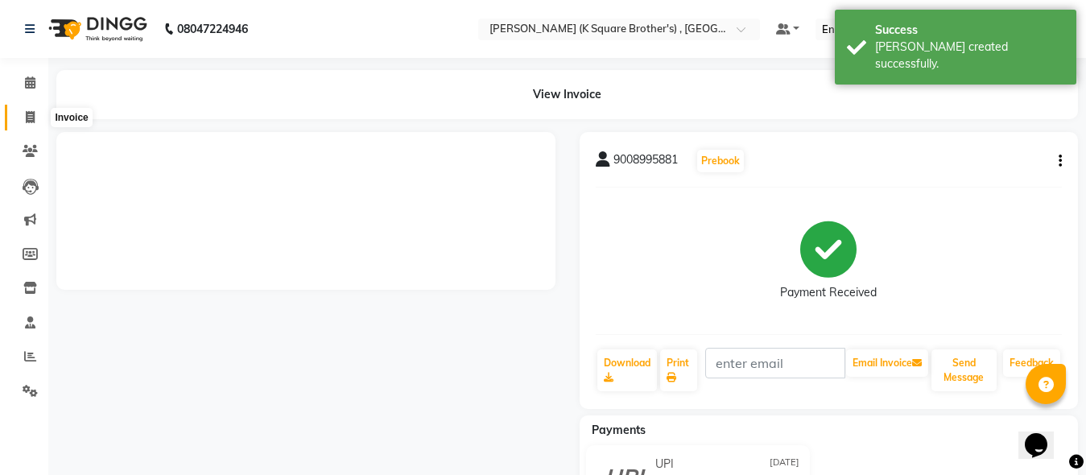
click at [30, 111] on icon at bounding box center [30, 117] width 9 height 12
select select "service"
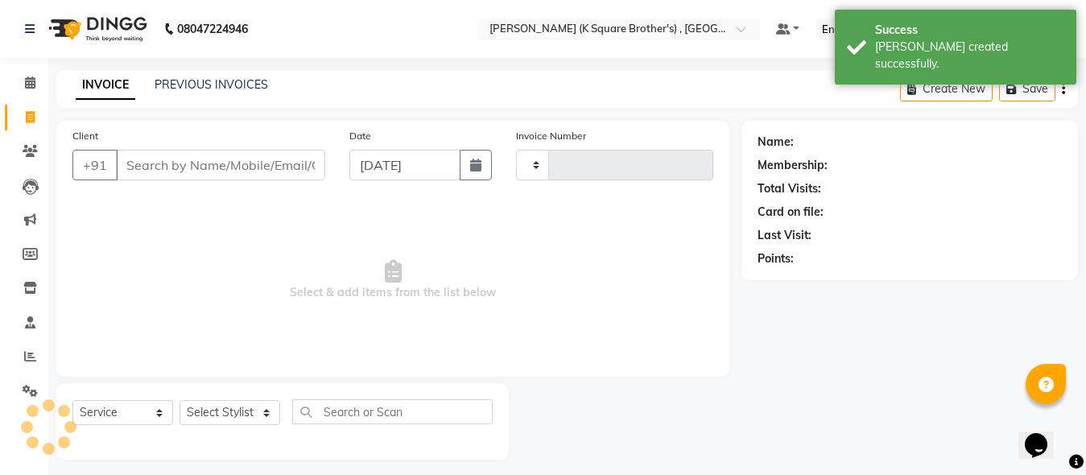
scroll to position [9, 0]
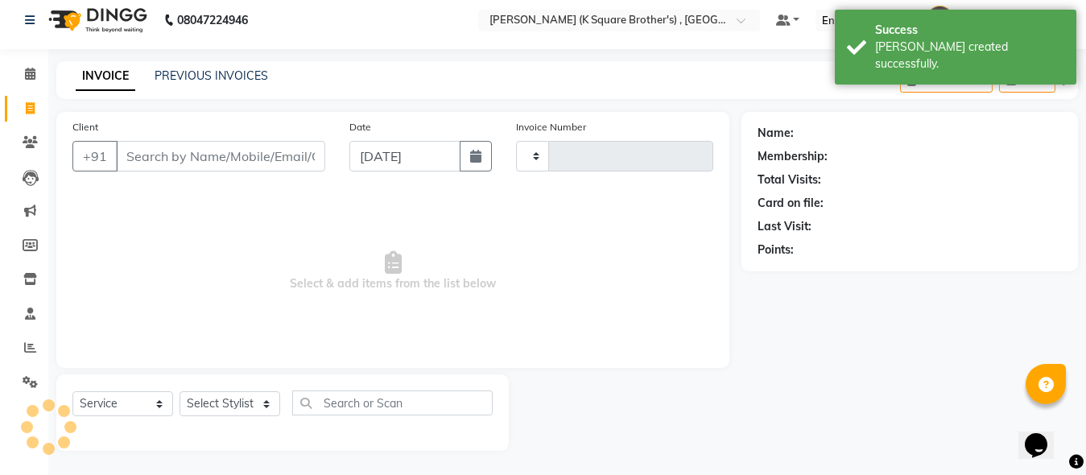
type input "4041"
select select "8195"
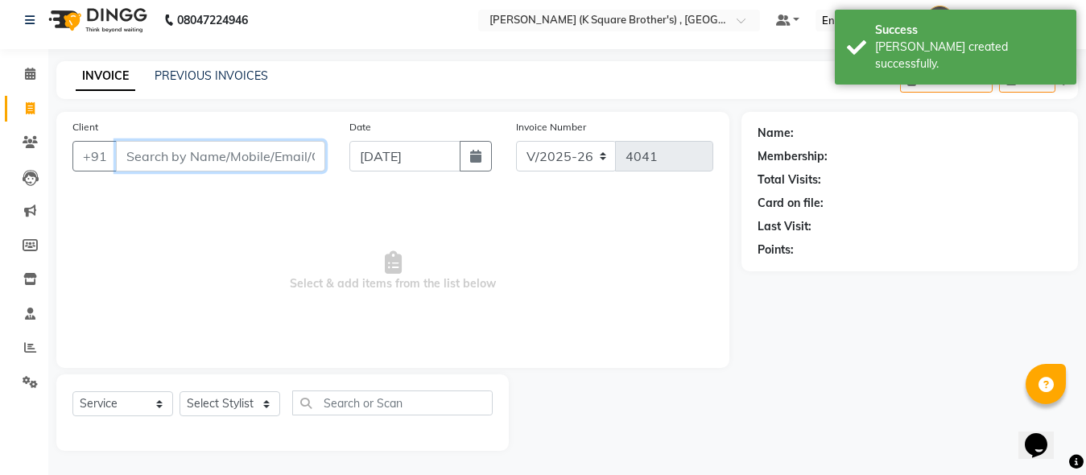
paste input "9597543795"
type input "9597543795"
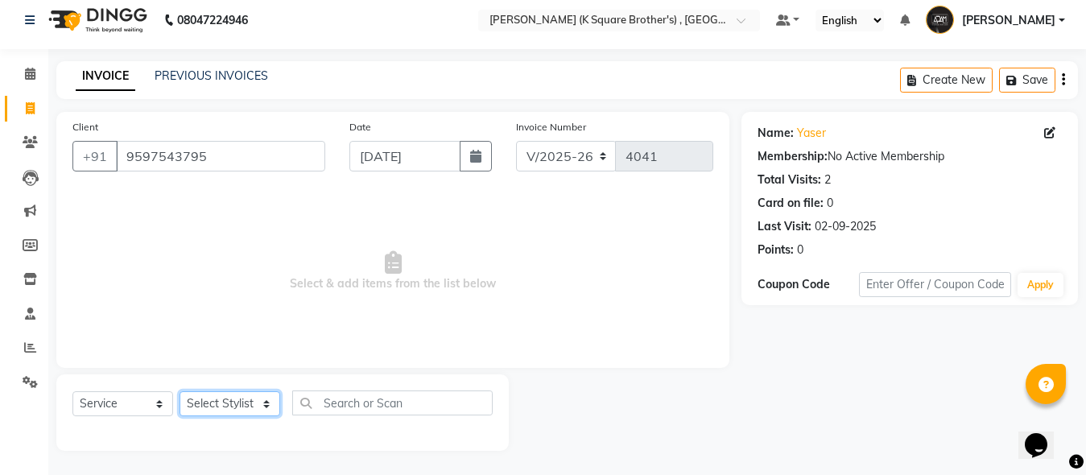
click at [253, 400] on select "Select Stylist [PERSON_NAME] [PERSON_NAME] [PERSON_NAME]" at bounding box center [230, 403] width 101 height 25
select select "78096"
click at [180, 391] on select "Select Stylist [PERSON_NAME] [PERSON_NAME] [PERSON_NAME]" at bounding box center [230, 403] width 101 height 25
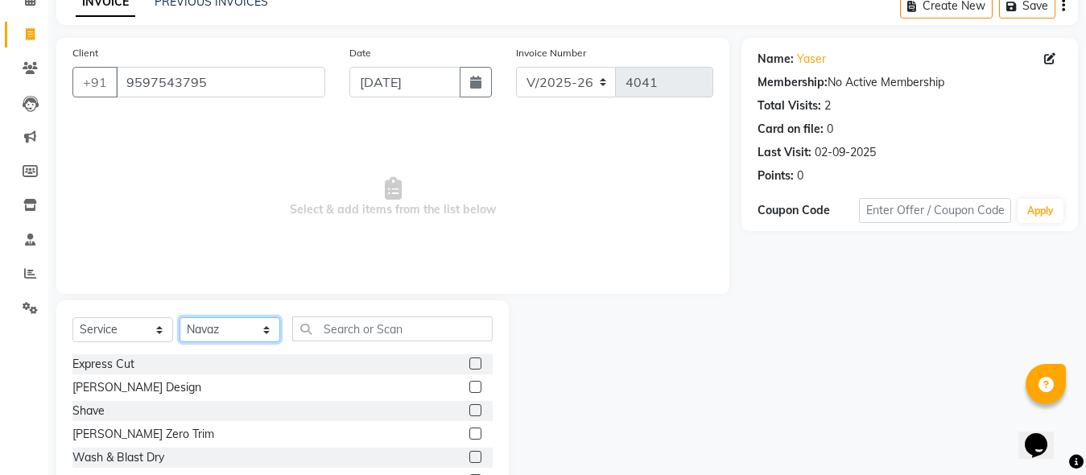
scroll to position [170, 0]
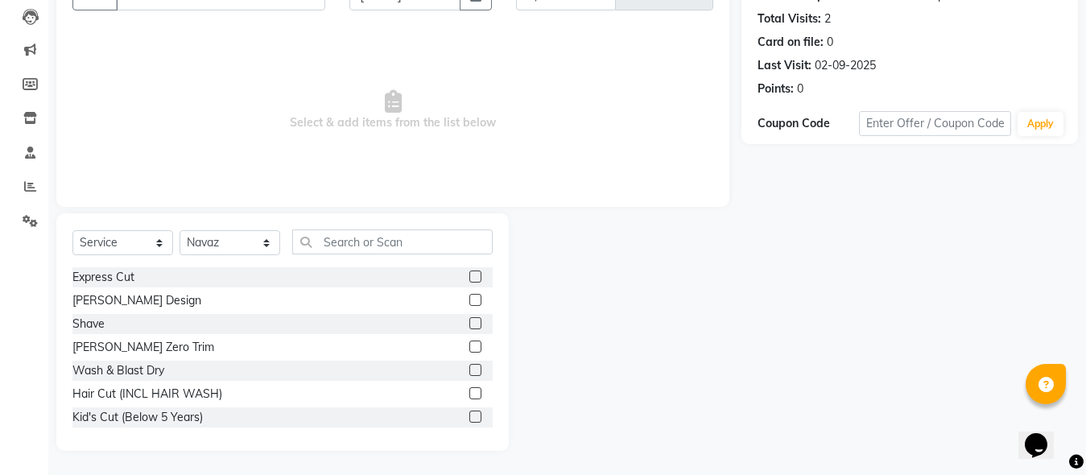
click at [470, 294] on label at bounding box center [476, 300] width 12 height 12
click at [470, 296] on input "checkbox" at bounding box center [475, 301] width 10 height 10
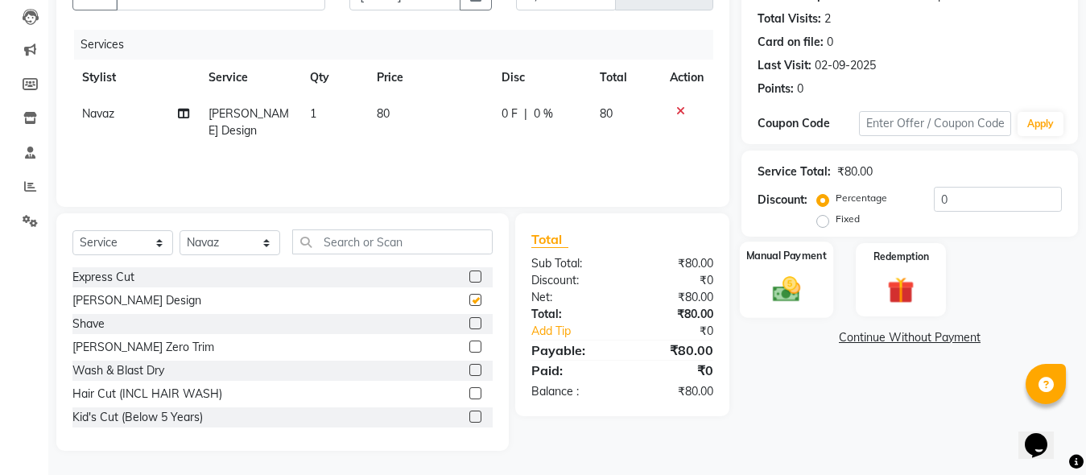
checkbox input "false"
click at [811, 290] on div "Manual Payment" at bounding box center [786, 280] width 93 height 77
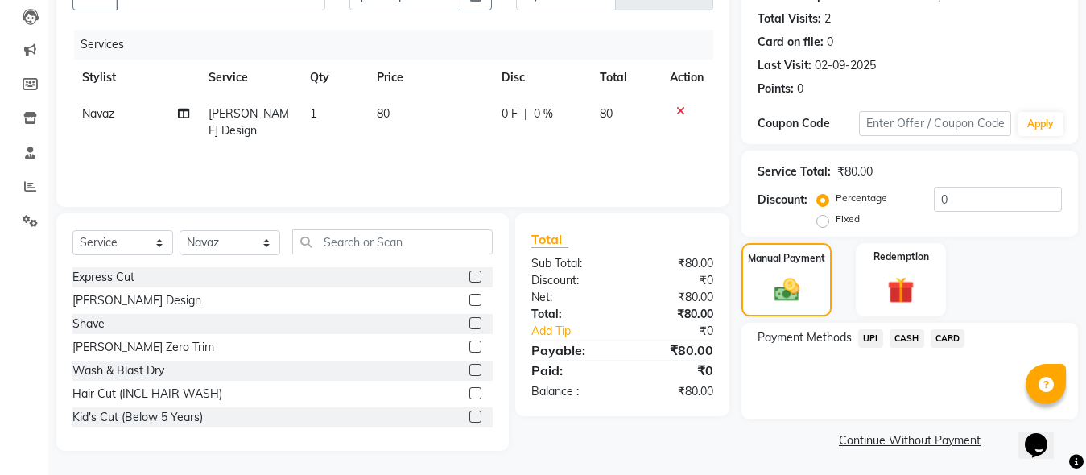
click at [867, 334] on span "UPI" at bounding box center [871, 338] width 25 height 19
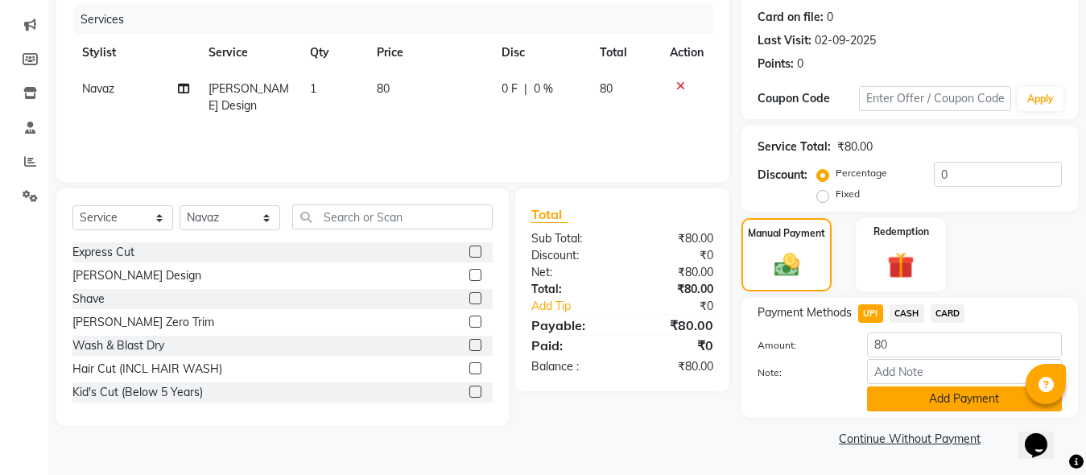
click at [942, 392] on button "Add Payment" at bounding box center [964, 399] width 195 height 25
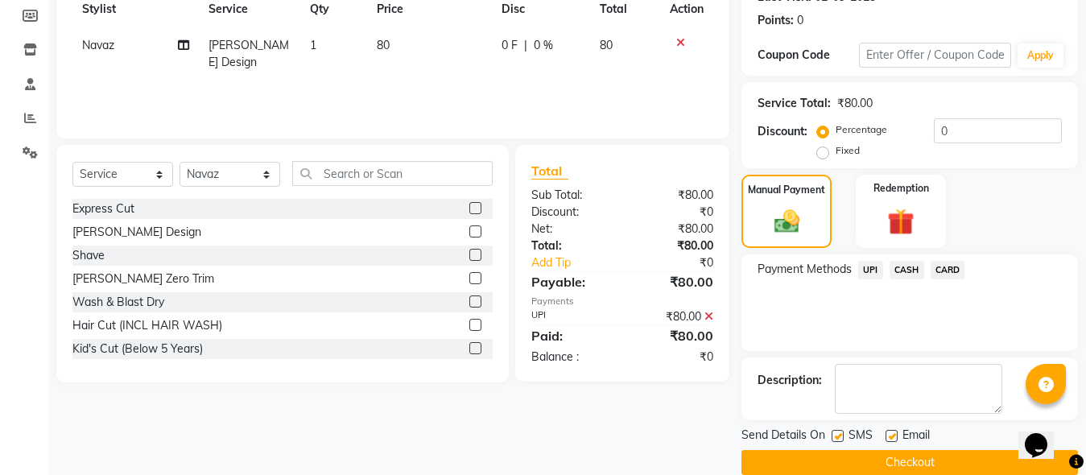
scroll to position [263, 0]
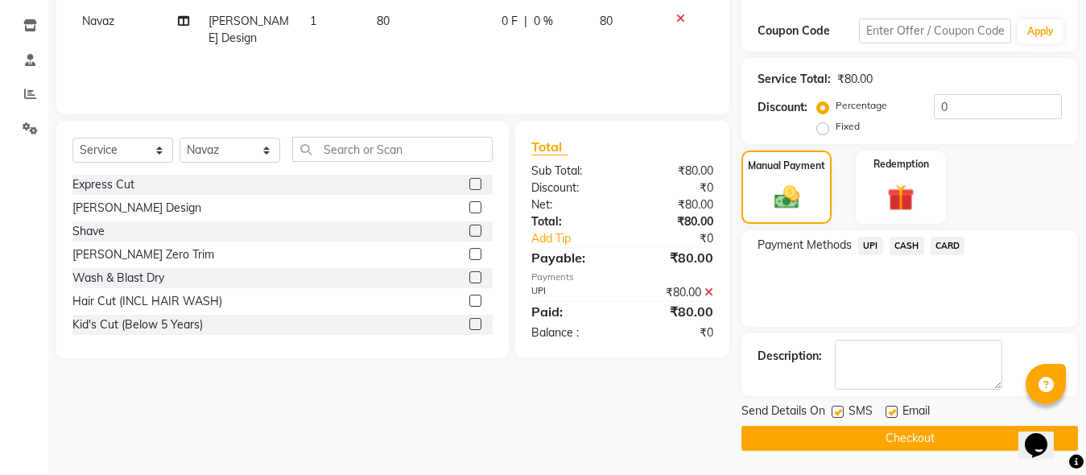
click at [935, 433] on button "Checkout" at bounding box center [910, 438] width 337 height 25
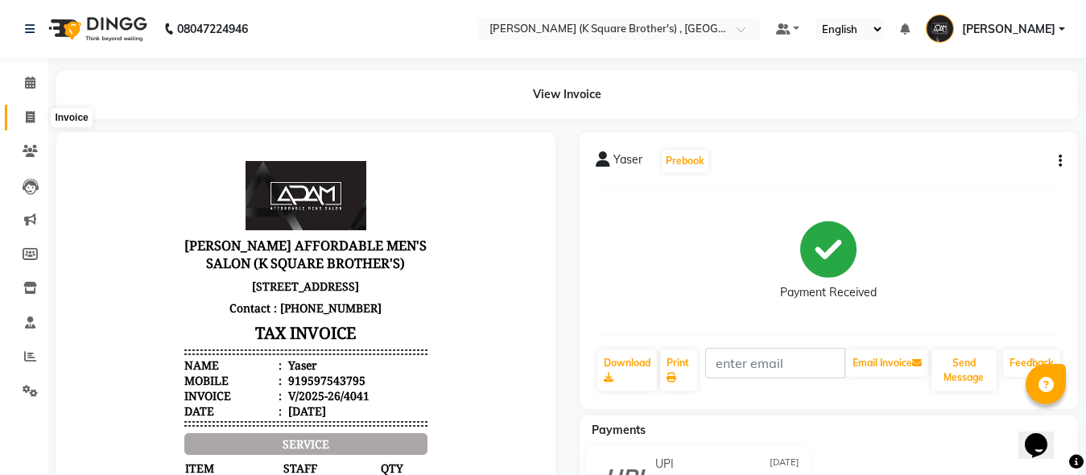
click at [24, 113] on span at bounding box center [30, 118] width 28 height 19
select select "service"
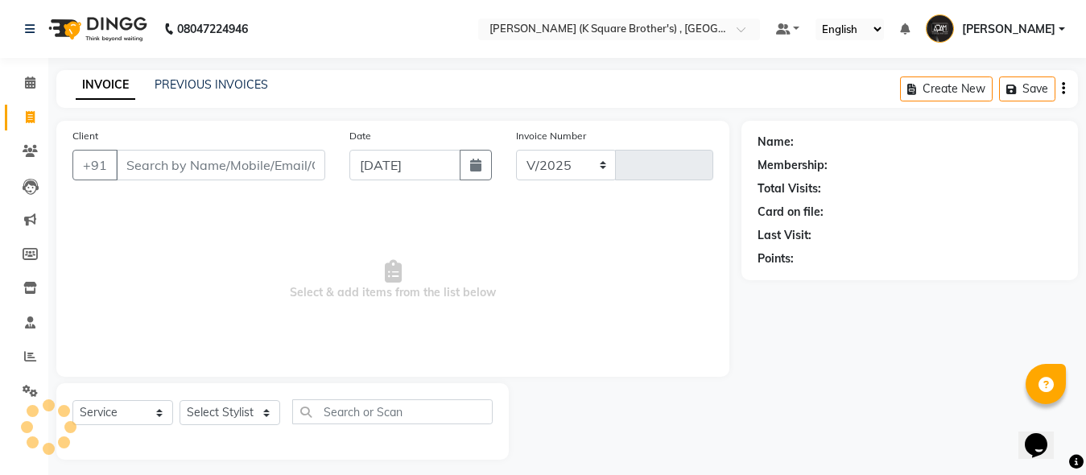
select select "8195"
type input "4042"
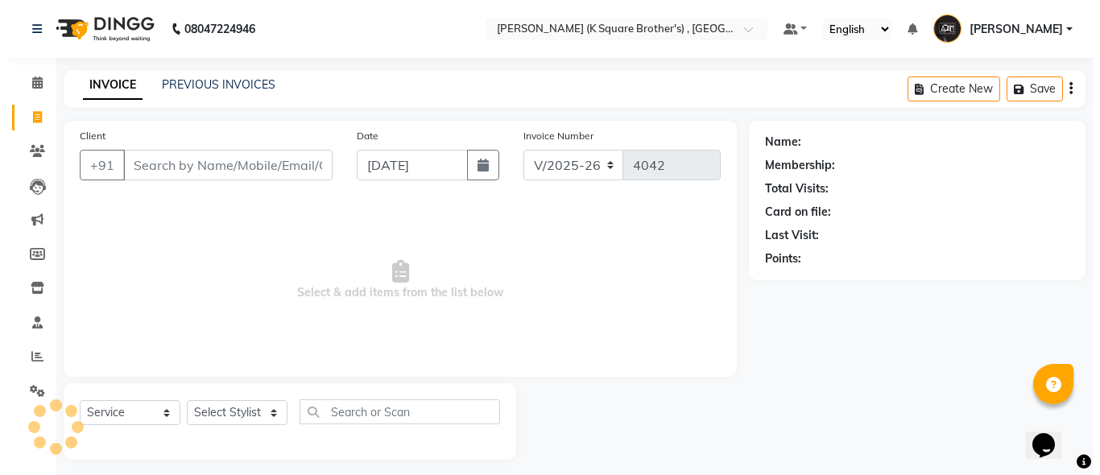
scroll to position [9, 0]
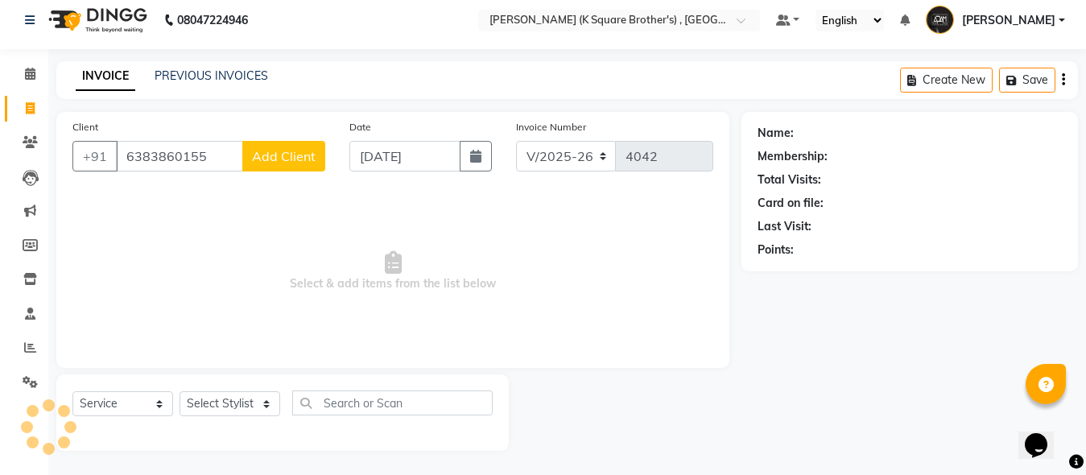
type input "6383860155"
click at [296, 156] on span "Add Client" at bounding box center [284, 156] width 64 height 16
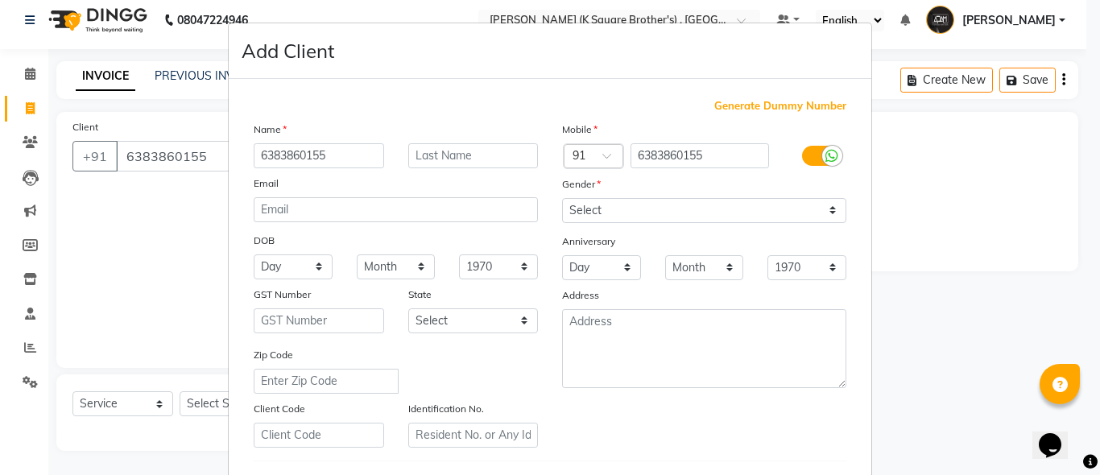
type input "6383860155"
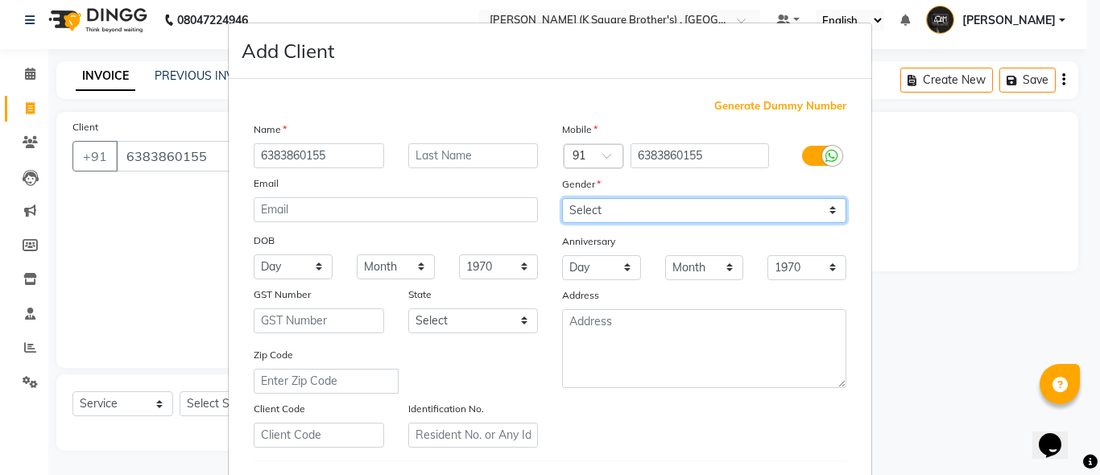
click at [616, 204] on select "Select [DEMOGRAPHIC_DATA] [DEMOGRAPHIC_DATA] Other Prefer Not To Say" at bounding box center [704, 210] width 284 height 25
select select "[DEMOGRAPHIC_DATA]"
click at [562, 198] on select "Select [DEMOGRAPHIC_DATA] [DEMOGRAPHIC_DATA] Other Prefer Not To Say" at bounding box center [704, 210] width 284 height 25
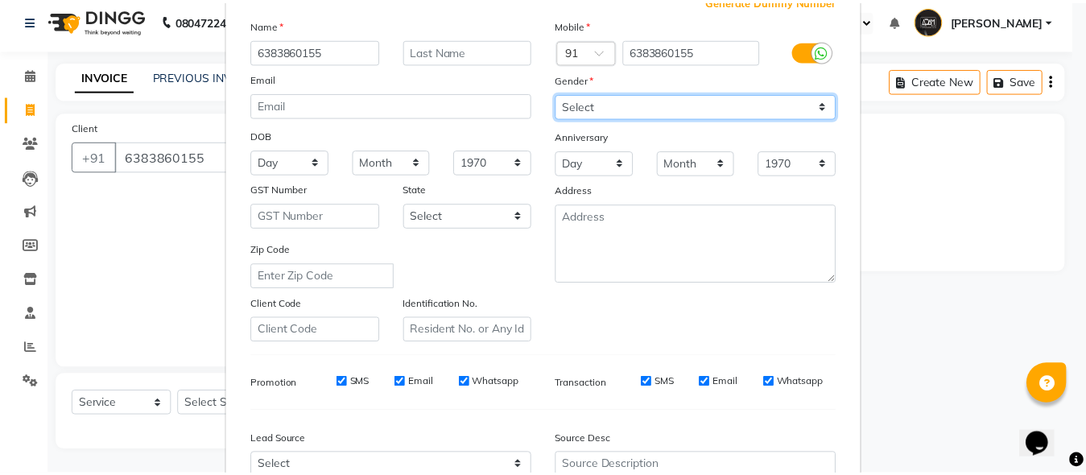
scroll to position [268, 0]
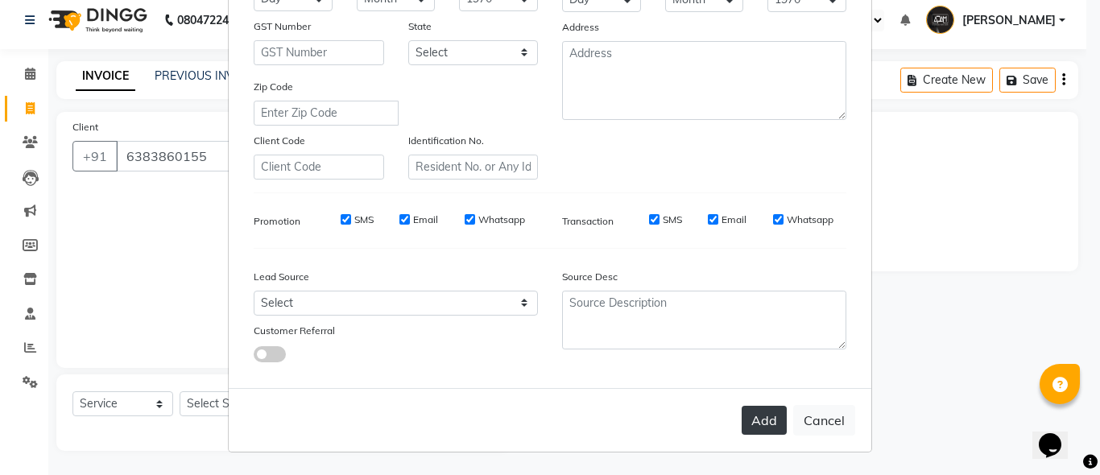
click at [772, 428] on button "Add" at bounding box center [764, 420] width 45 height 29
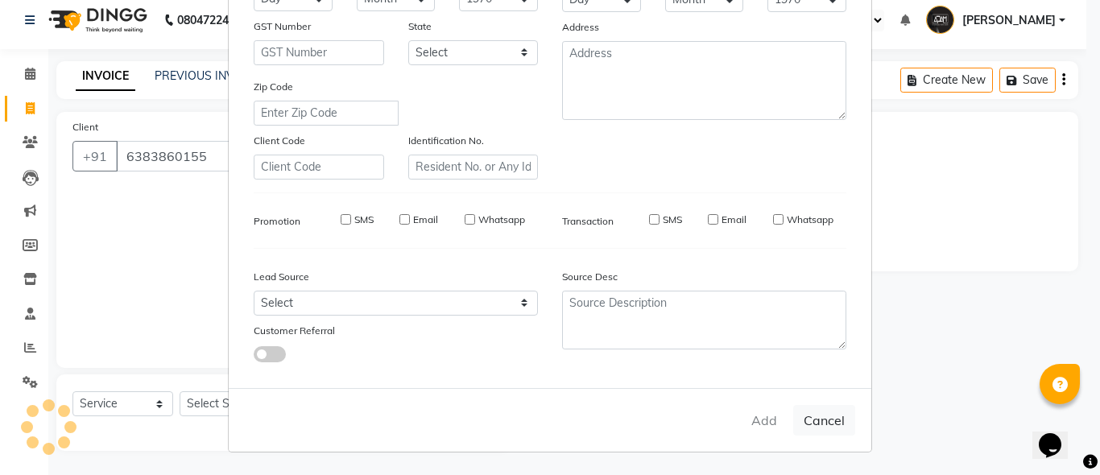
select select
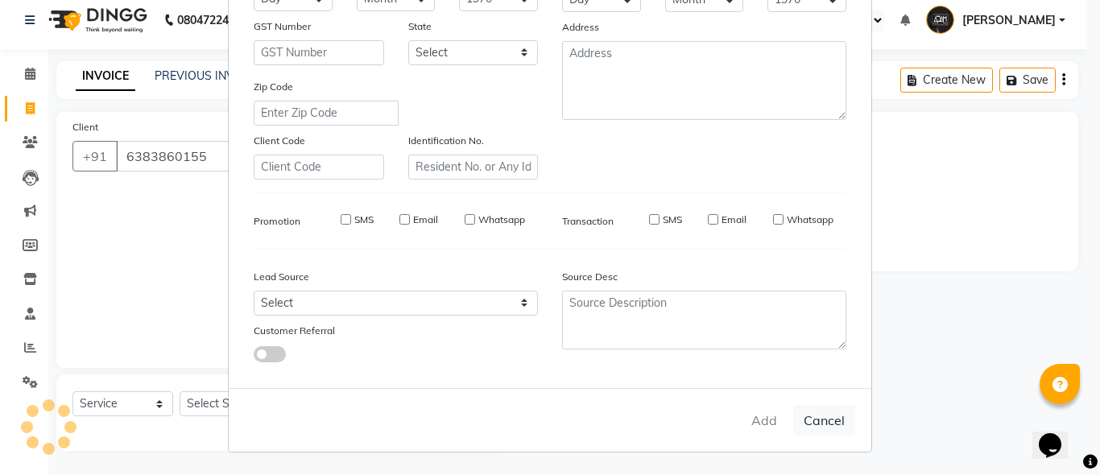
select select
checkbox input "false"
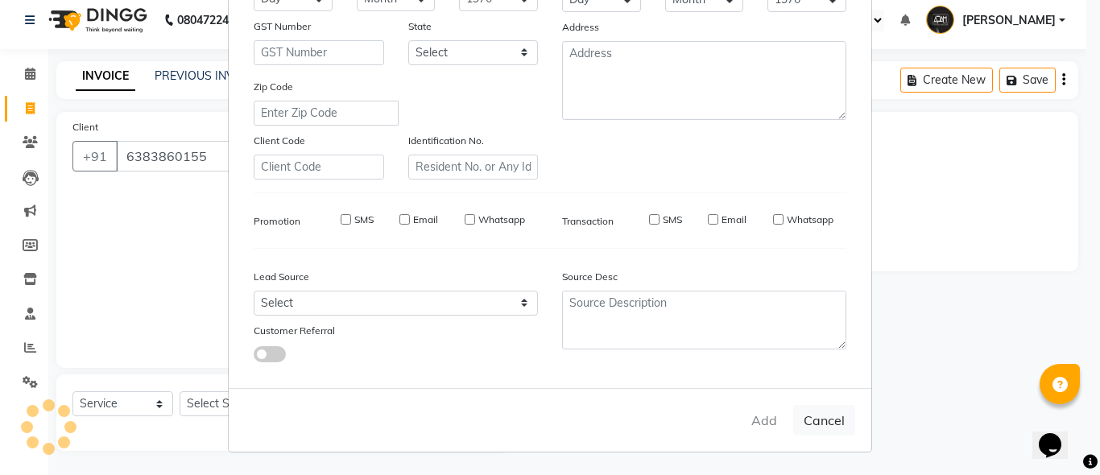
checkbox input "false"
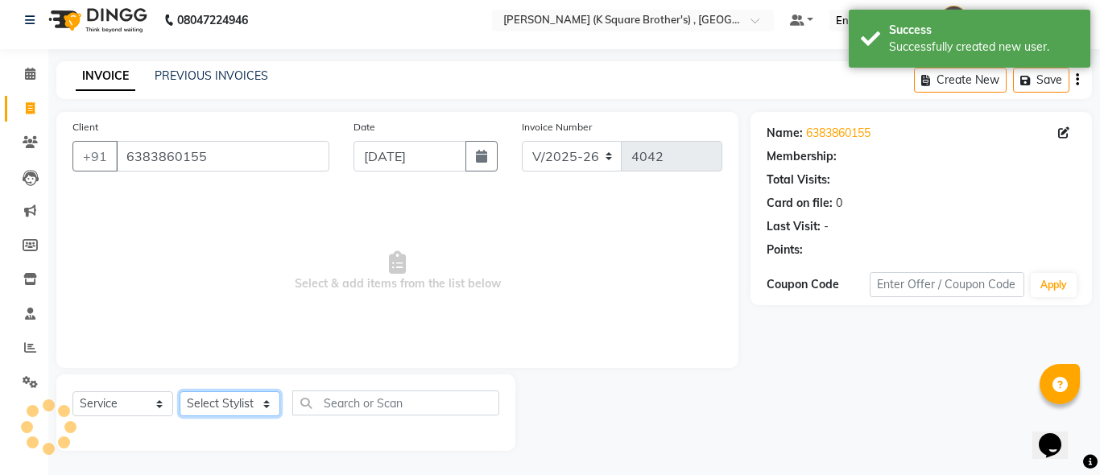
drag, startPoint x: 218, startPoint y: 407, endPoint x: 227, endPoint y: 392, distance: 17.0
click at [218, 407] on select "Select Stylist [PERSON_NAME] [PERSON_NAME] [PERSON_NAME]" at bounding box center [230, 403] width 101 height 25
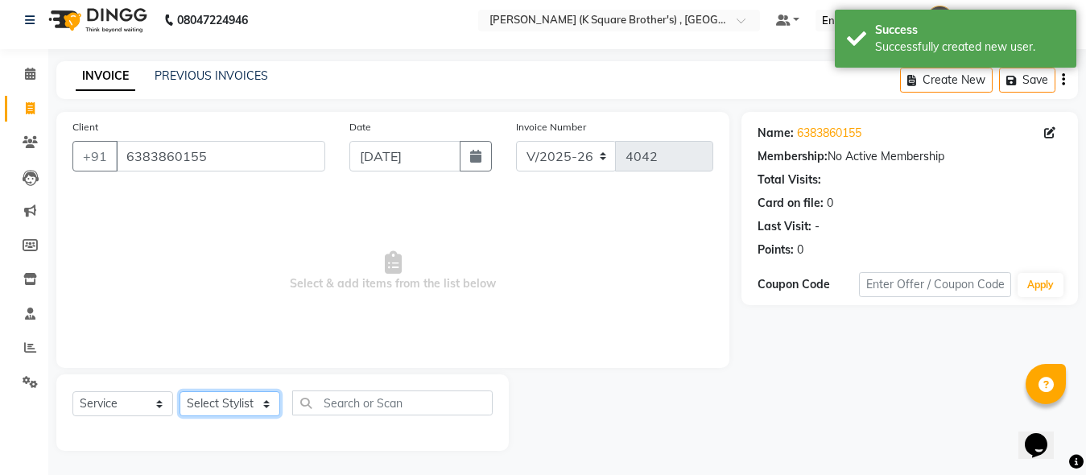
select select "89454"
click at [180, 391] on select "Select Stylist [PERSON_NAME] [PERSON_NAME] [PERSON_NAME]" at bounding box center [230, 403] width 101 height 25
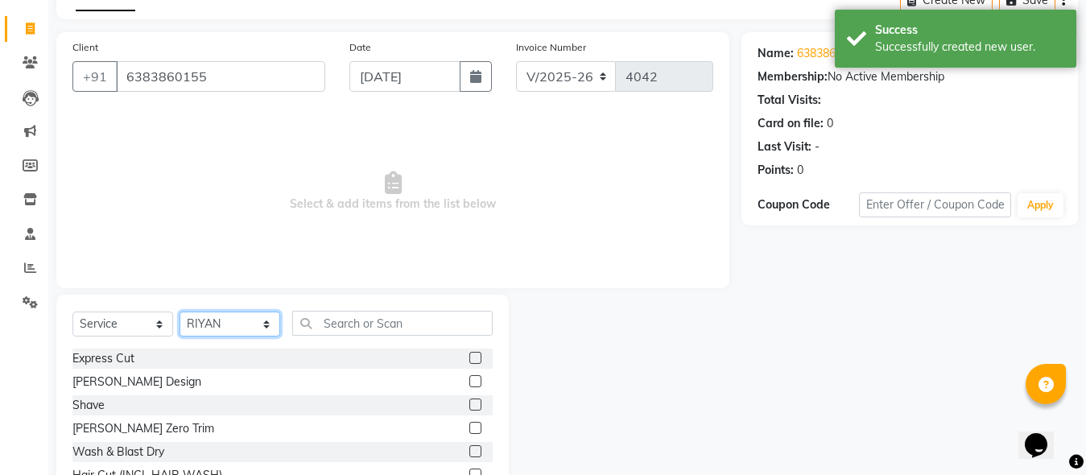
scroll to position [170, 0]
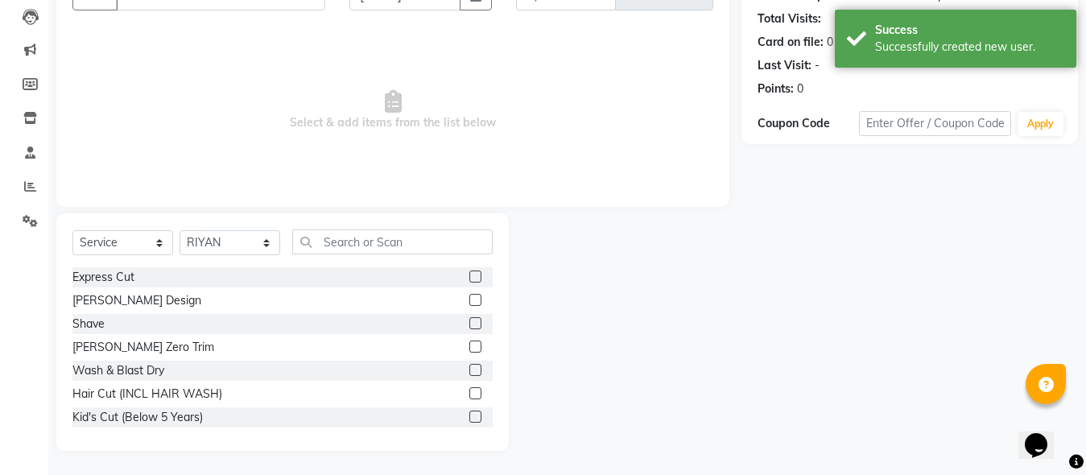
click at [470, 294] on label at bounding box center [476, 300] width 12 height 12
click at [470, 296] on input "checkbox" at bounding box center [475, 301] width 10 height 10
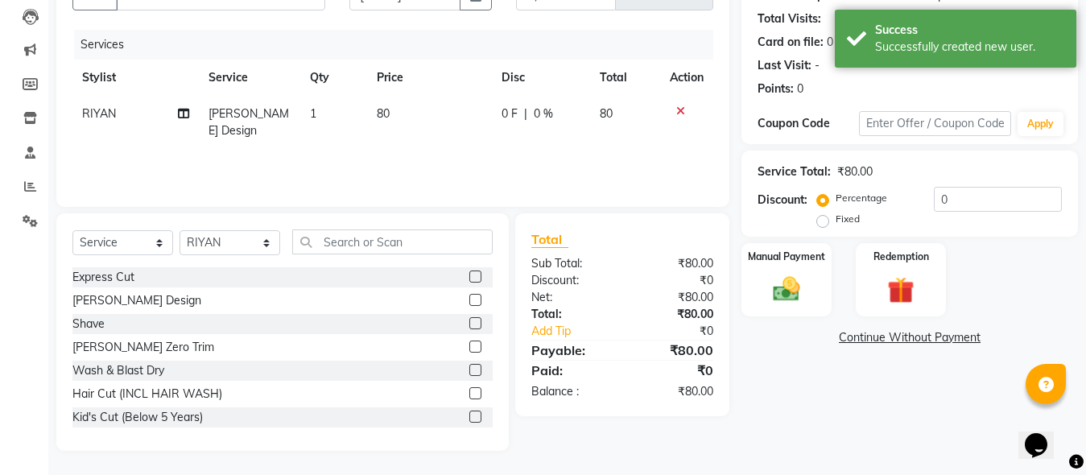
checkbox input "false"
click at [887, 314] on div "Redemption" at bounding box center [901, 279] width 90 height 73
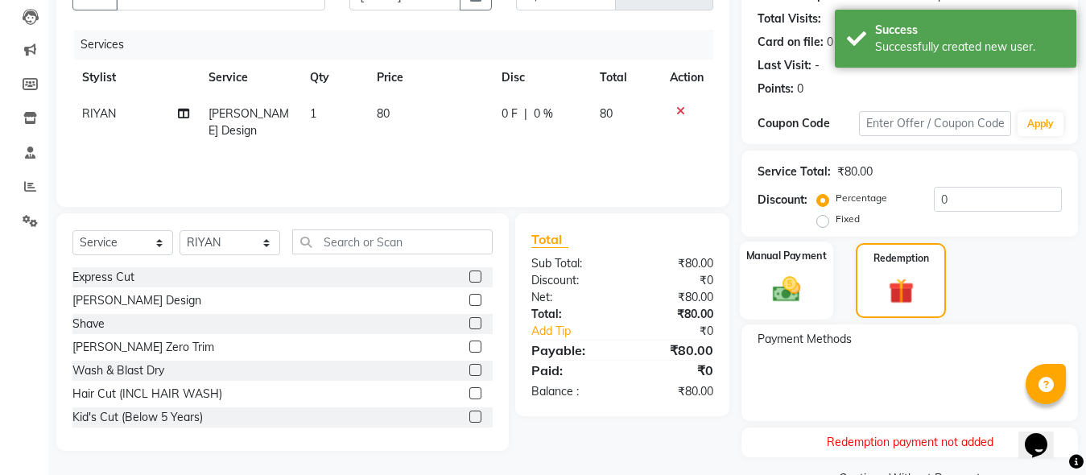
click at [792, 293] on img at bounding box center [786, 289] width 45 height 32
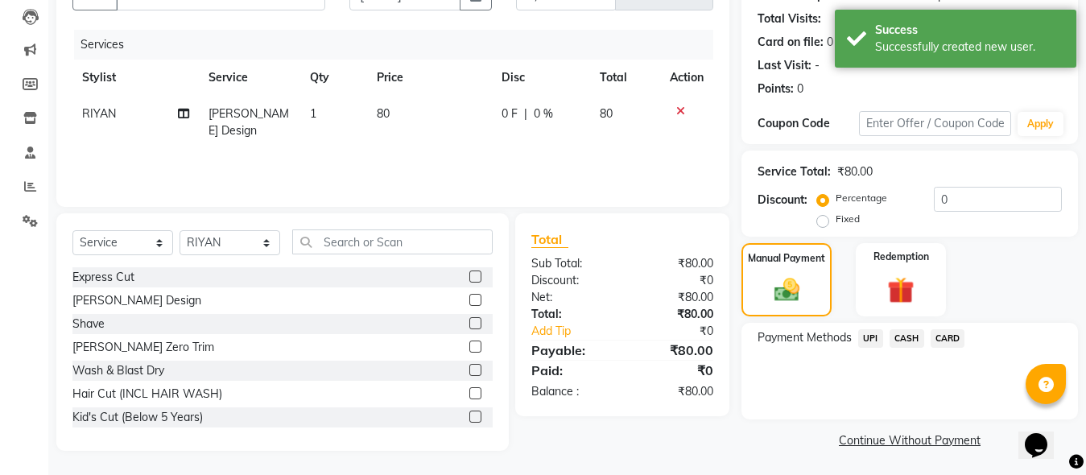
click at [865, 342] on span "UPI" at bounding box center [871, 338] width 25 height 19
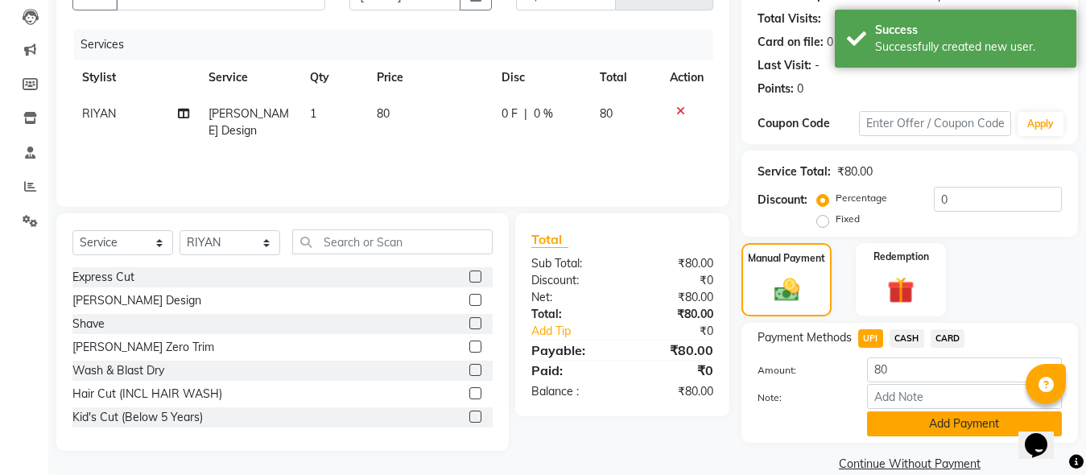
click at [879, 423] on button "Add Payment" at bounding box center [964, 424] width 195 height 25
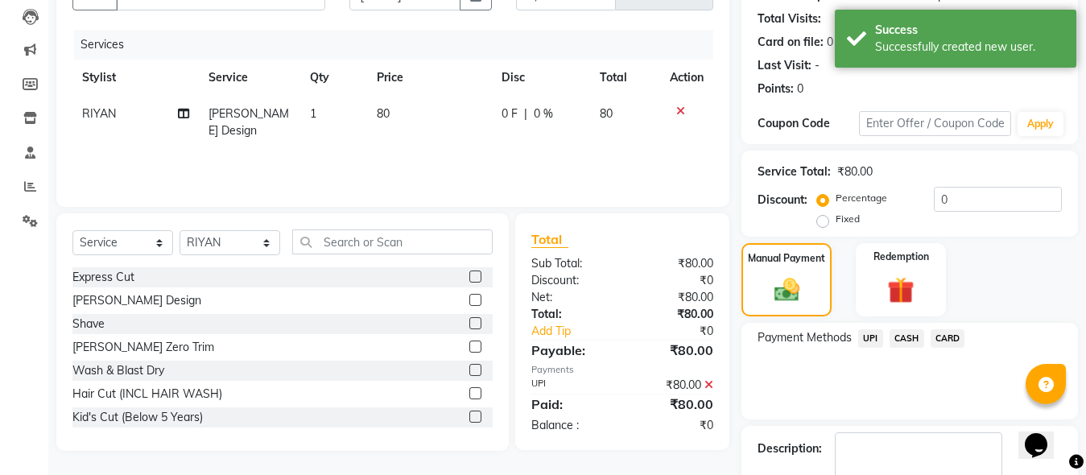
scroll to position [263, 0]
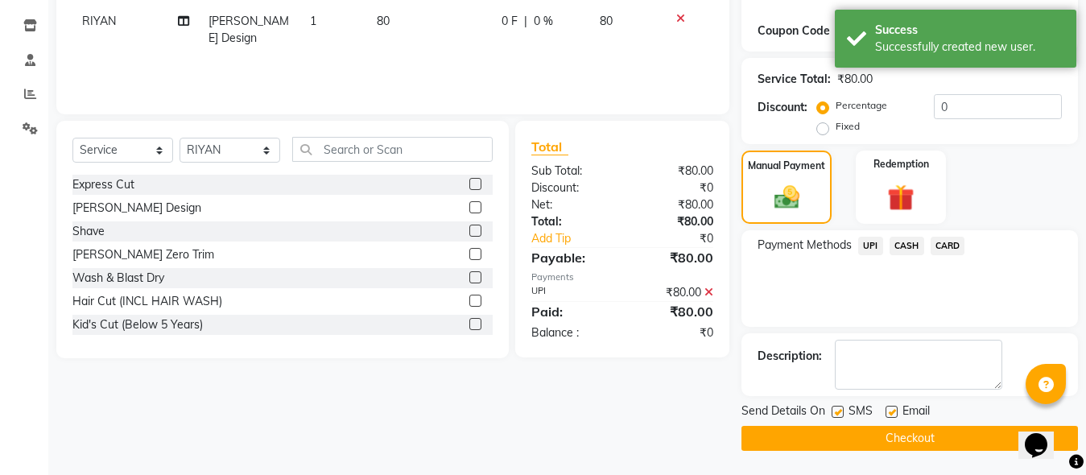
click at [879, 437] on button "Checkout" at bounding box center [910, 438] width 337 height 25
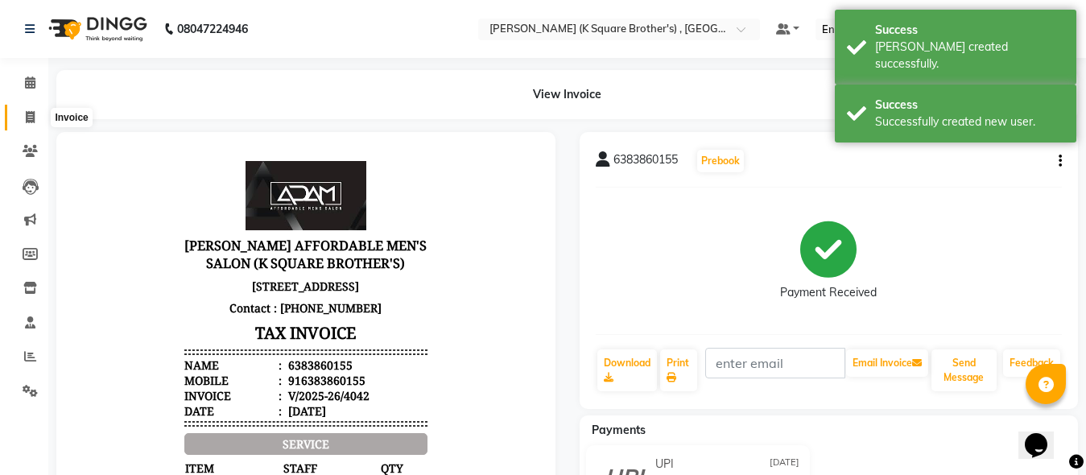
click at [32, 119] on icon at bounding box center [30, 117] width 9 height 12
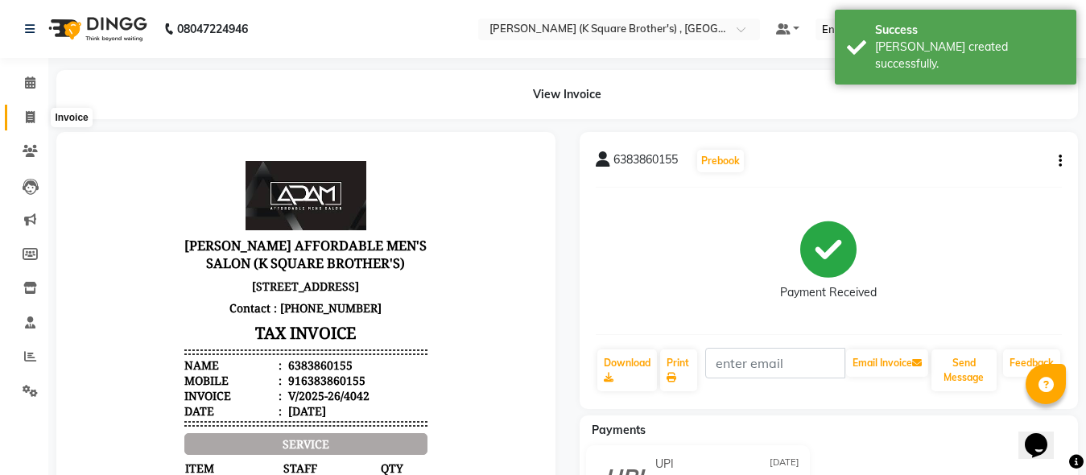
select select "service"
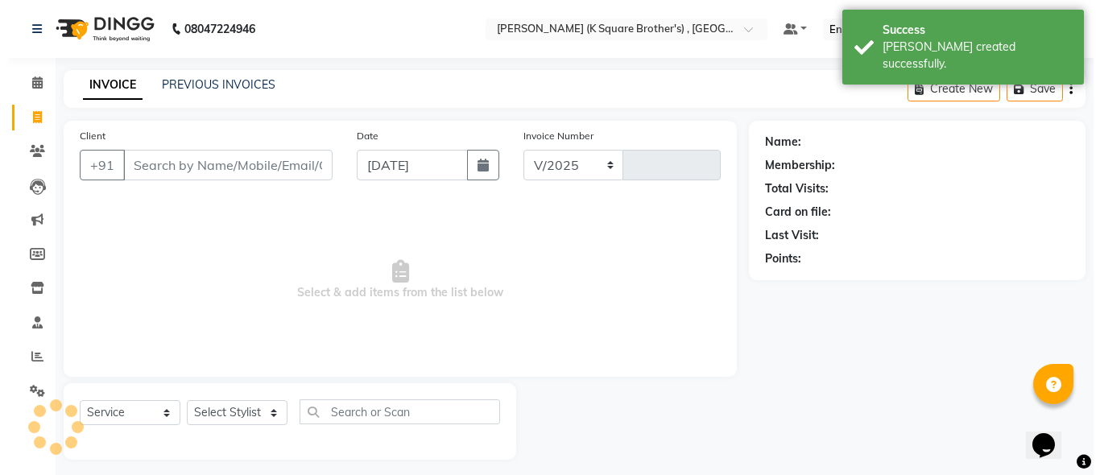
scroll to position [9, 0]
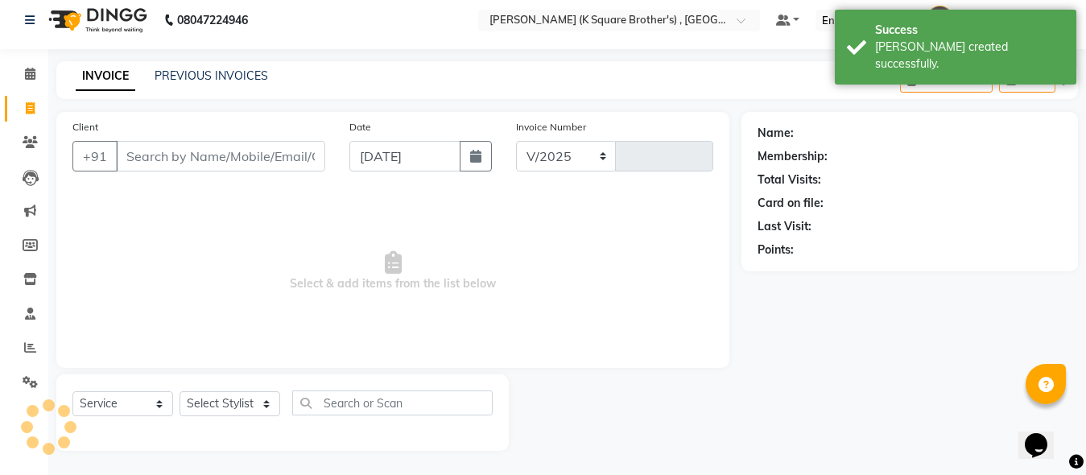
select select "8195"
type input "4043"
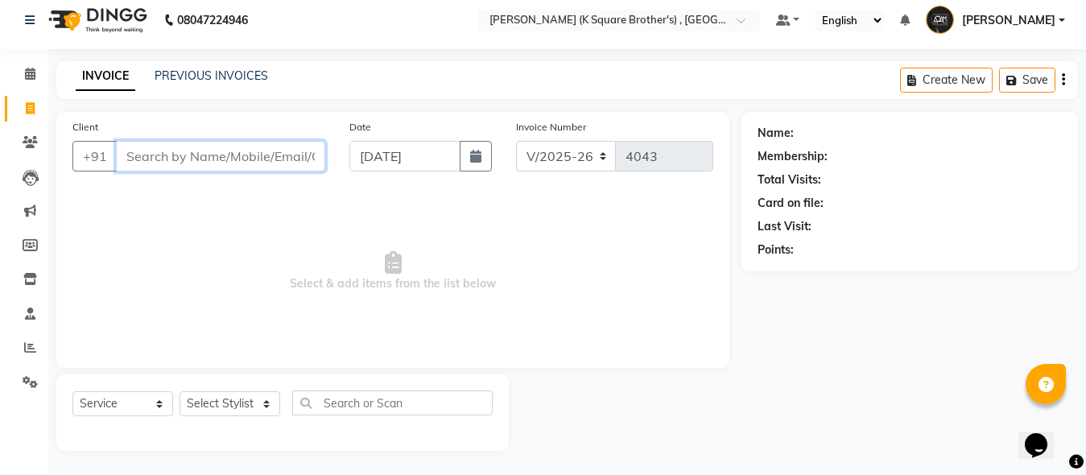
paste input "9629775805"
type input "9629775805"
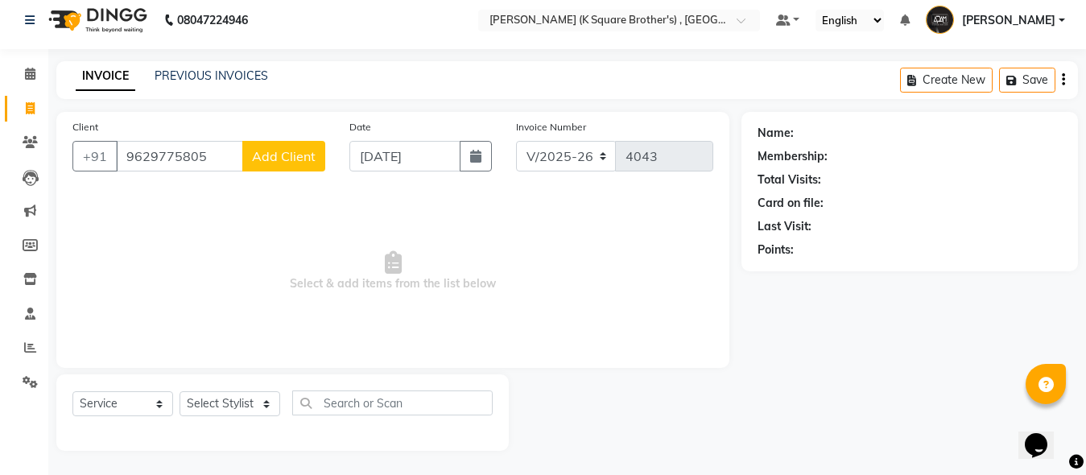
click at [290, 152] on span "Add Client" at bounding box center [284, 156] width 64 height 16
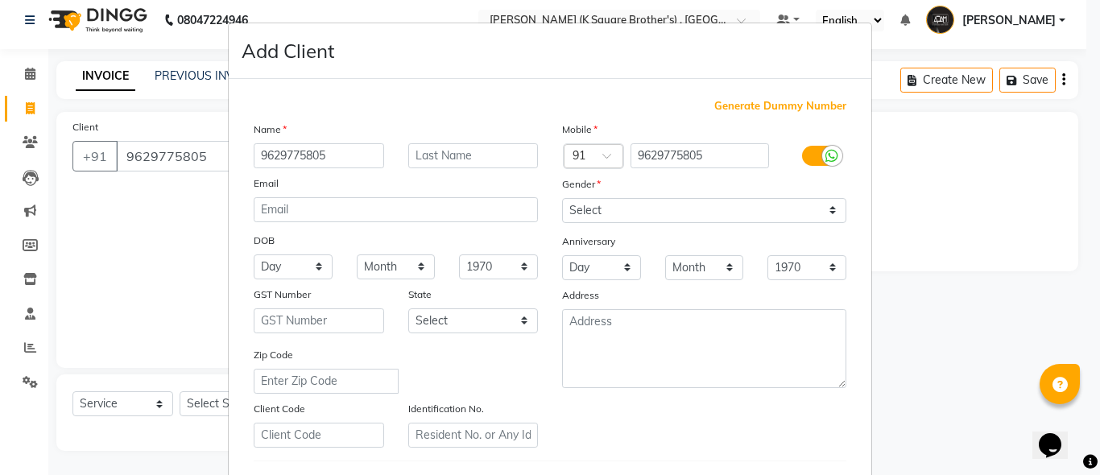
type input "9629775805"
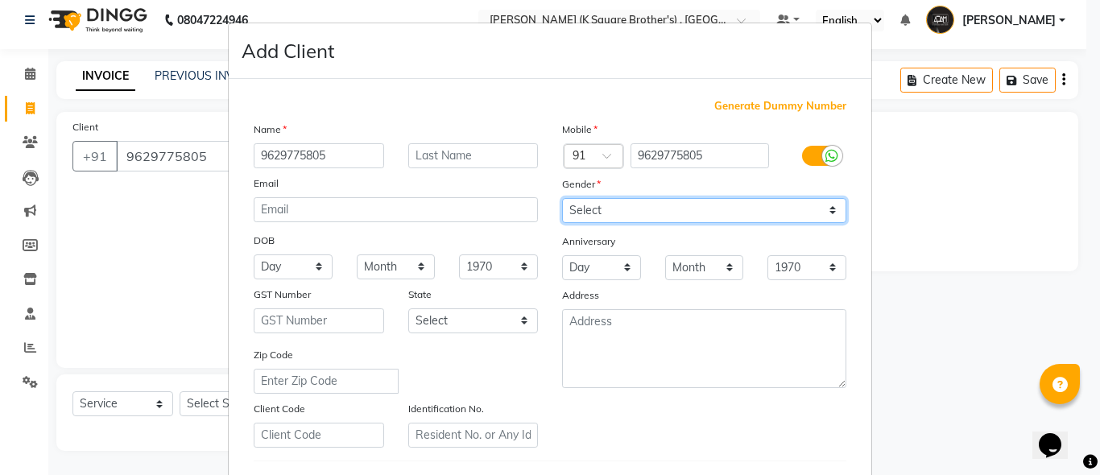
click at [683, 209] on select "Select [DEMOGRAPHIC_DATA] [DEMOGRAPHIC_DATA] Other Prefer Not To Say" at bounding box center [704, 210] width 284 height 25
select select "[DEMOGRAPHIC_DATA]"
click at [562, 198] on select "Select [DEMOGRAPHIC_DATA] [DEMOGRAPHIC_DATA] Other Prefer Not To Say" at bounding box center [704, 210] width 284 height 25
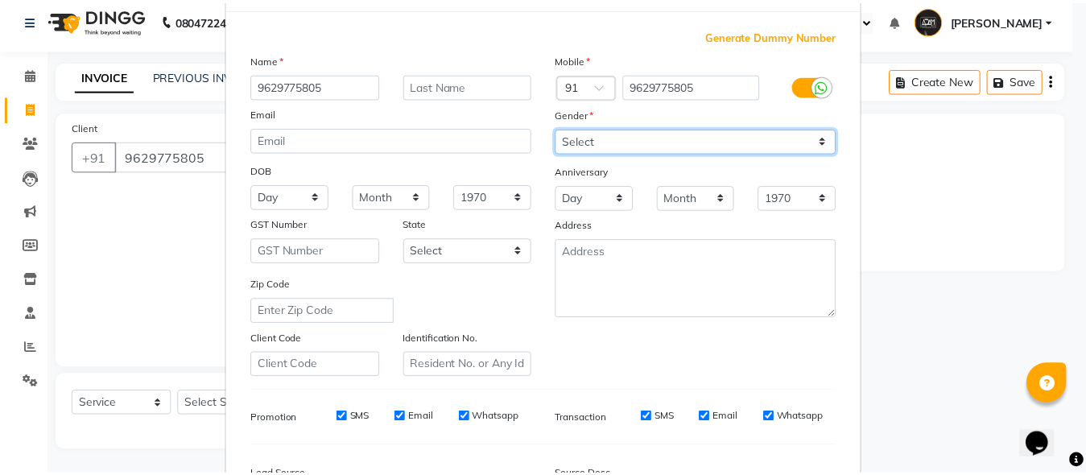
scroll to position [268, 0]
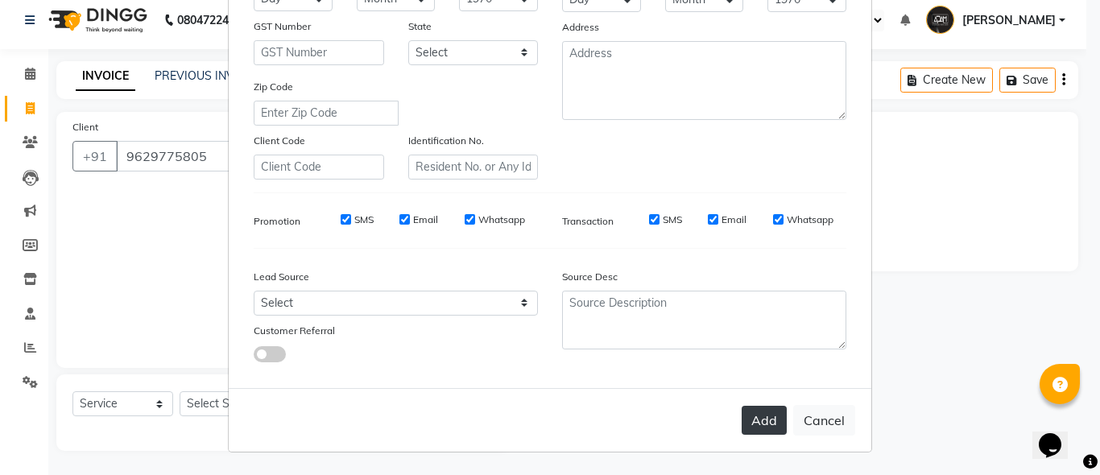
click at [747, 427] on button "Add" at bounding box center [764, 420] width 45 height 29
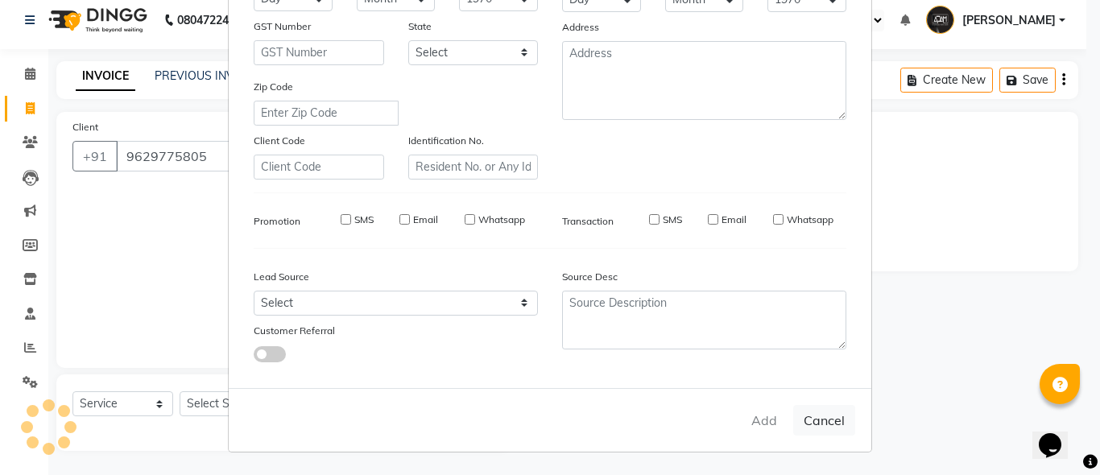
select select
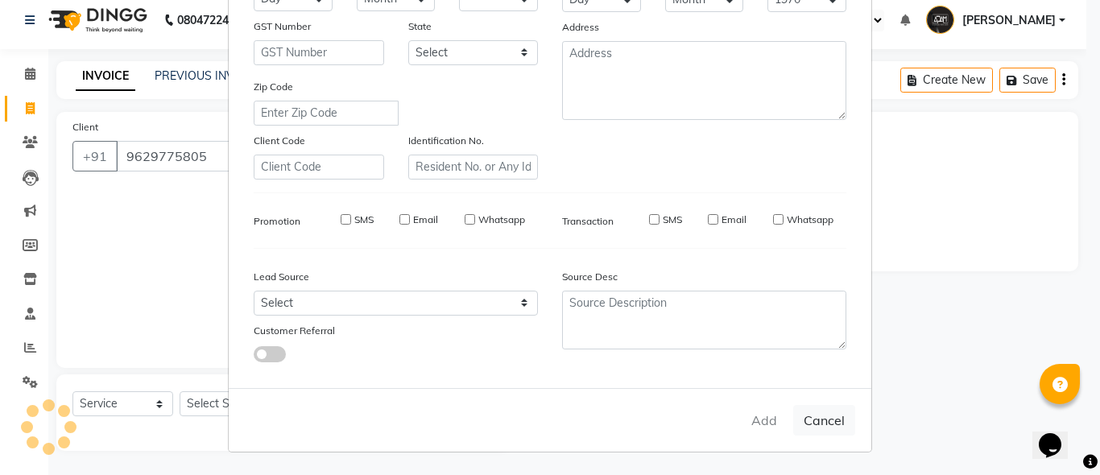
select select
checkbox input "false"
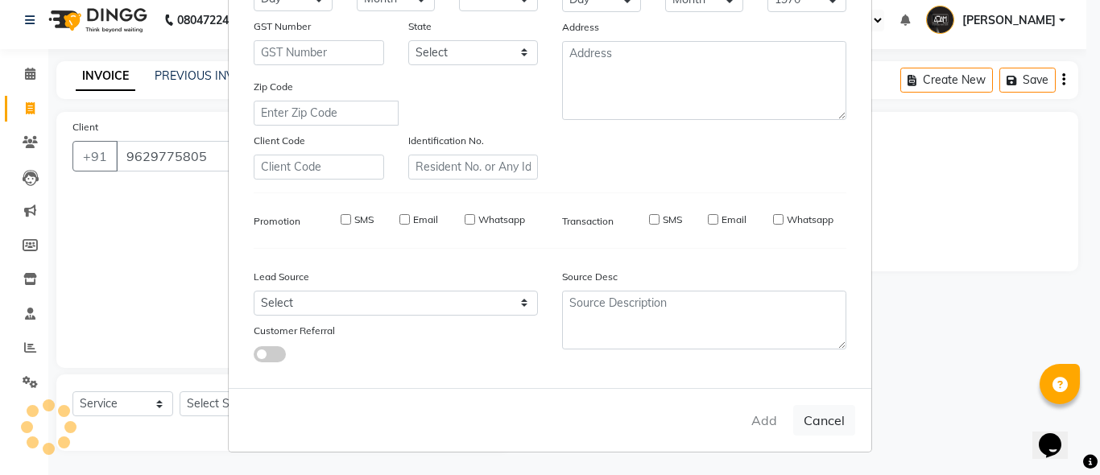
checkbox input "false"
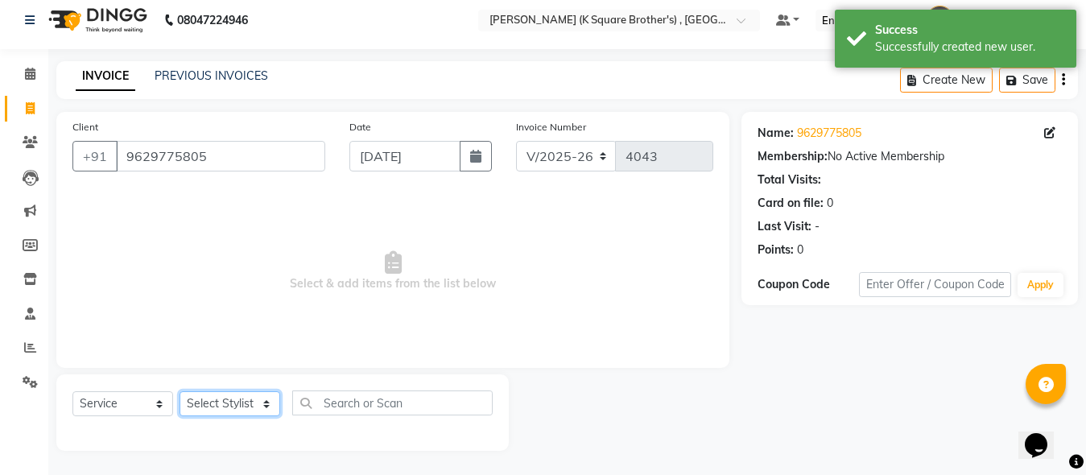
click at [214, 404] on select "Select Stylist [PERSON_NAME] [PERSON_NAME] [PERSON_NAME]" at bounding box center [230, 403] width 101 height 25
select select "78096"
click at [180, 391] on select "Select Stylist [PERSON_NAME] [PERSON_NAME] [PERSON_NAME]" at bounding box center [230, 403] width 101 height 25
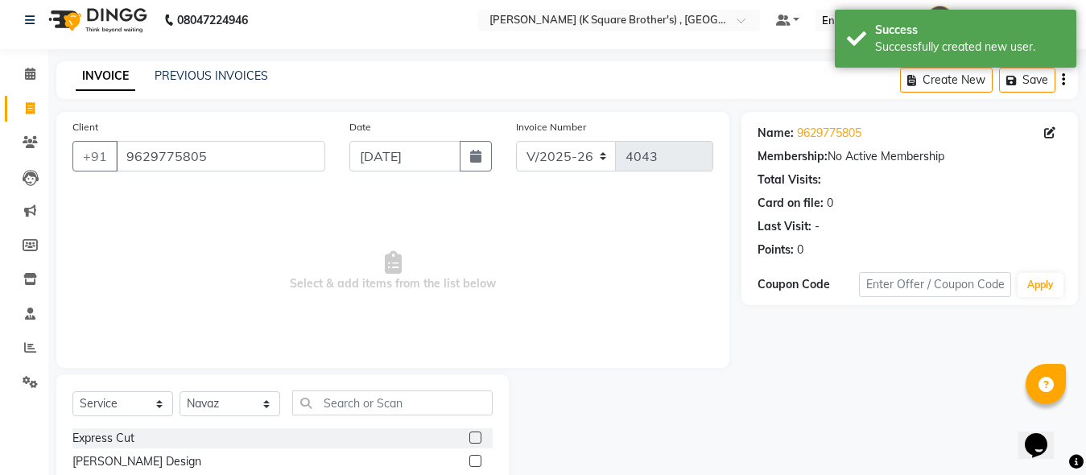
click at [470, 441] on label at bounding box center [476, 438] width 12 height 12
click at [470, 441] on input "checkbox" at bounding box center [475, 438] width 10 height 10
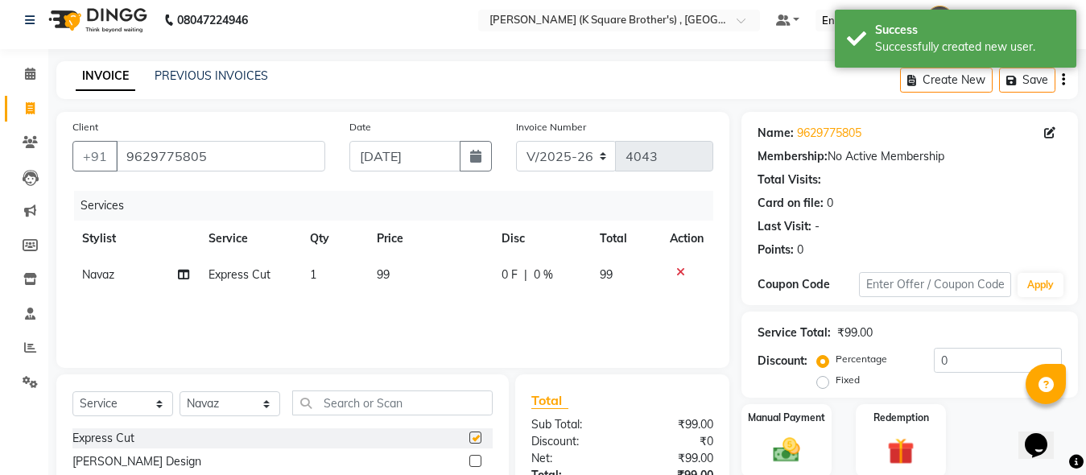
checkbox input "false"
click at [470, 458] on label at bounding box center [476, 461] width 12 height 12
click at [470, 458] on input "checkbox" at bounding box center [475, 462] width 10 height 10
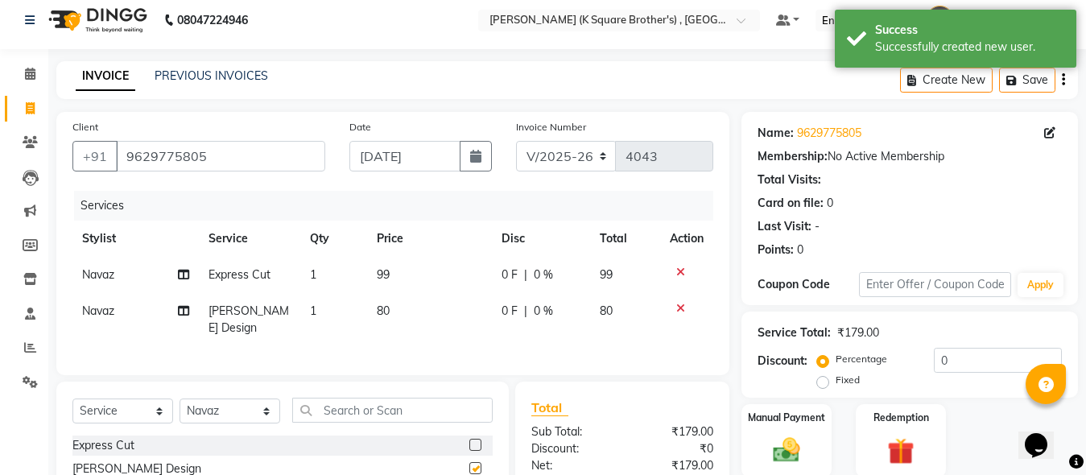
scroll to position [403, 0]
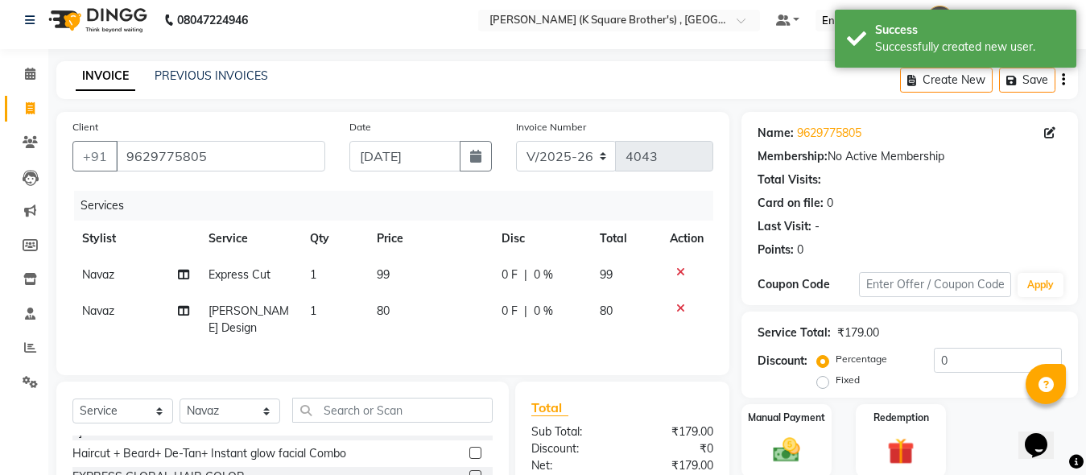
checkbox input "false"
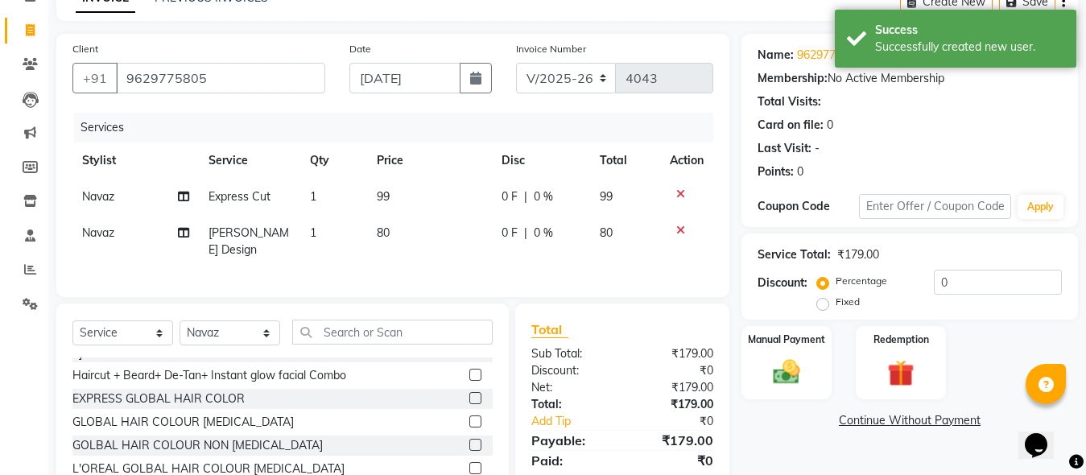
scroll to position [174, 0]
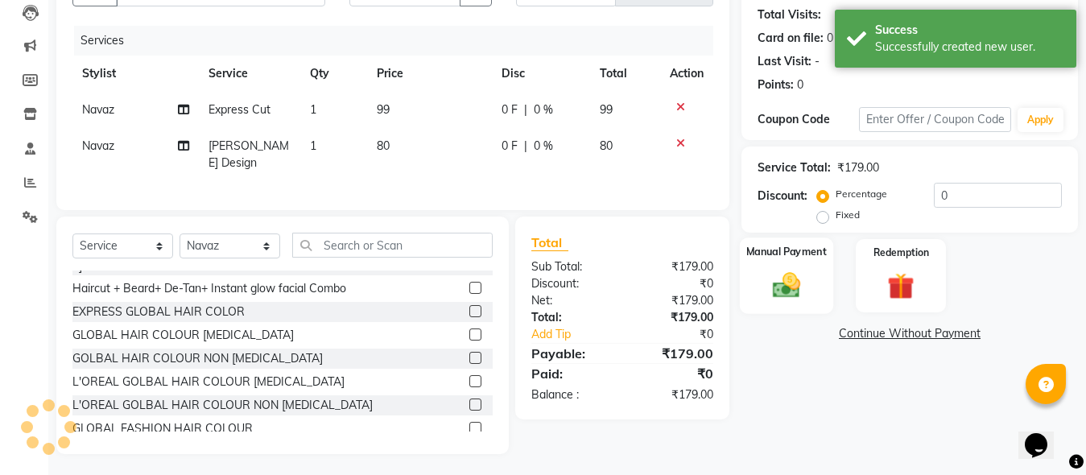
click at [806, 273] on img at bounding box center [786, 285] width 45 height 32
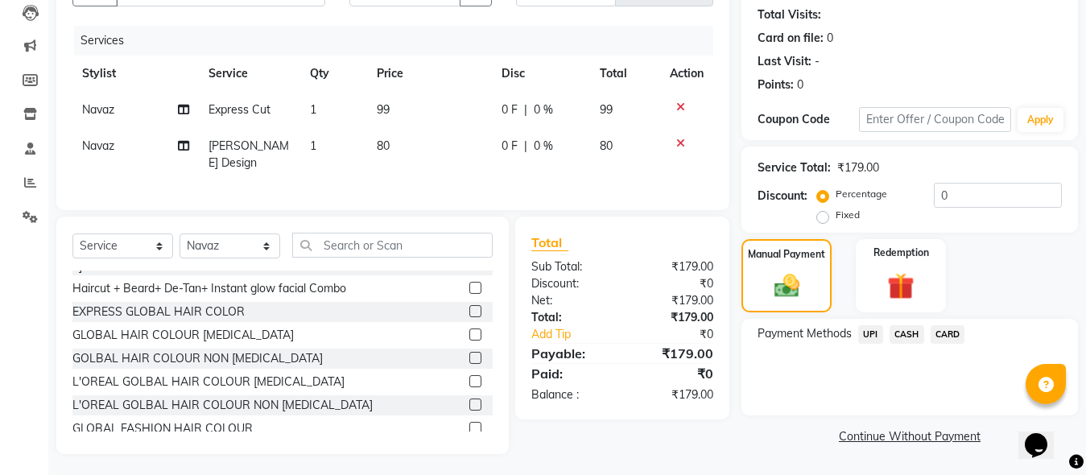
click at [871, 341] on span "UPI" at bounding box center [871, 334] width 25 height 19
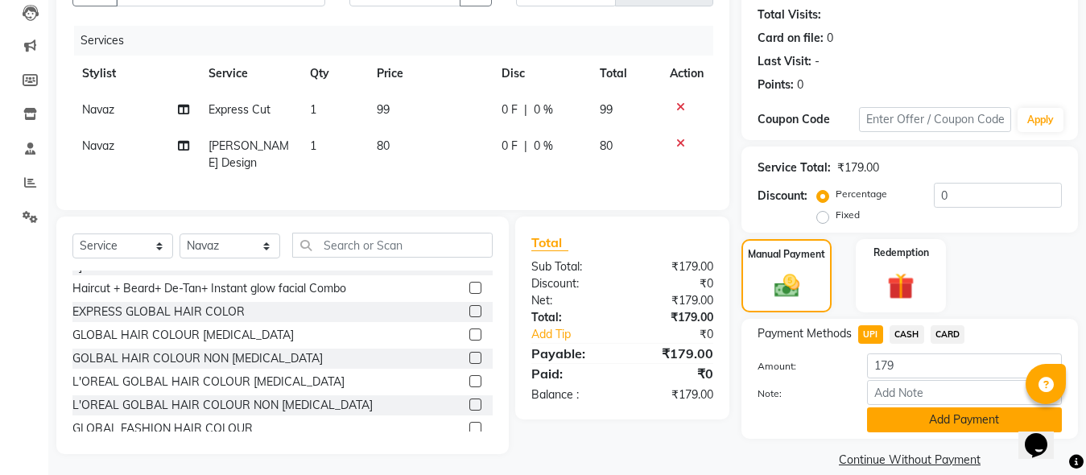
click at [908, 426] on button "Add Payment" at bounding box center [964, 420] width 195 height 25
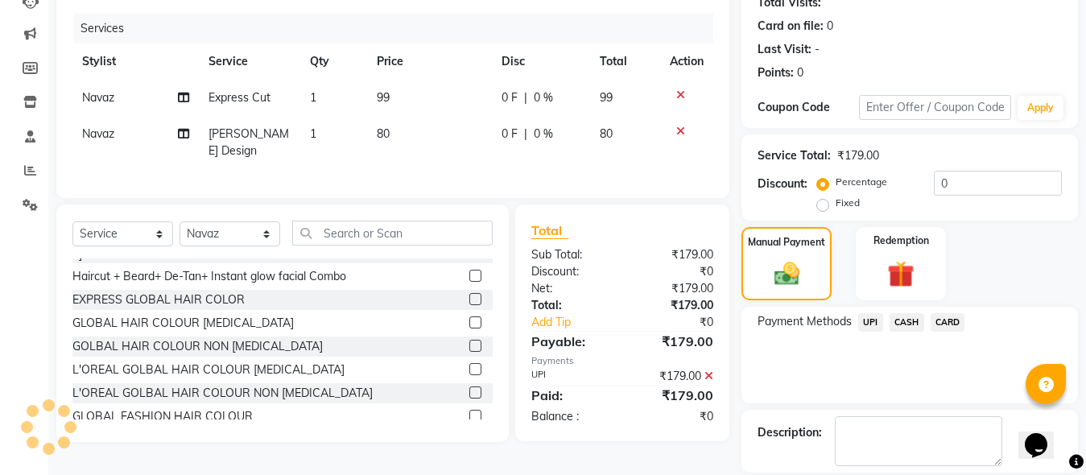
scroll to position [263, 0]
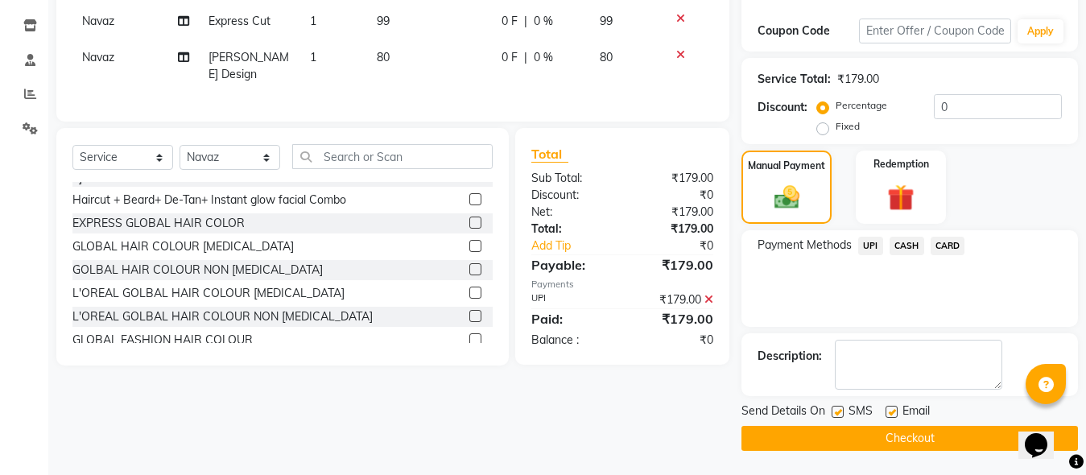
click at [908, 449] on button "Checkout" at bounding box center [910, 438] width 337 height 25
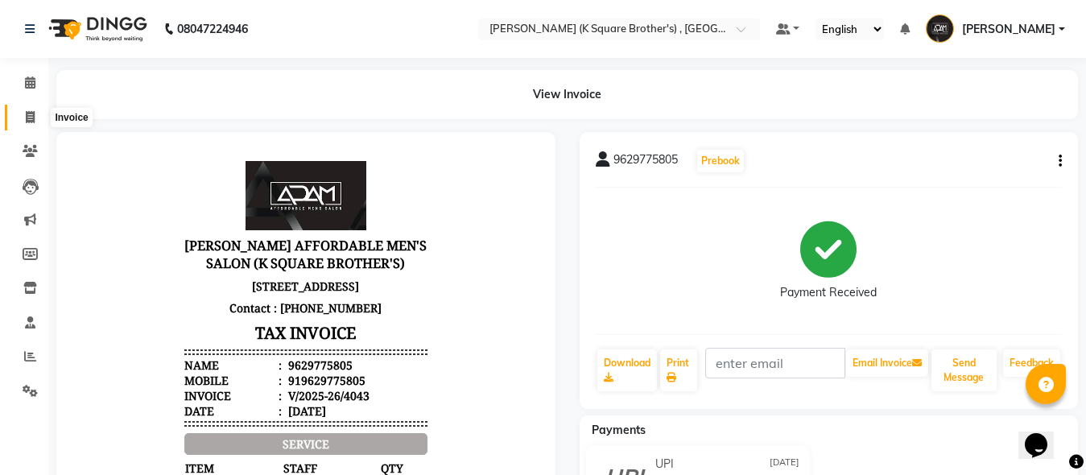
click at [37, 123] on span at bounding box center [30, 118] width 28 height 19
select select "service"
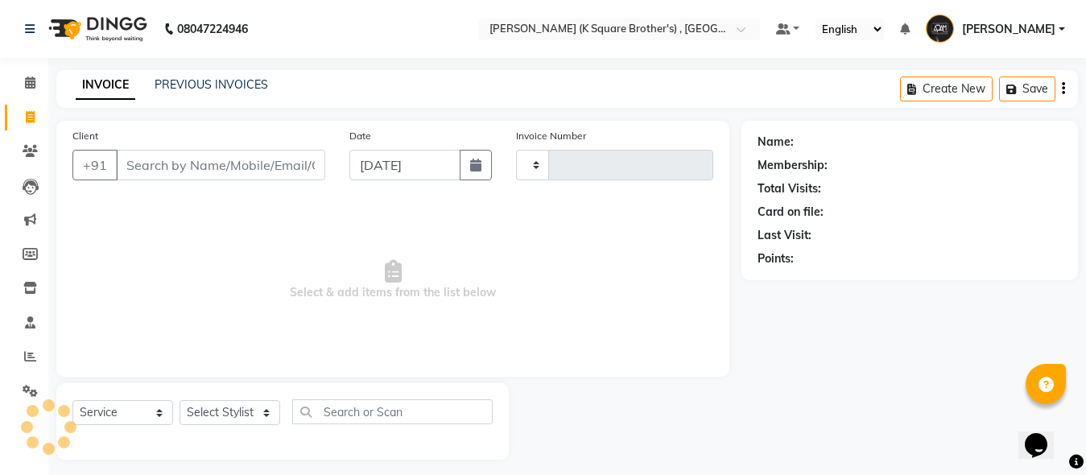
scroll to position [9, 0]
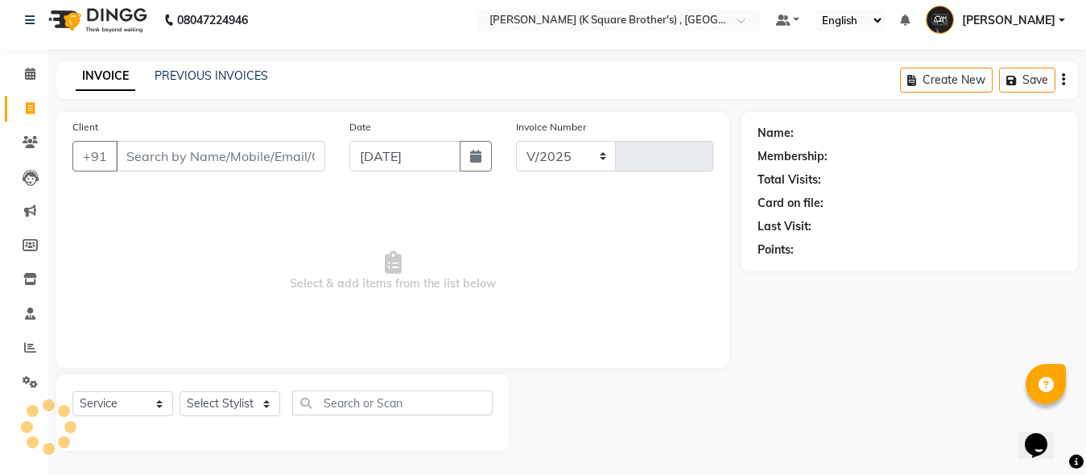
select select "8195"
type input "4044"
type input "8072132619"
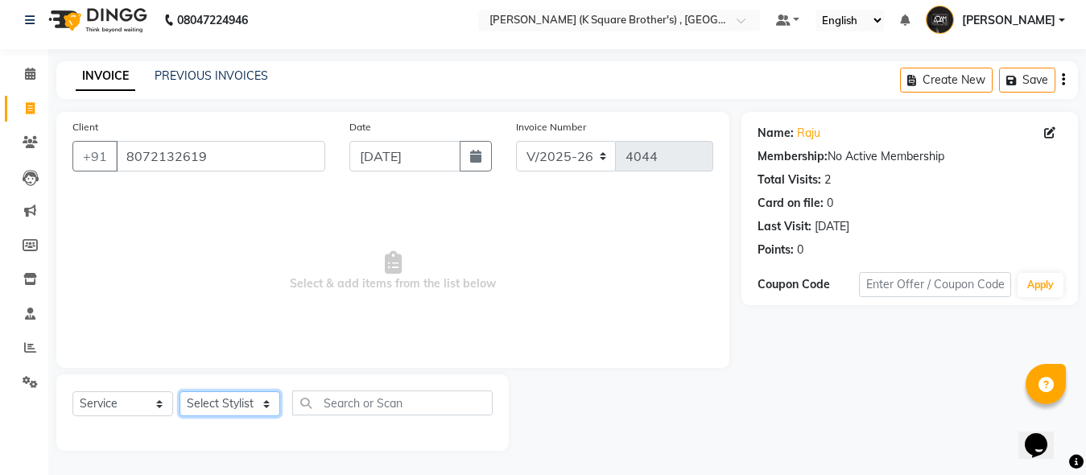
click at [233, 403] on select "Select Stylist [PERSON_NAME] [PERSON_NAME] [PERSON_NAME]" at bounding box center [230, 403] width 101 height 25
click at [230, 402] on select "Select Stylist [PERSON_NAME] [PERSON_NAME] [PERSON_NAME]" at bounding box center [230, 403] width 101 height 25
select select "89454"
click at [180, 391] on select "Select Stylist [PERSON_NAME] [PERSON_NAME] [PERSON_NAME]" at bounding box center [230, 403] width 101 height 25
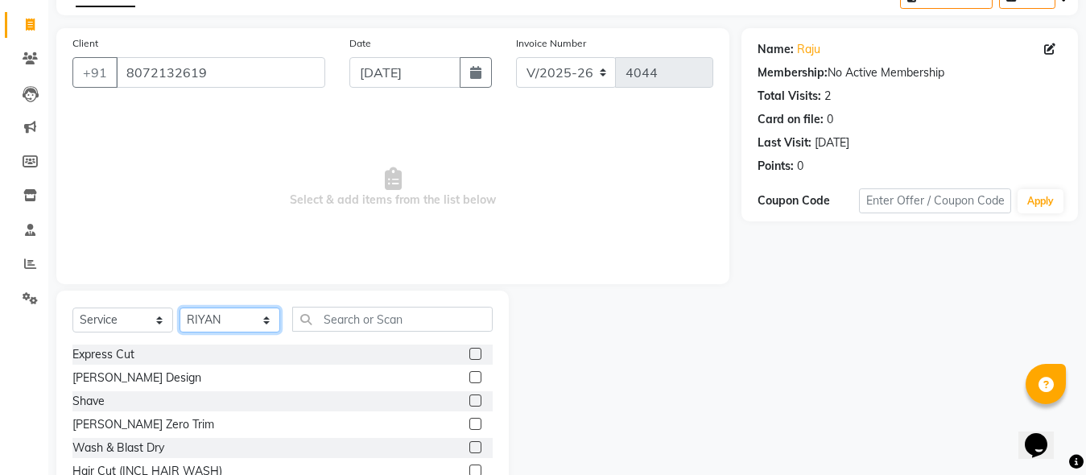
scroll to position [170, 0]
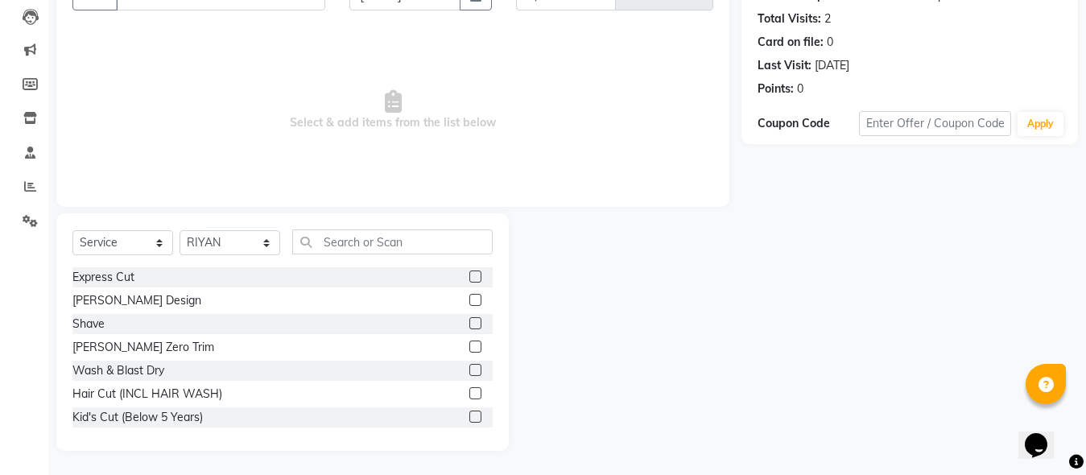
click at [470, 325] on label at bounding box center [476, 323] width 12 height 12
click at [470, 325] on input "checkbox" at bounding box center [475, 324] width 10 height 10
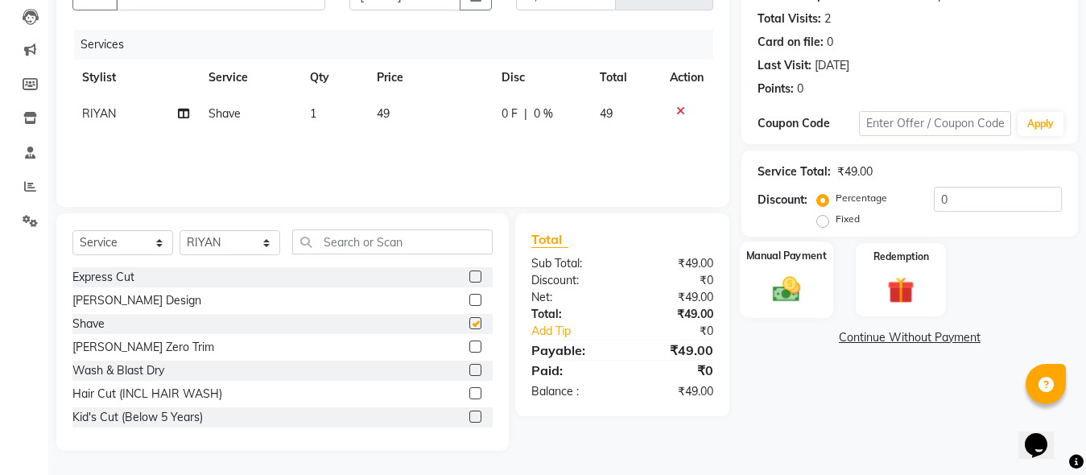
checkbox input "false"
click at [778, 291] on img at bounding box center [786, 289] width 45 height 32
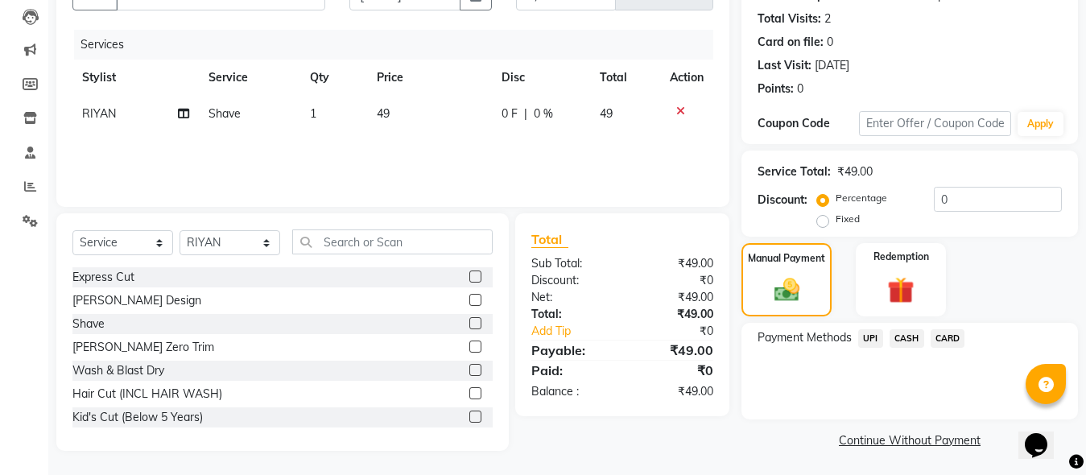
click at [868, 339] on span "UPI" at bounding box center [871, 338] width 25 height 19
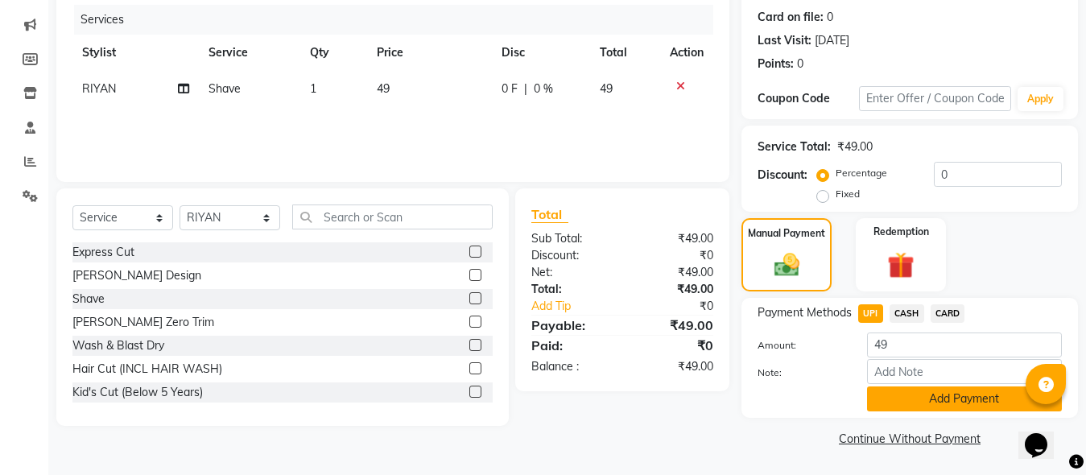
click at [895, 393] on button "Add Payment" at bounding box center [964, 399] width 195 height 25
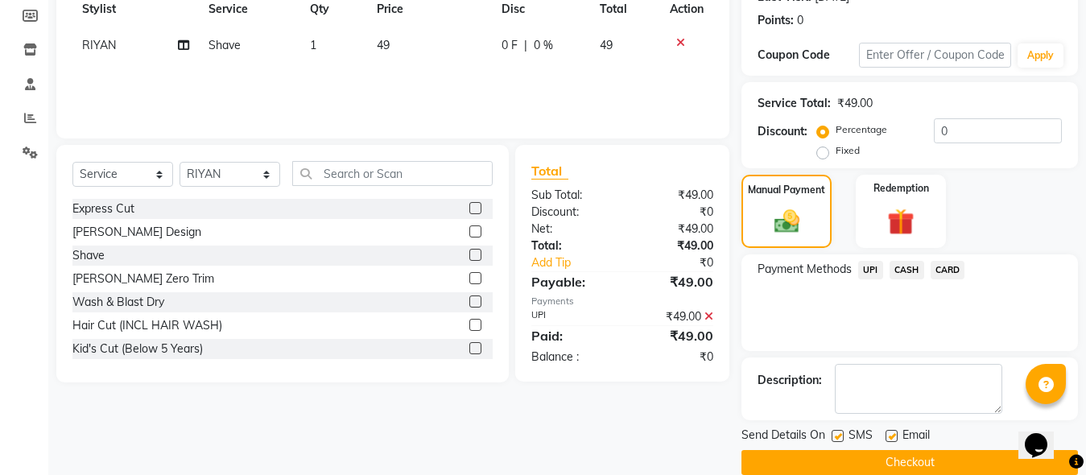
scroll to position [263, 0]
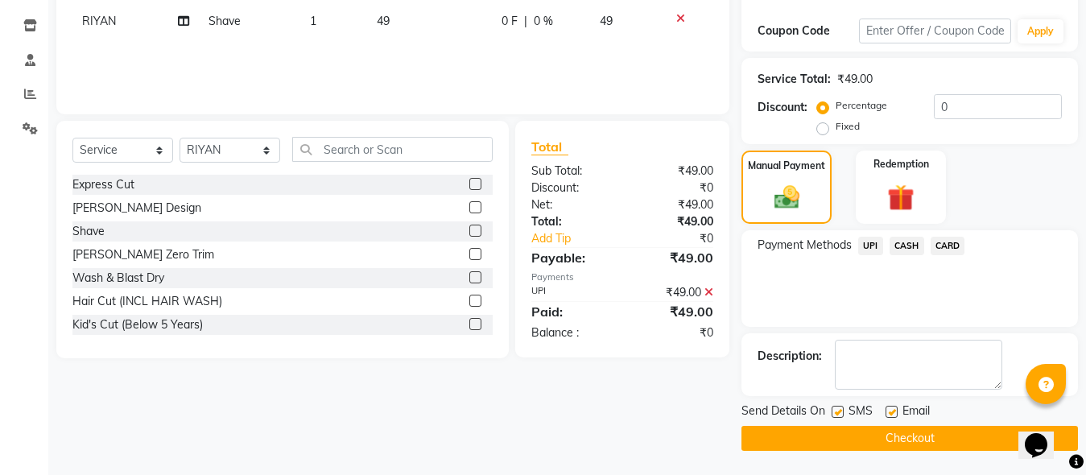
click at [884, 439] on button "Checkout" at bounding box center [910, 438] width 337 height 25
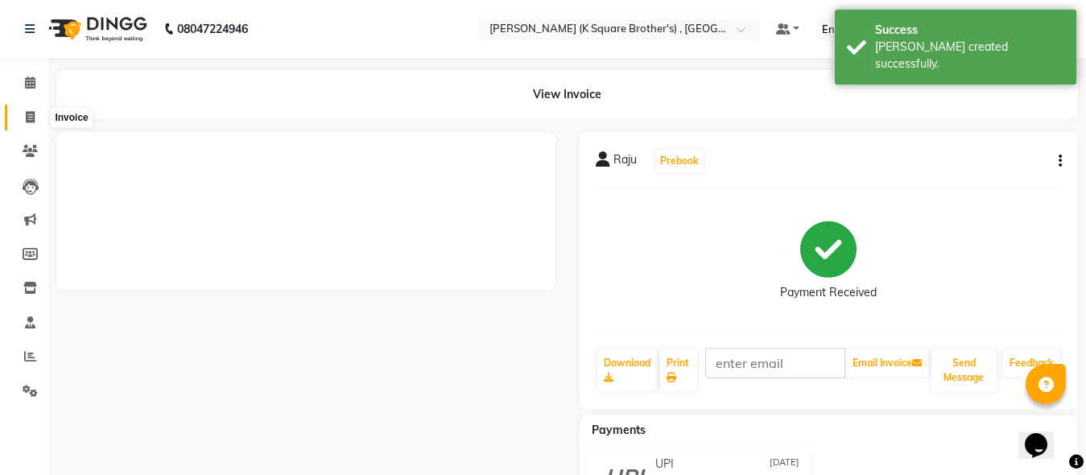
click at [31, 120] on icon at bounding box center [30, 117] width 9 height 12
select select "service"
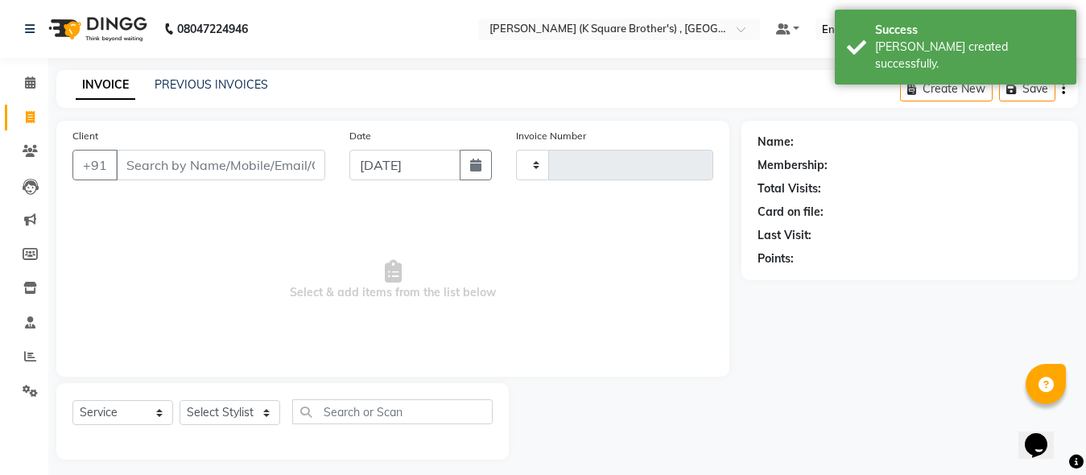
scroll to position [9, 0]
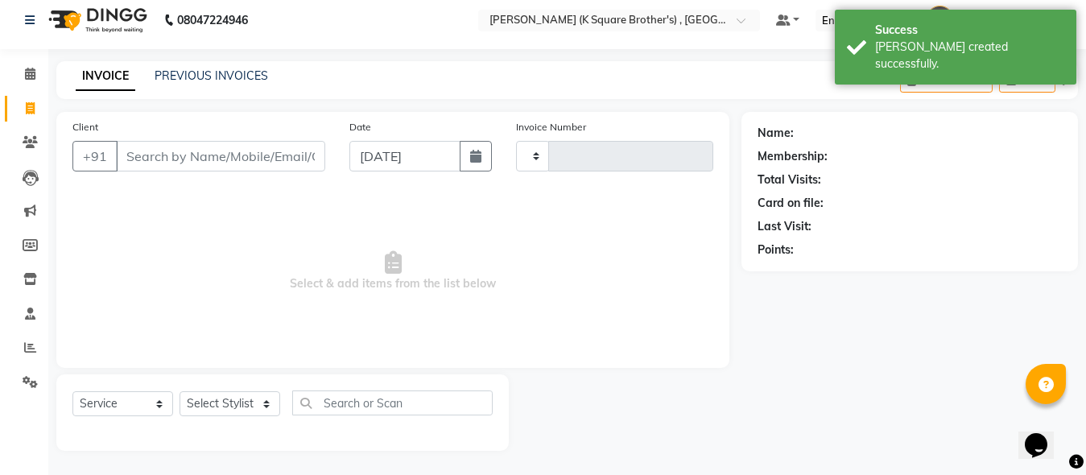
type input "4045"
select select "8195"
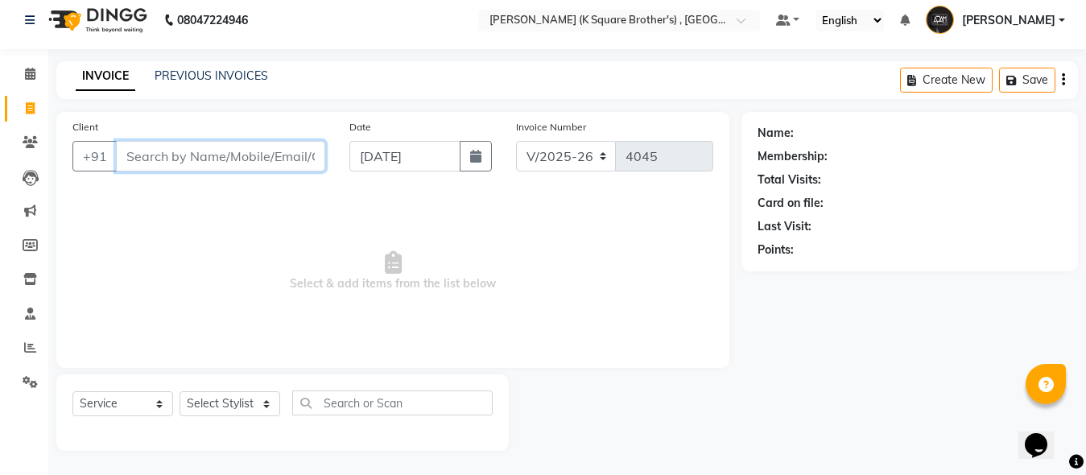
drag, startPoint x: 201, startPoint y: 140, endPoint x: 140, endPoint y: 155, distance: 62.9
paste input "9894927230"
type input "9894927230"
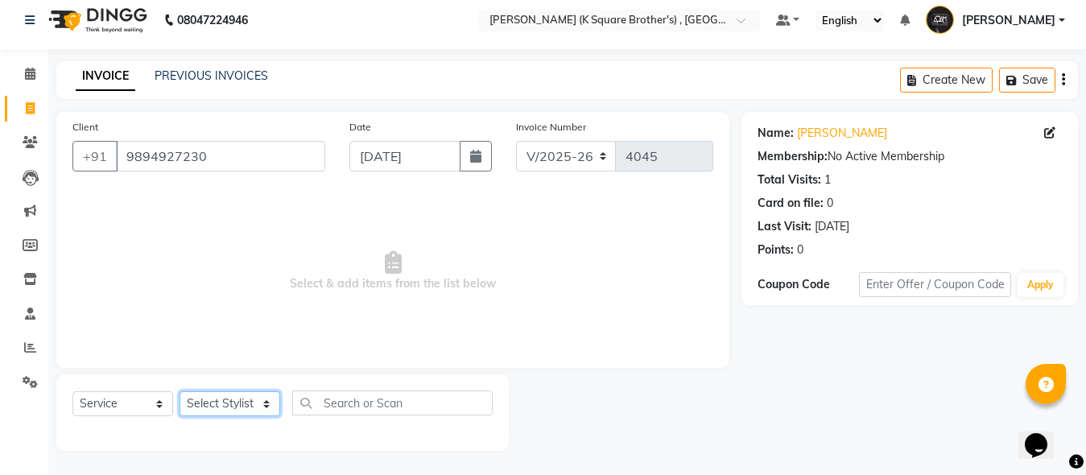
click at [221, 403] on select "Select Stylist [PERSON_NAME] [PERSON_NAME] [PERSON_NAME]" at bounding box center [230, 403] width 101 height 25
select select "89454"
click at [180, 391] on select "Select Stylist [PERSON_NAME] [PERSON_NAME] [PERSON_NAME]" at bounding box center [230, 403] width 101 height 25
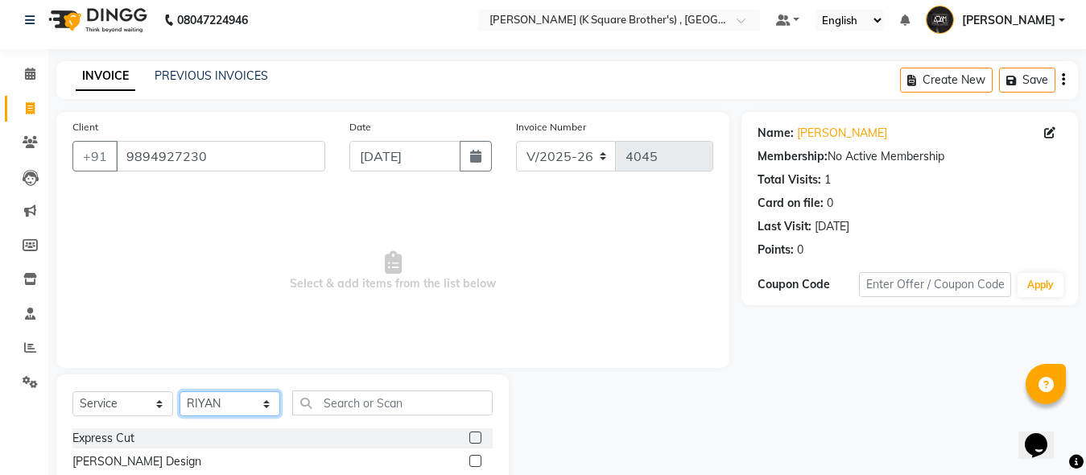
scroll to position [170, 0]
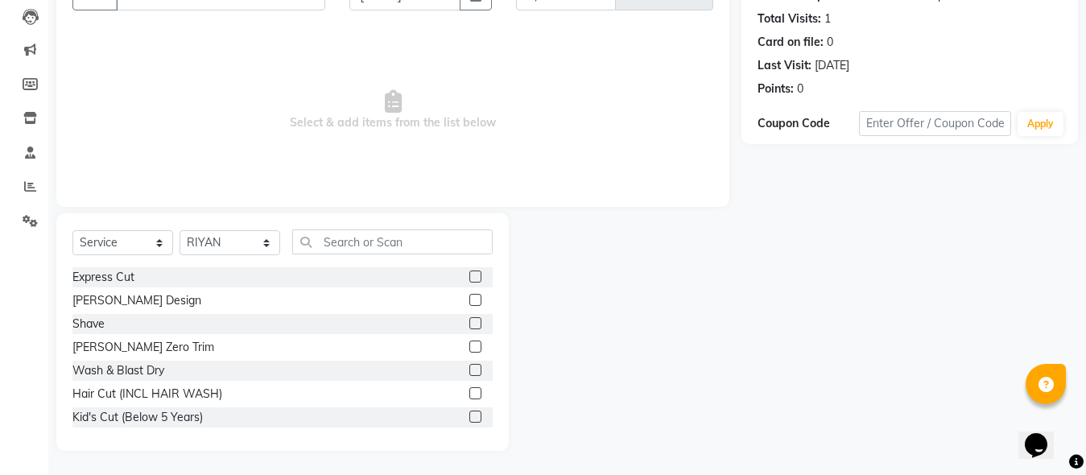
click at [470, 278] on label at bounding box center [476, 277] width 12 height 12
click at [470, 278] on input "checkbox" at bounding box center [475, 277] width 10 height 10
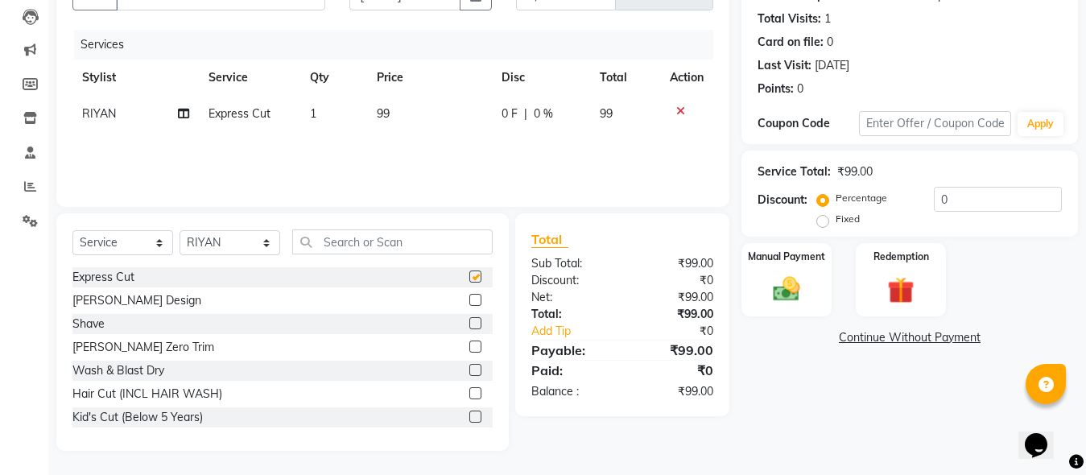
checkbox input "false"
click at [470, 325] on label at bounding box center [476, 323] width 12 height 12
click at [470, 325] on input "checkbox" at bounding box center [475, 324] width 10 height 10
checkbox input "false"
click at [470, 353] on label at bounding box center [476, 347] width 12 height 12
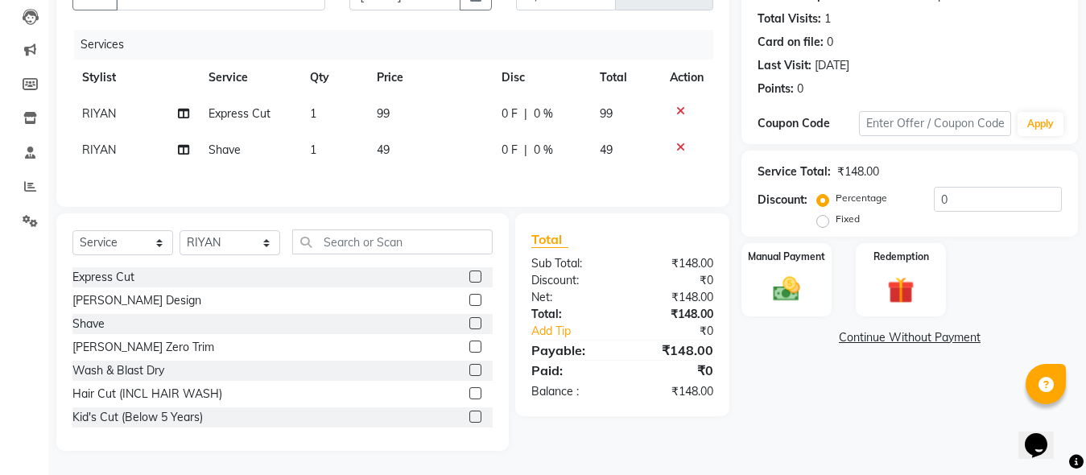
click at [470, 353] on input "checkbox" at bounding box center [475, 347] width 10 height 10
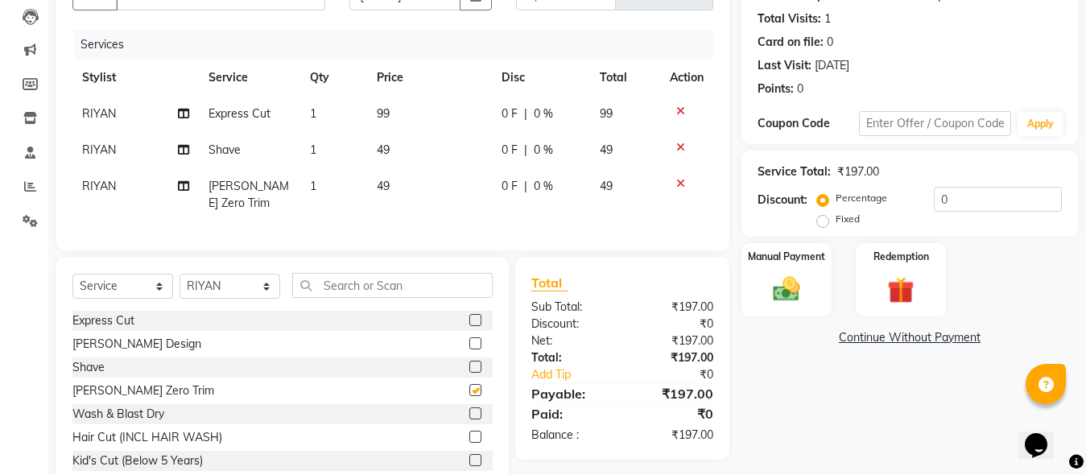
checkbox input "false"
click at [775, 272] on div "Manual Payment" at bounding box center [786, 280] width 93 height 77
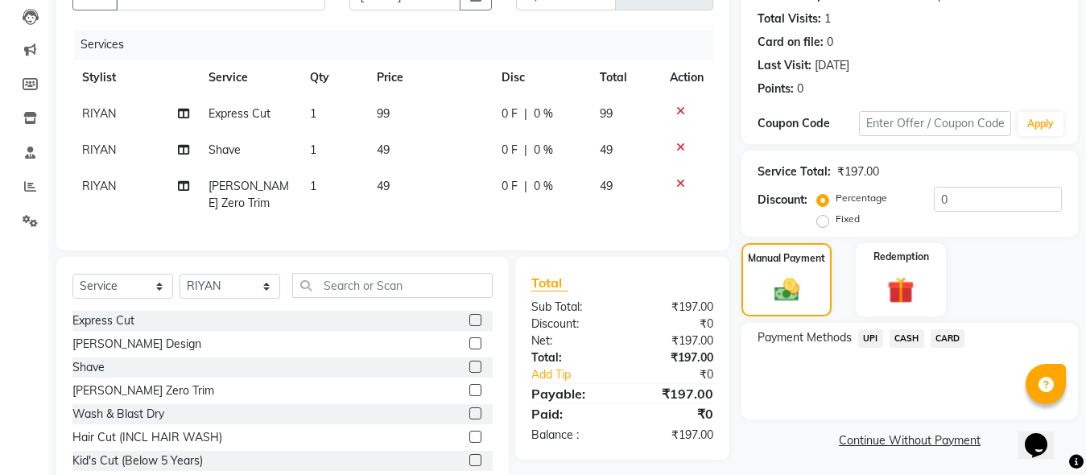
click at [905, 343] on span "CASH" at bounding box center [907, 338] width 35 height 19
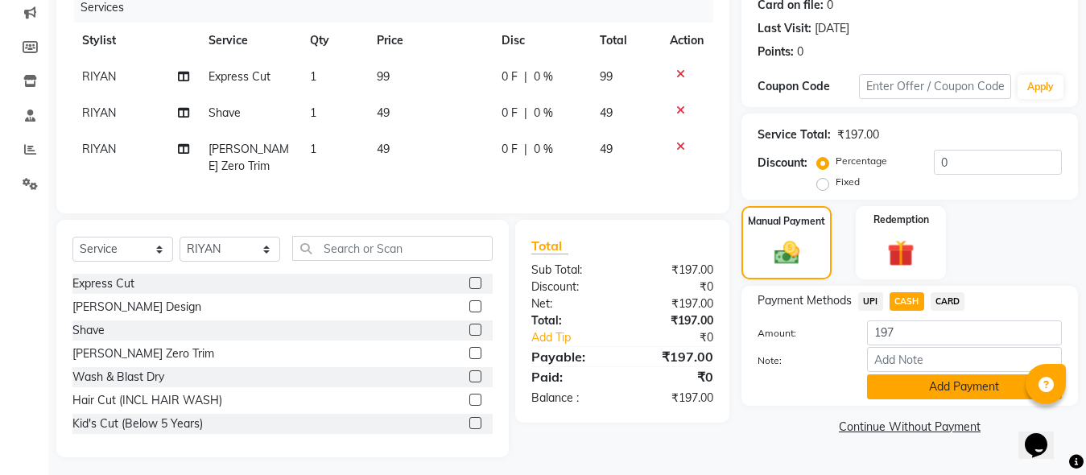
scroll to position [227, 0]
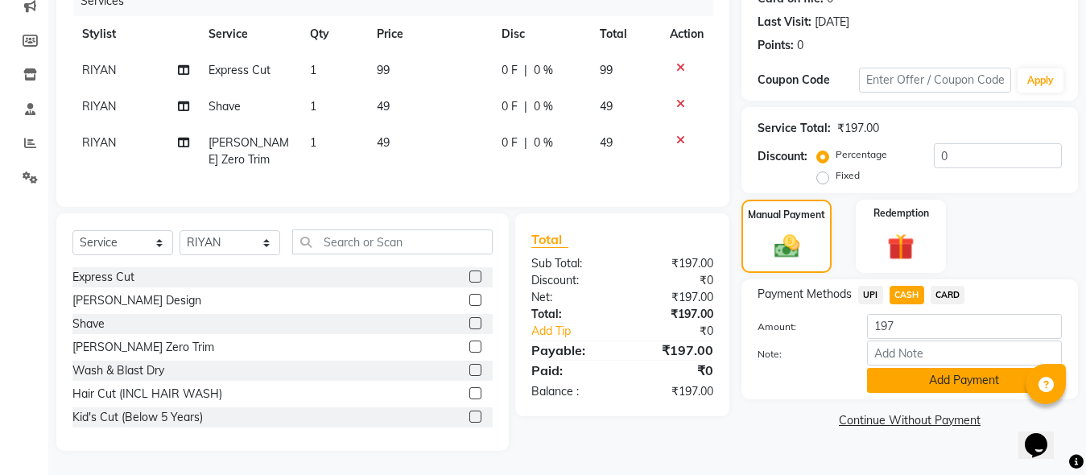
click at [904, 375] on button "Add Payment" at bounding box center [964, 380] width 195 height 25
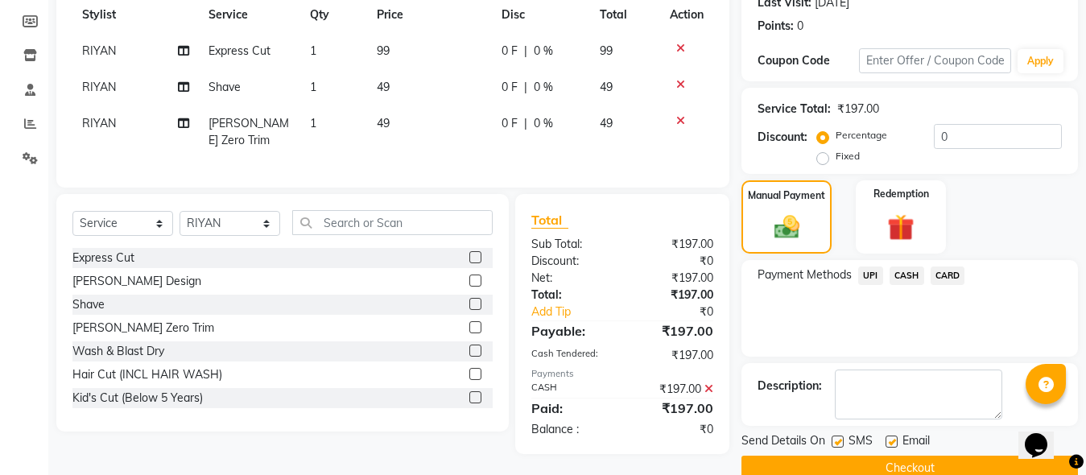
scroll to position [263, 0]
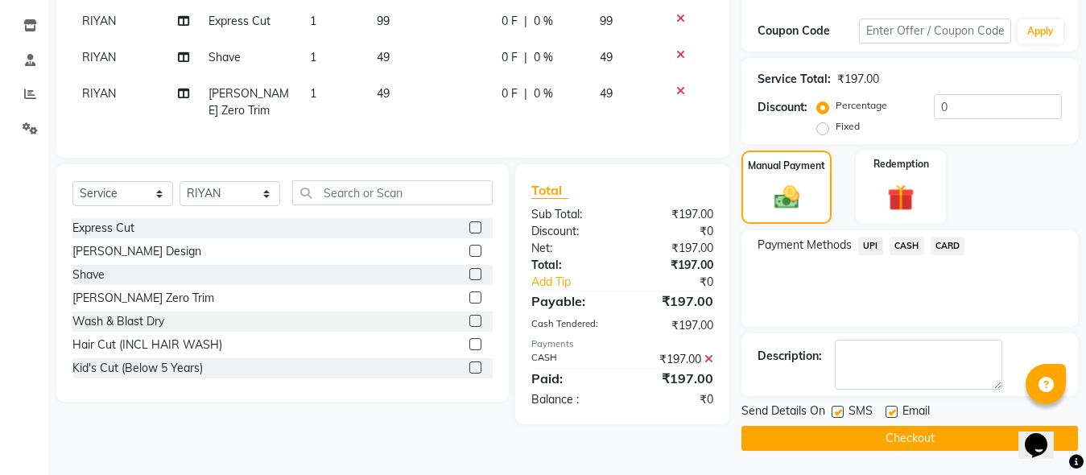
click at [829, 421] on div "Send Details On SMS Email" at bounding box center [910, 413] width 337 height 20
click at [829, 431] on button "Checkout" at bounding box center [910, 438] width 337 height 25
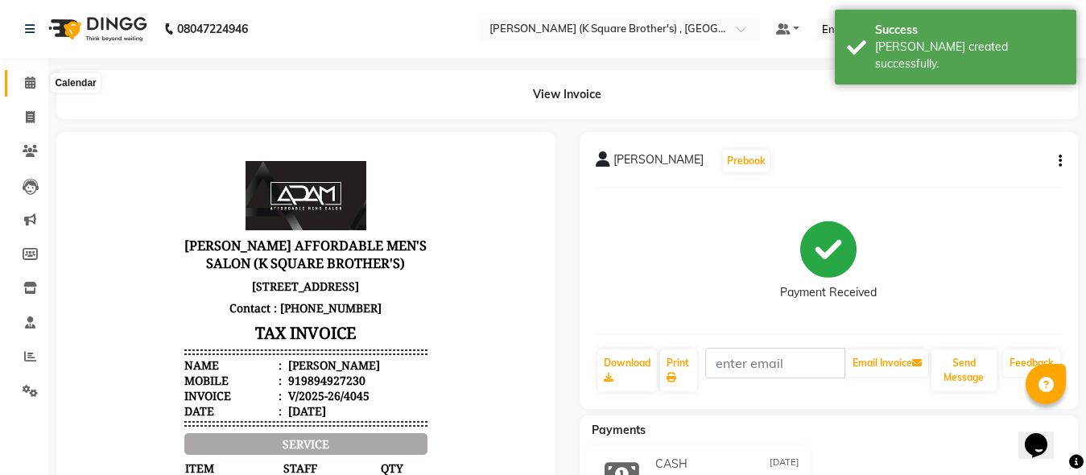
click at [25, 85] on icon at bounding box center [30, 83] width 10 height 12
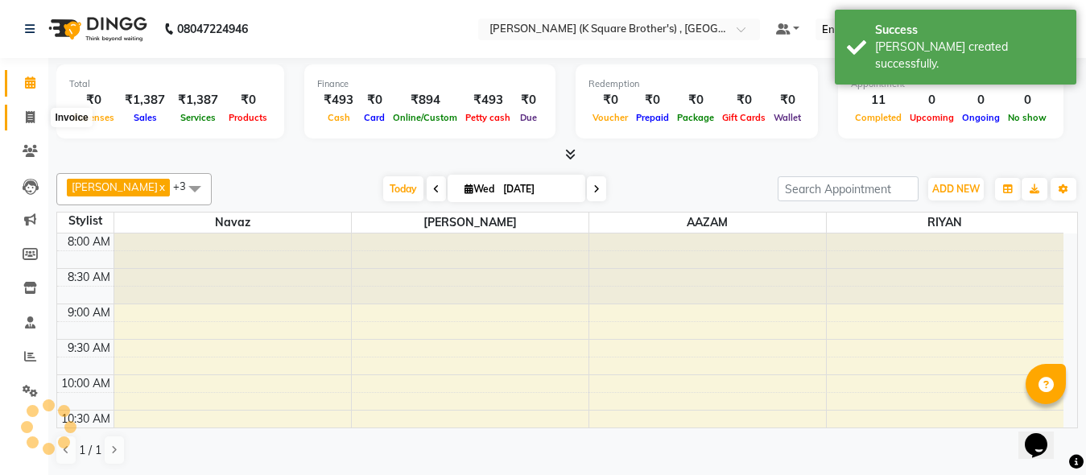
click at [34, 114] on icon at bounding box center [30, 117] width 9 height 12
select select "service"
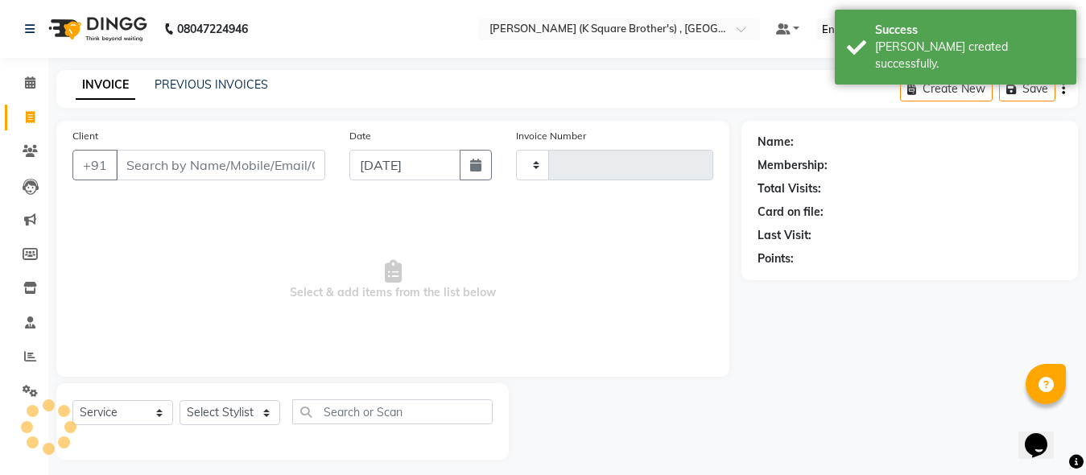
type input "4046"
select select "8195"
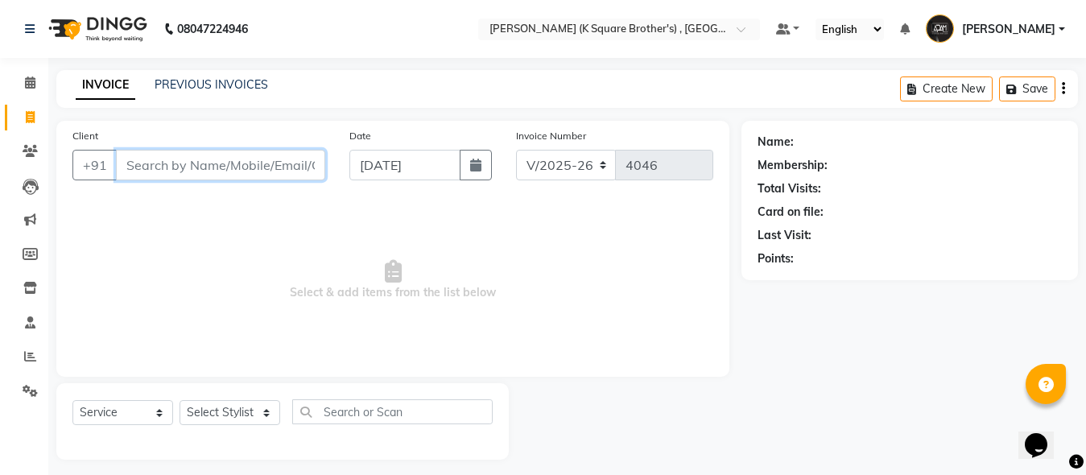
paste input "7397672998"
type input "7397672998"
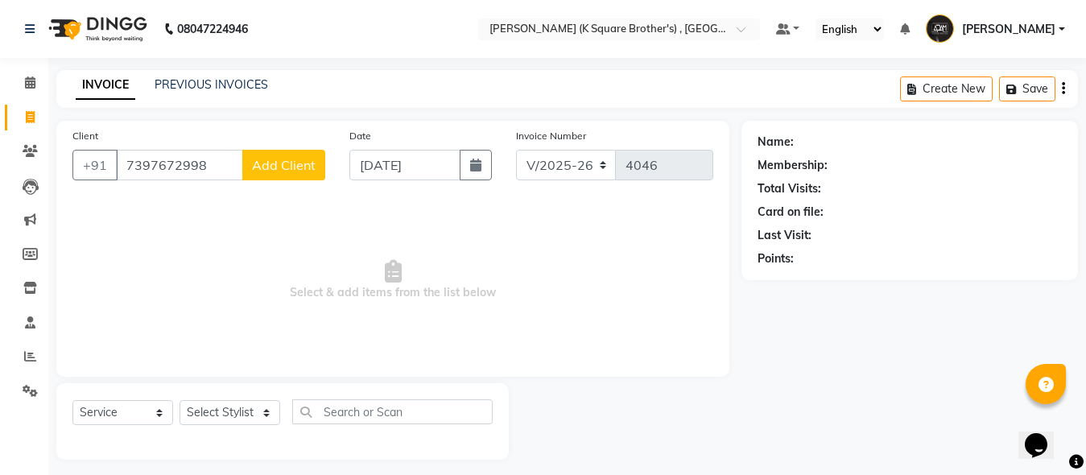
click at [275, 163] on span "Add Client" at bounding box center [284, 165] width 64 height 16
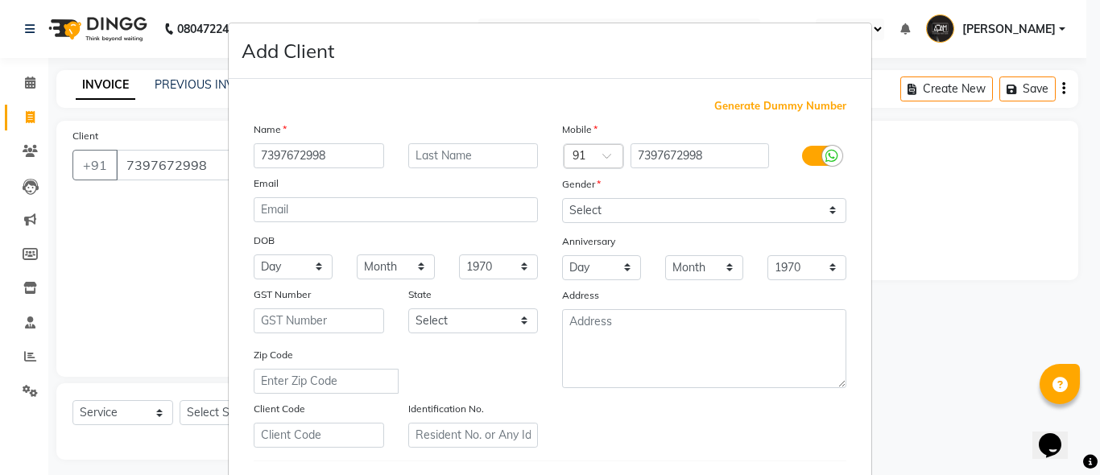
type input "7397672998"
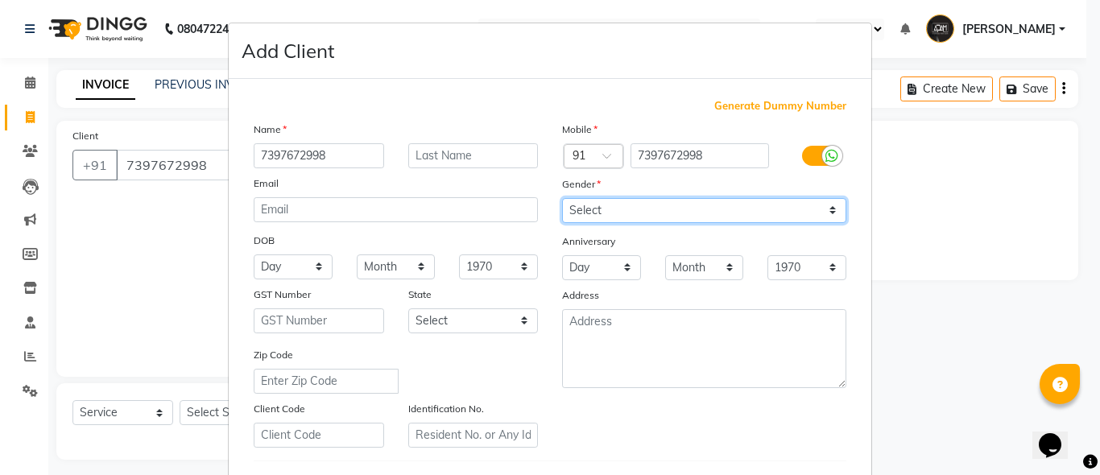
drag, startPoint x: 619, startPoint y: 204, endPoint x: 629, endPoint y: 213, distance: 13.1
click at [619, 204] on select "Select [DEMOGRAPHIC_DATA] [DEMOGRAPHIC_DATA] Other Prefer Not To Say" at bounding box center [704, 210] width 284 height 25
select select "[DEMOGRAPHIC_DATA]"
click at [562, 198] on select "Select [DEMOGRAPHIC_DATA] [DEMOGRAPHIC_DATA] Other Prefer Not To Say" at bounding box center [704, 210] width 284 height 25
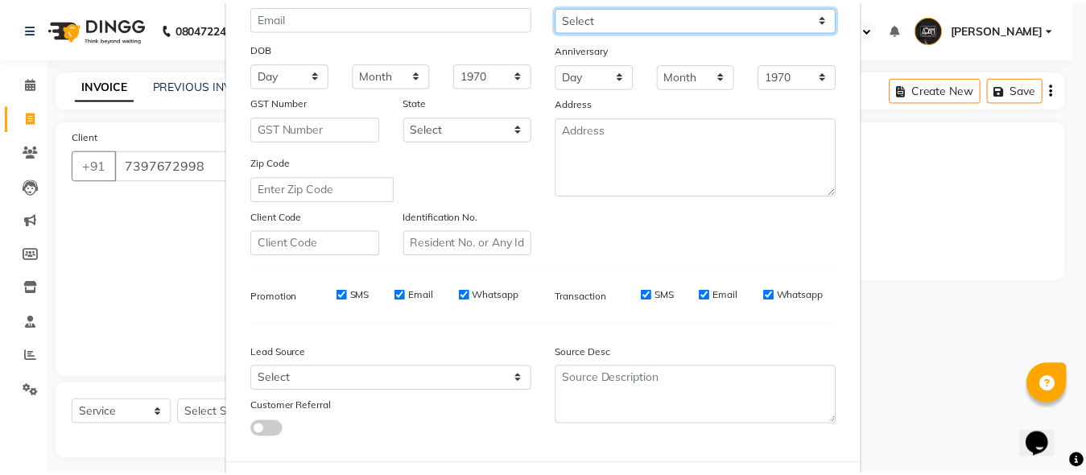
scroll to position [268, 0]
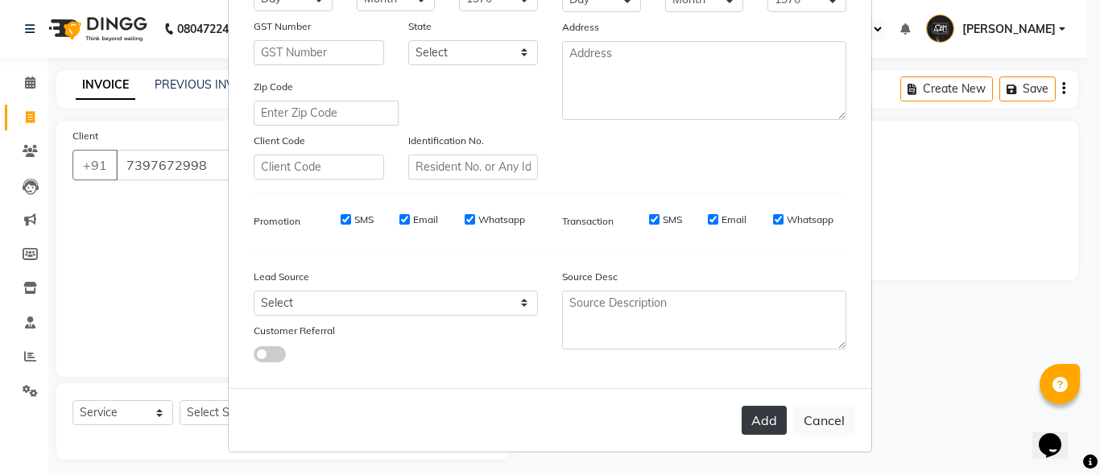
click at [773, 415] on button "Add" at bounding box center [764, 420] width 45 height 29
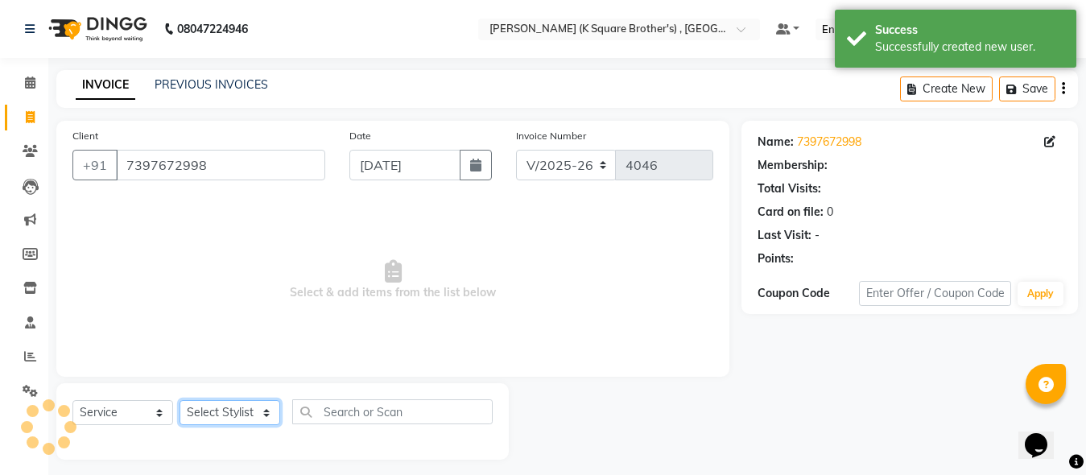
click at [197, 414] on select "Select Stylist [PERSON_NAME] [PERSON_NAME] [PERSON_NAME]" at bounding box center [230, 412] width 101 height 25
select select "78096"
click at [180, 400] on select "Select Stylist [PERSON_NAME] [PERSON_NAME] [PERSON_NAME]" at bounding box center [230, 412] width 101 height 25
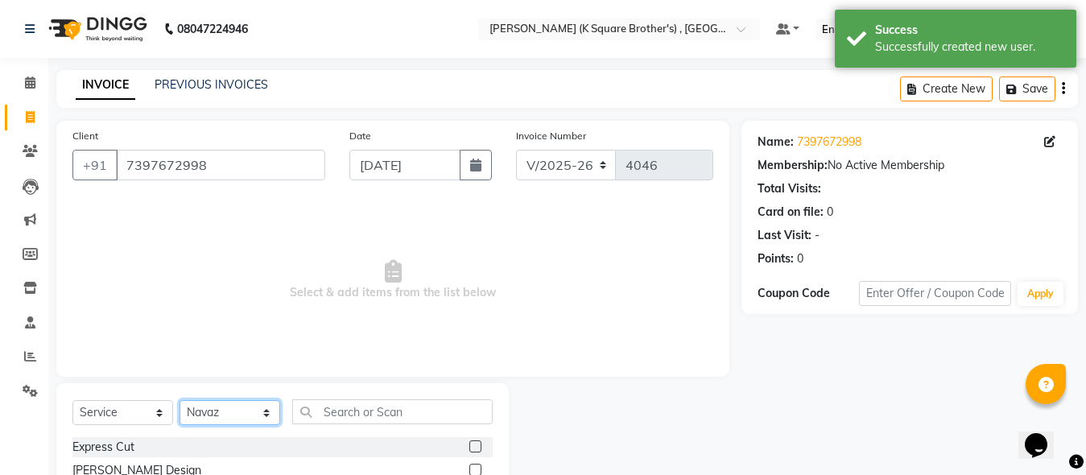
scroll to position [170, 0]
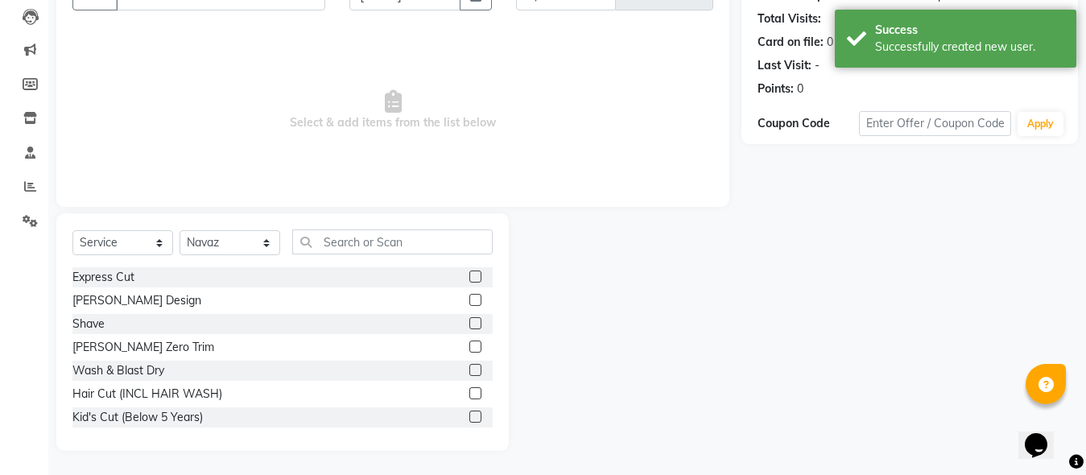
click at [470, 271] on label at bounding box center [476, 277] width 12 height 12
click at [470, 272] on input "checkbox" at bounding box center [475, 277] width 10 height 10
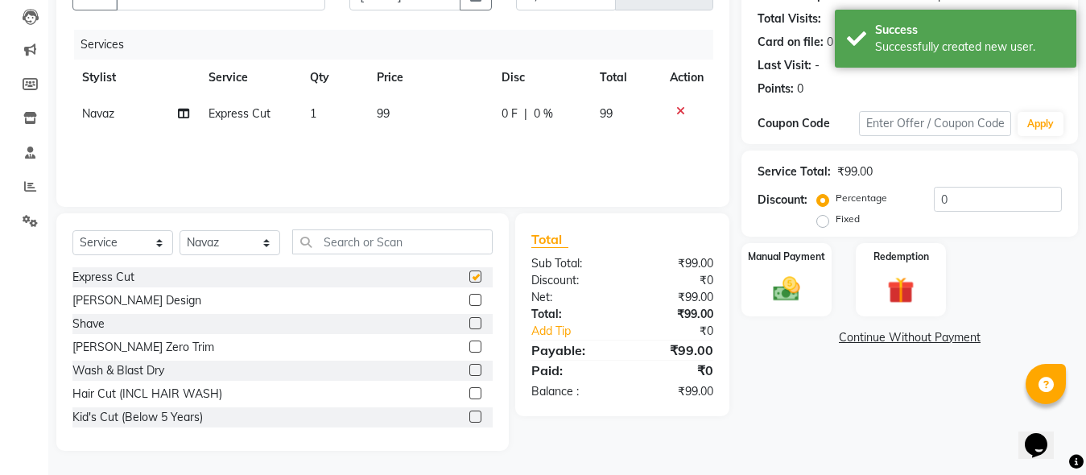
checkbox input "false"
click at [470, 305] on label at bounding box center [476, 300] width 12 height 12
click at [470, 305] on input "checkbox" at bounding box center [475, 301] width 10 height 10
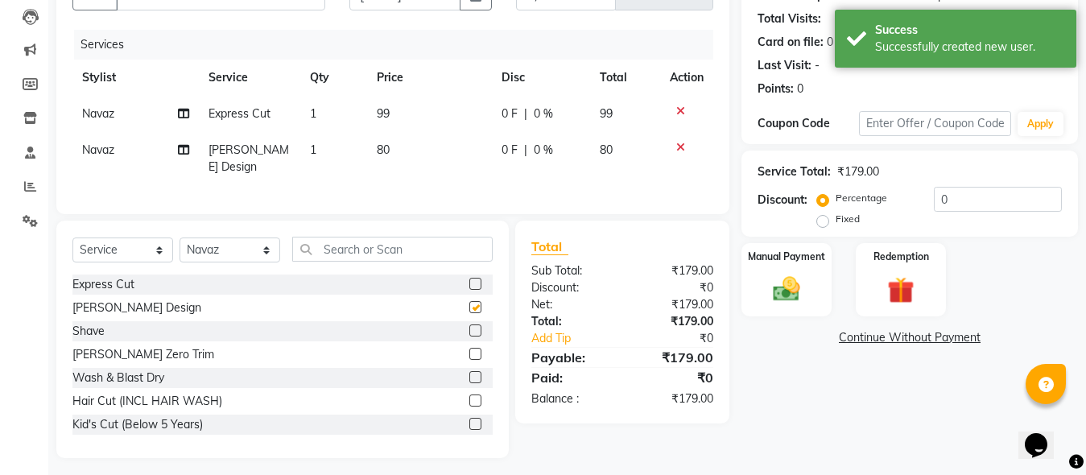
checkbox input "false"
click at [761, 320] on div "Name: 7397672998 Membership: No Active Membership Total Visits: Card on file: 0…" at bounding box center [916, 204] width 349 height 507
click at [765, 289] on img at bounding box center [786, 289] width 45 height 32
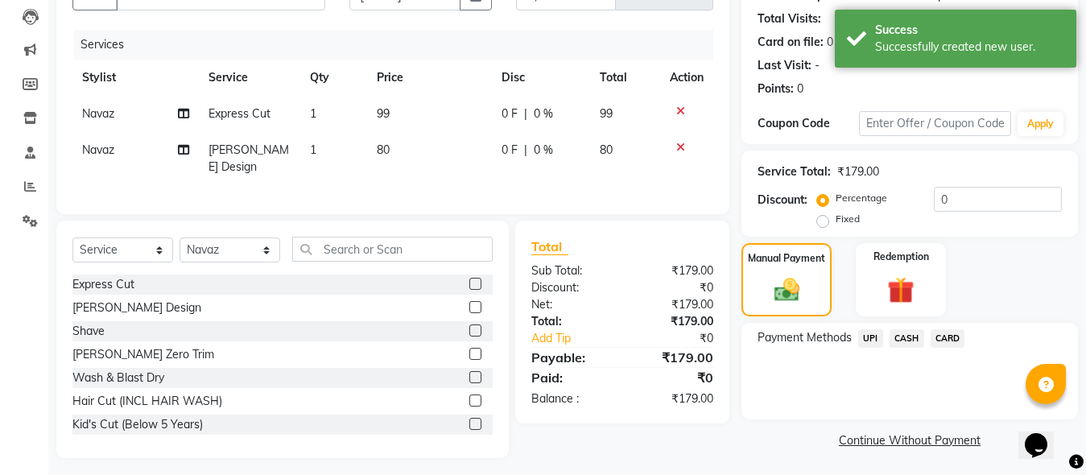
click at [906, 336] on span "CASH" at bounding box center [907, 338] width 35 height 19
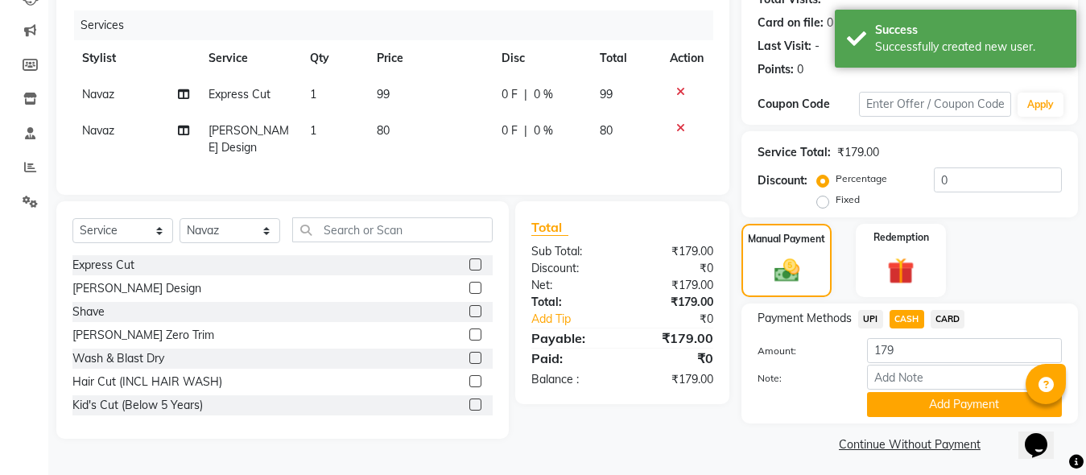
scroll to position [195, 0]
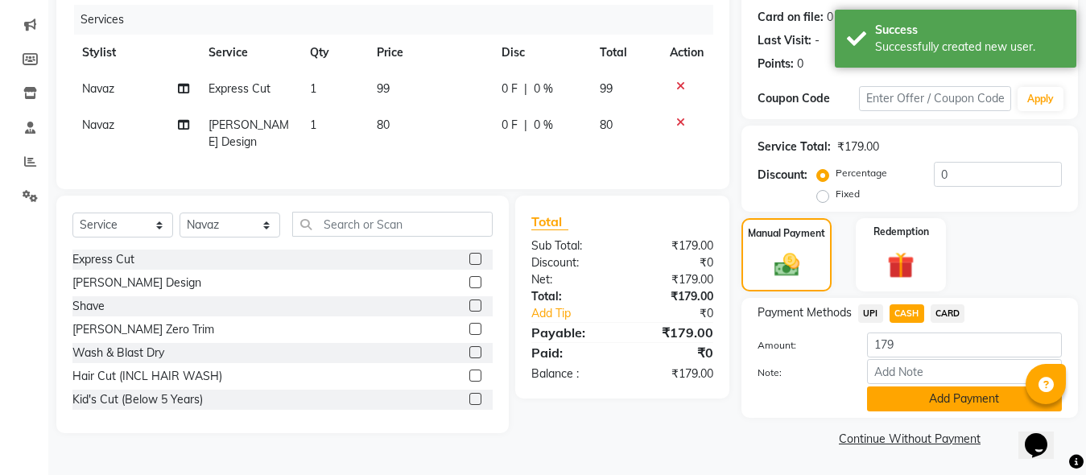
click at [944, 399] on button "Add Payment" at bounding box center [964, 399] width 195 height 25
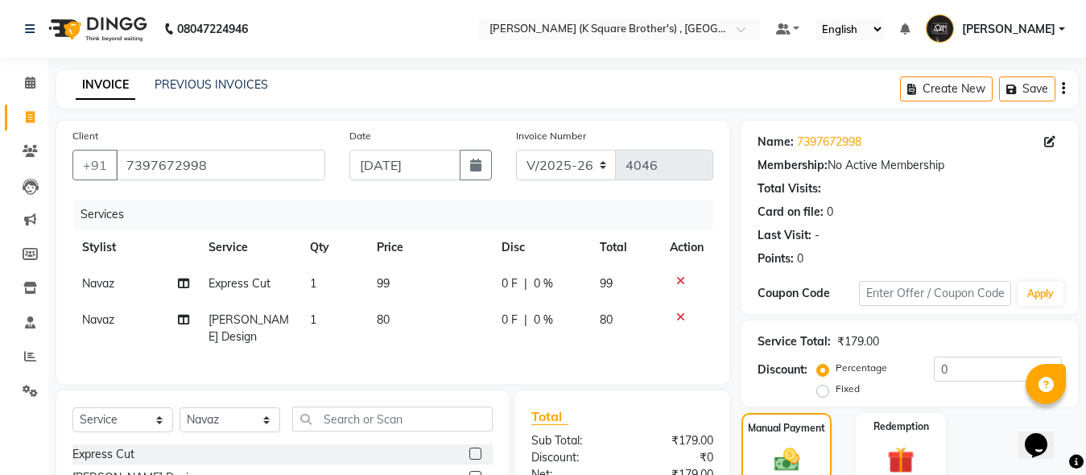
scroll to position [263, 0]
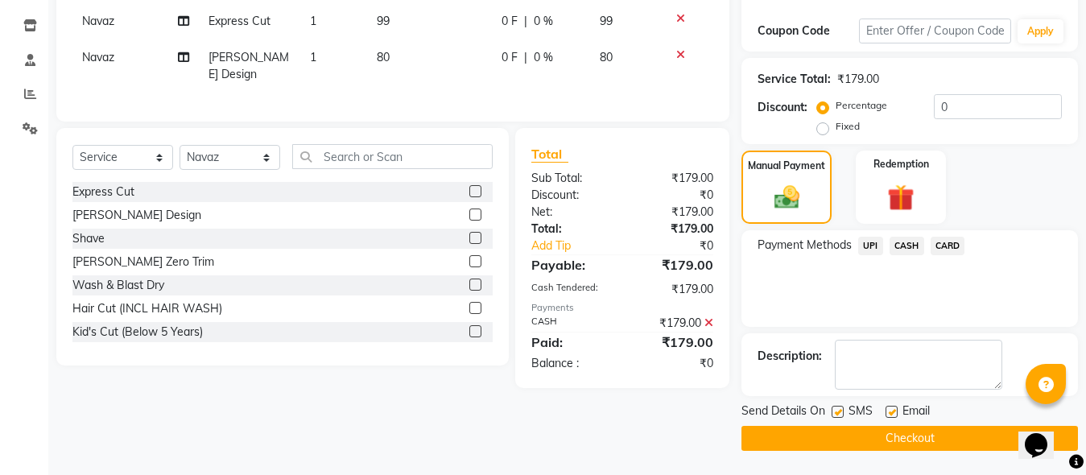
click at [908, 249] on span "CASH" at bounding box center [907, 246] width 35 height 19
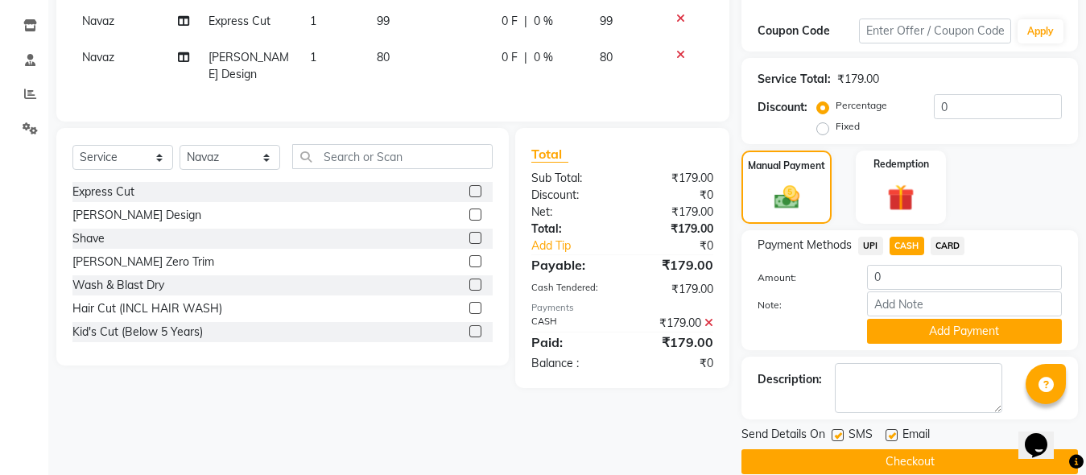
scroll to position [286, 0]
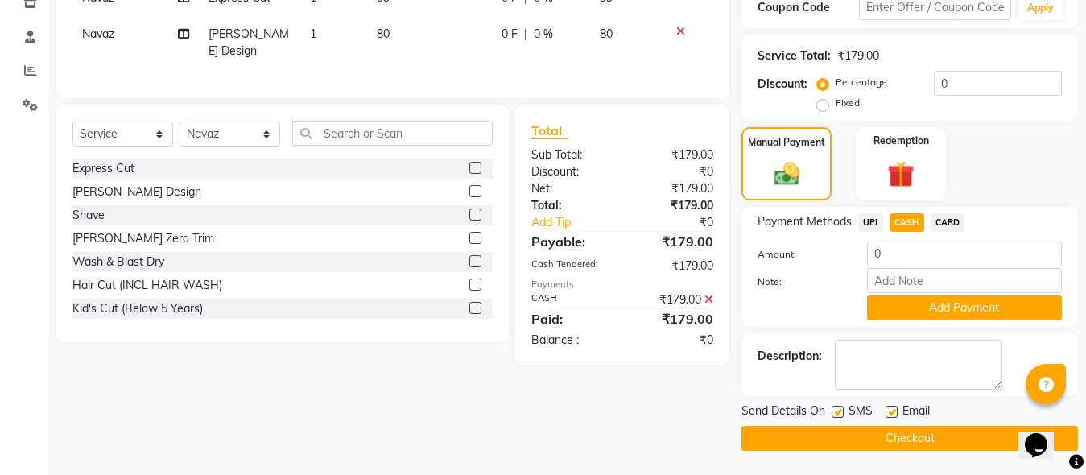
click at [879, 437] on button "Checkout" at bounding box center [910, 438] width 337 height 25
